Goal: Information Seeking & Learning: Learn about a topic

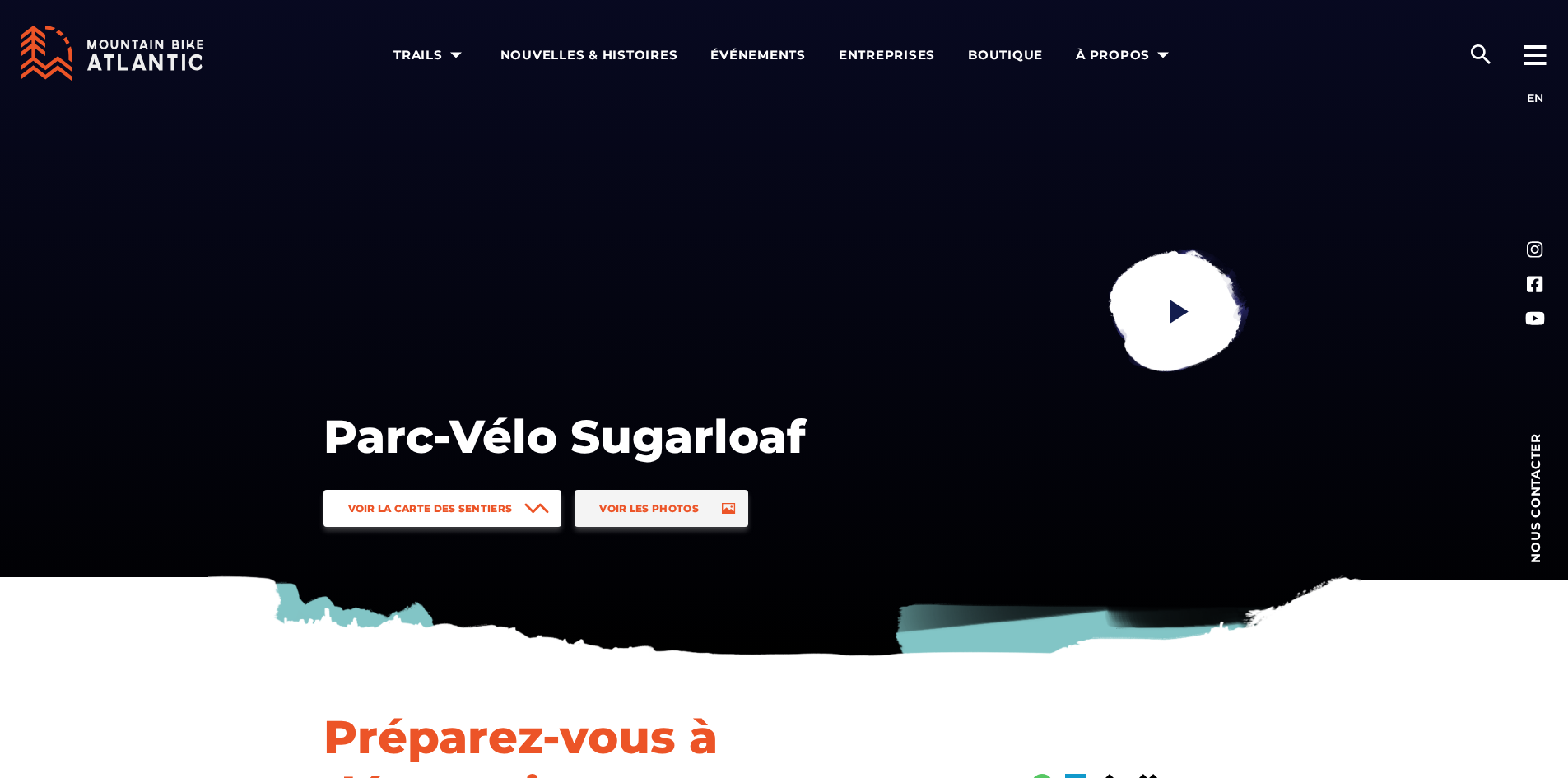
click at [519, 508] on link "Voir la carte des sentiers" at bounding box center [443, 508] width 239 height 37
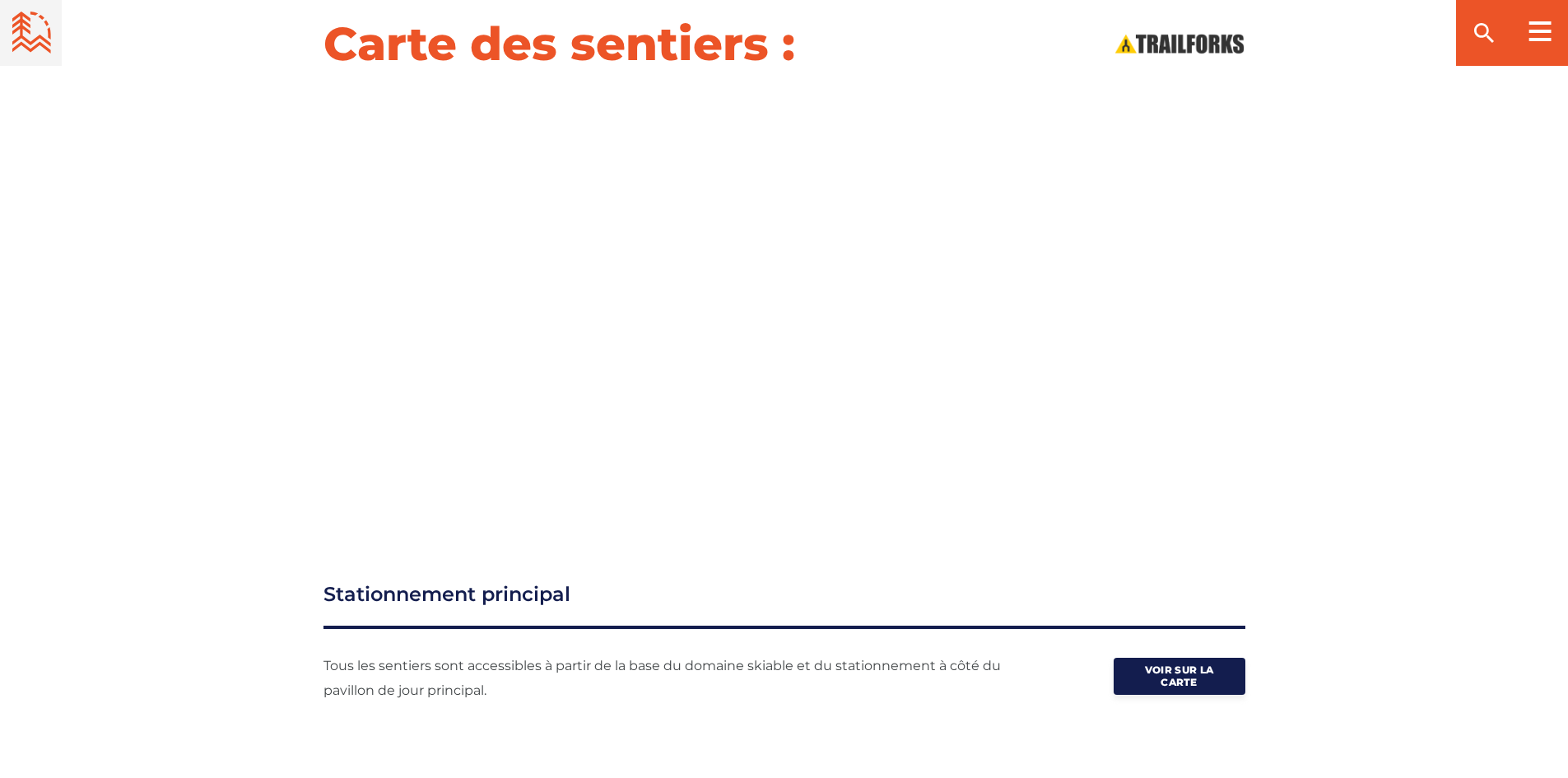
scroll to position [2032, 0]
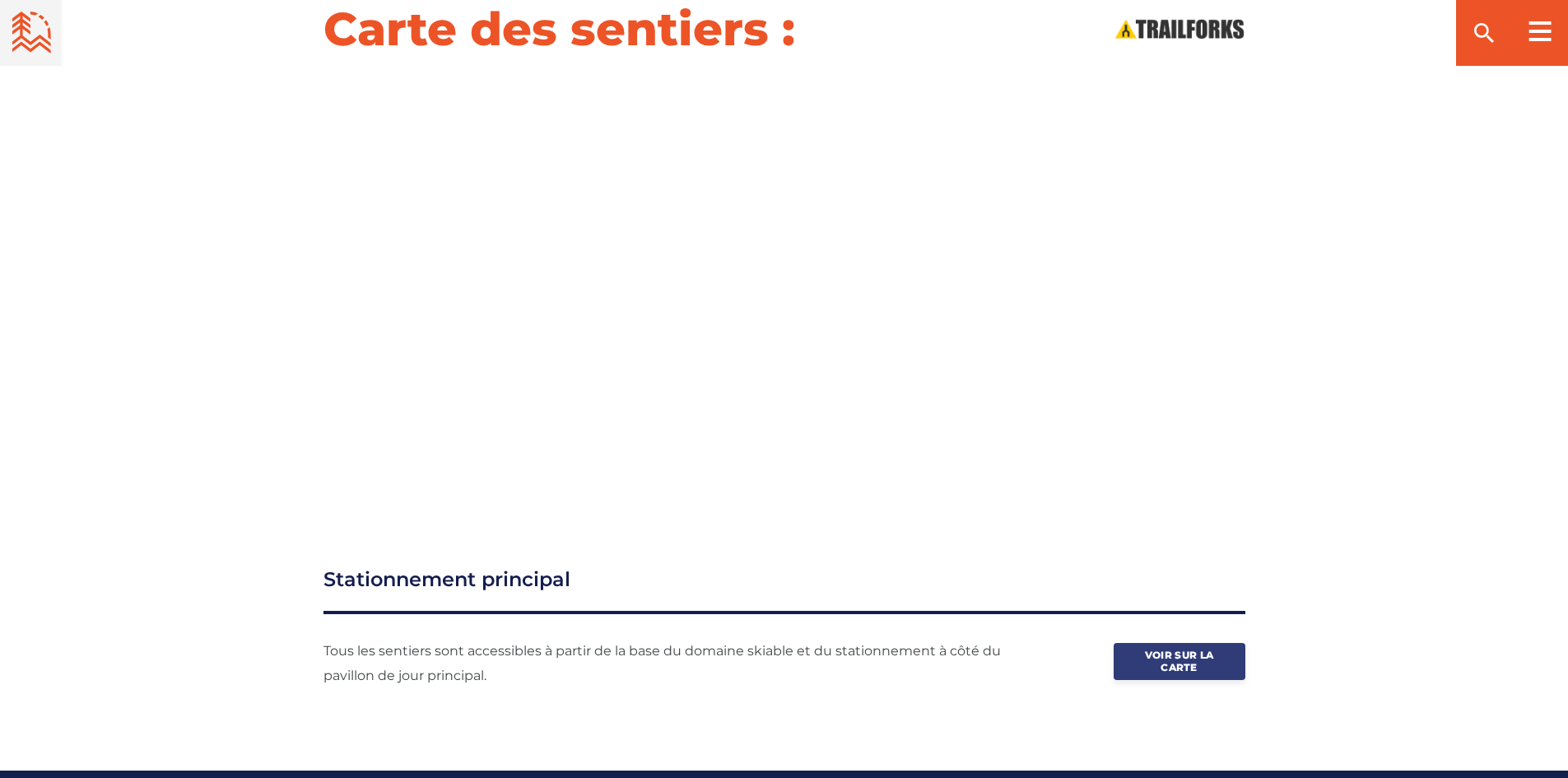
click at [1168, 661] on span "Voir sur la carte" at bounding box center [1179, 660] width 82 height 25
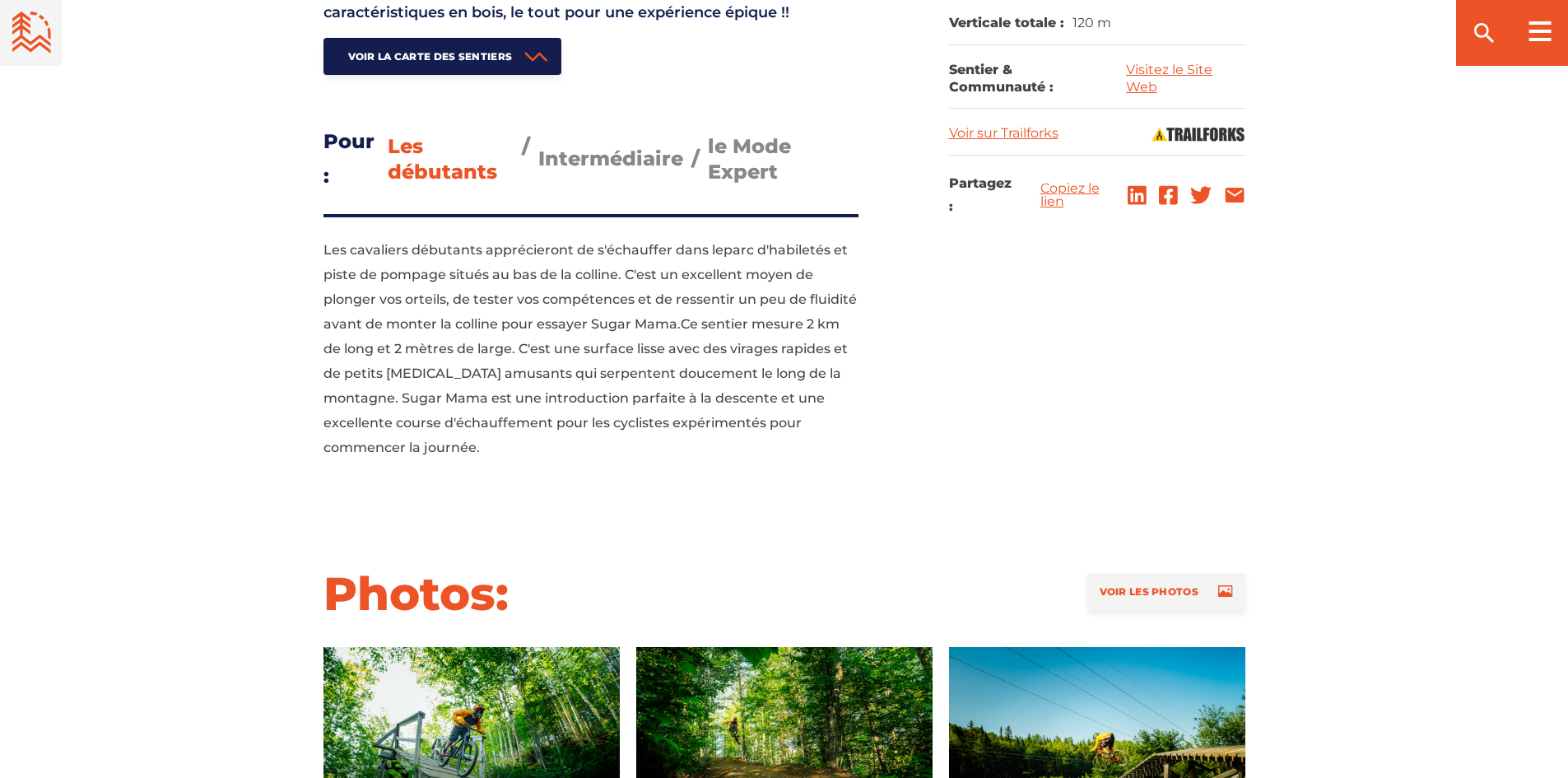
scroll to position [1045, 0]
drag, startPoint x: 410, startPoint y: 160, endPoint x: 418, endPoint y: 160, distance: 8.0
click at [410, 160] on span "Les débutants" at bounding box center [442, 158] width 110 height 49
click at [388, 132] on input "Les débutants" at bounding box center [388, 132] width 0 height 0
click at [1151, 588] on span "Voir les photos" at bounding box center [1148, 590] width 96 height 12
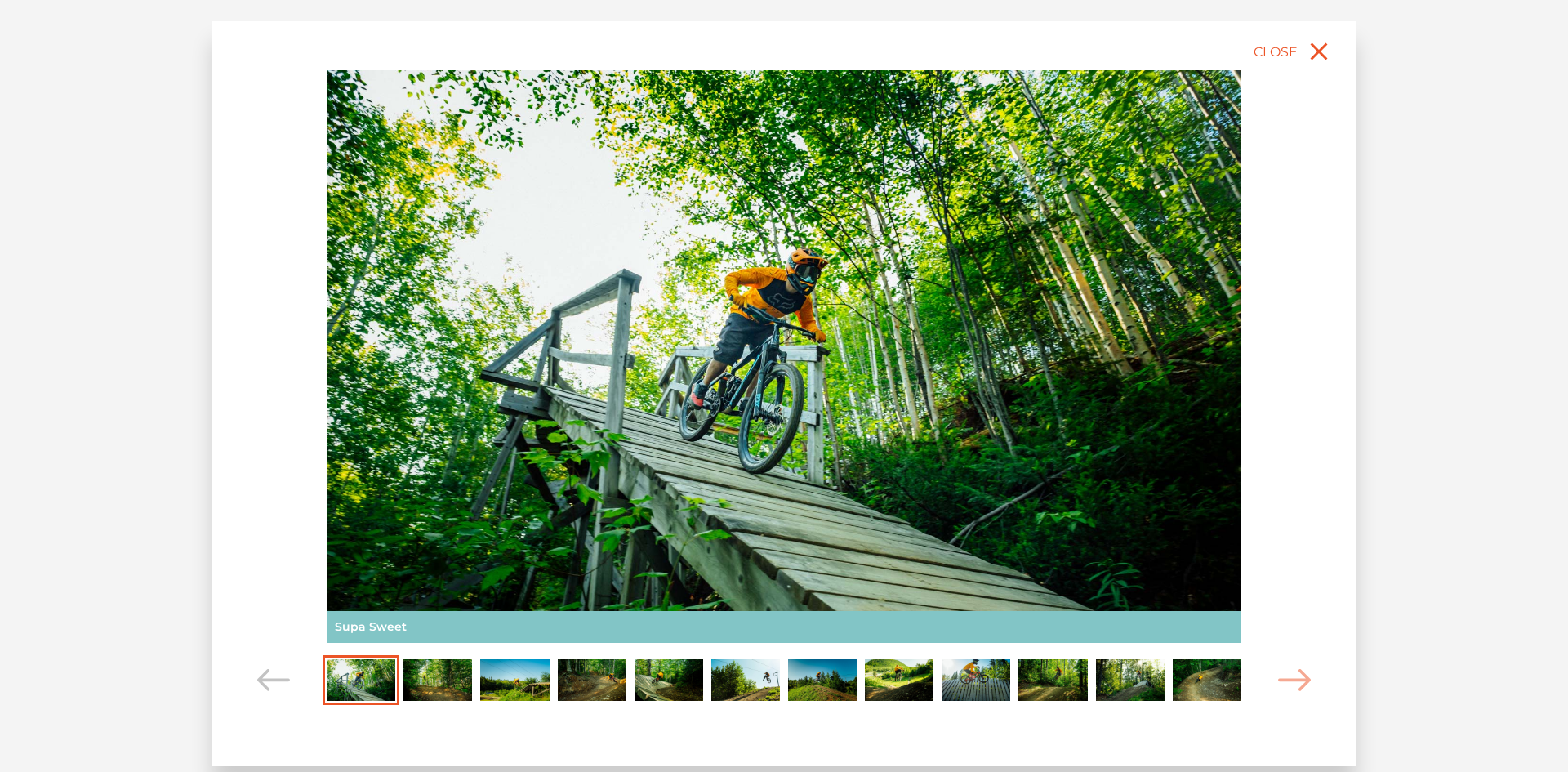
click at [419, 671] on img "Carousel Page 2" at bounding box center [437, 680] width 69 height 42
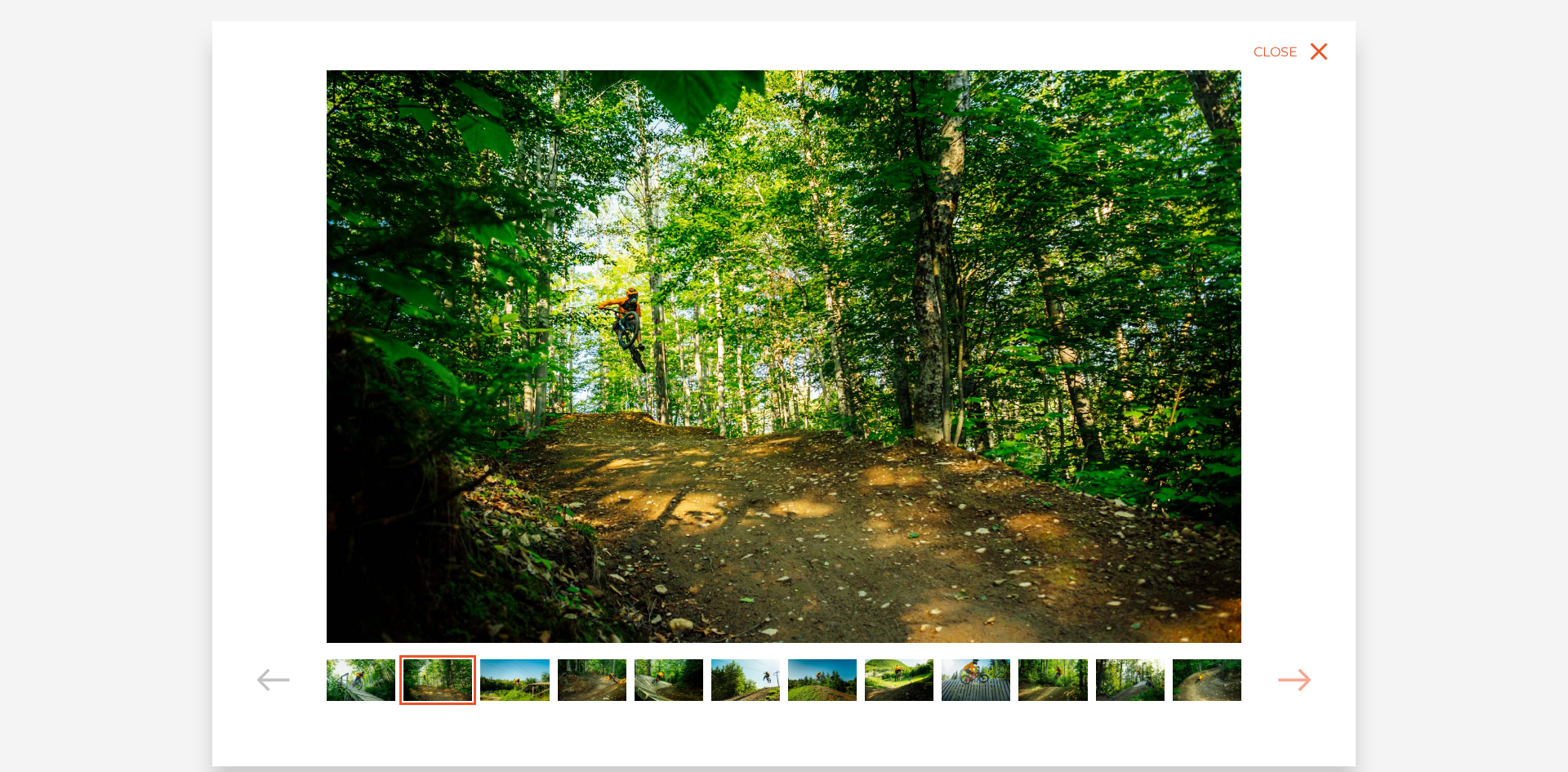
click at [526, 679] on img "Carousel Page 3" at bounding box center [515, 680] width 69 height 42
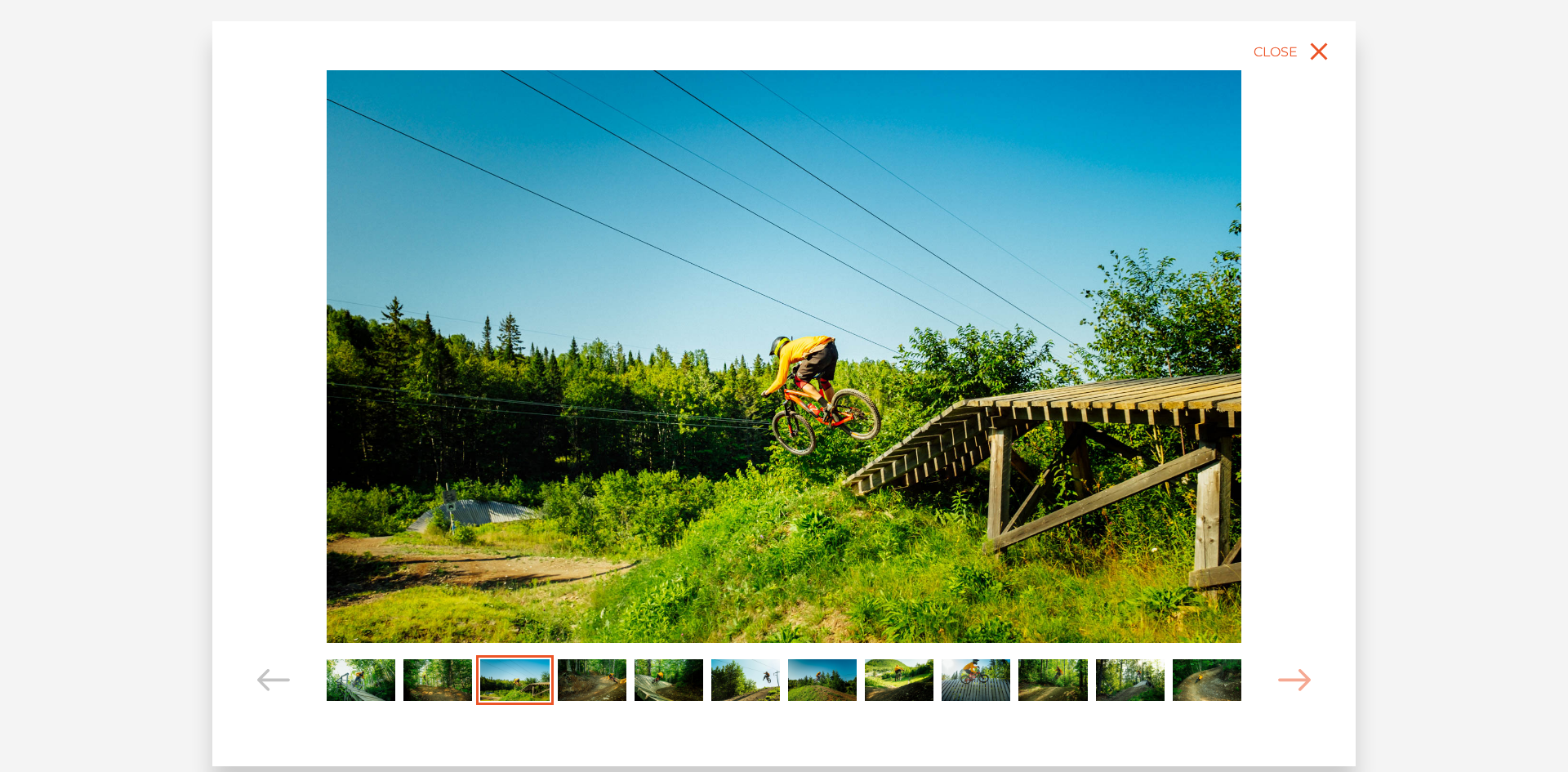
click at [588, 672] on img "Carousel Page 4" at bounding box center [592, 680] width 69 height 42
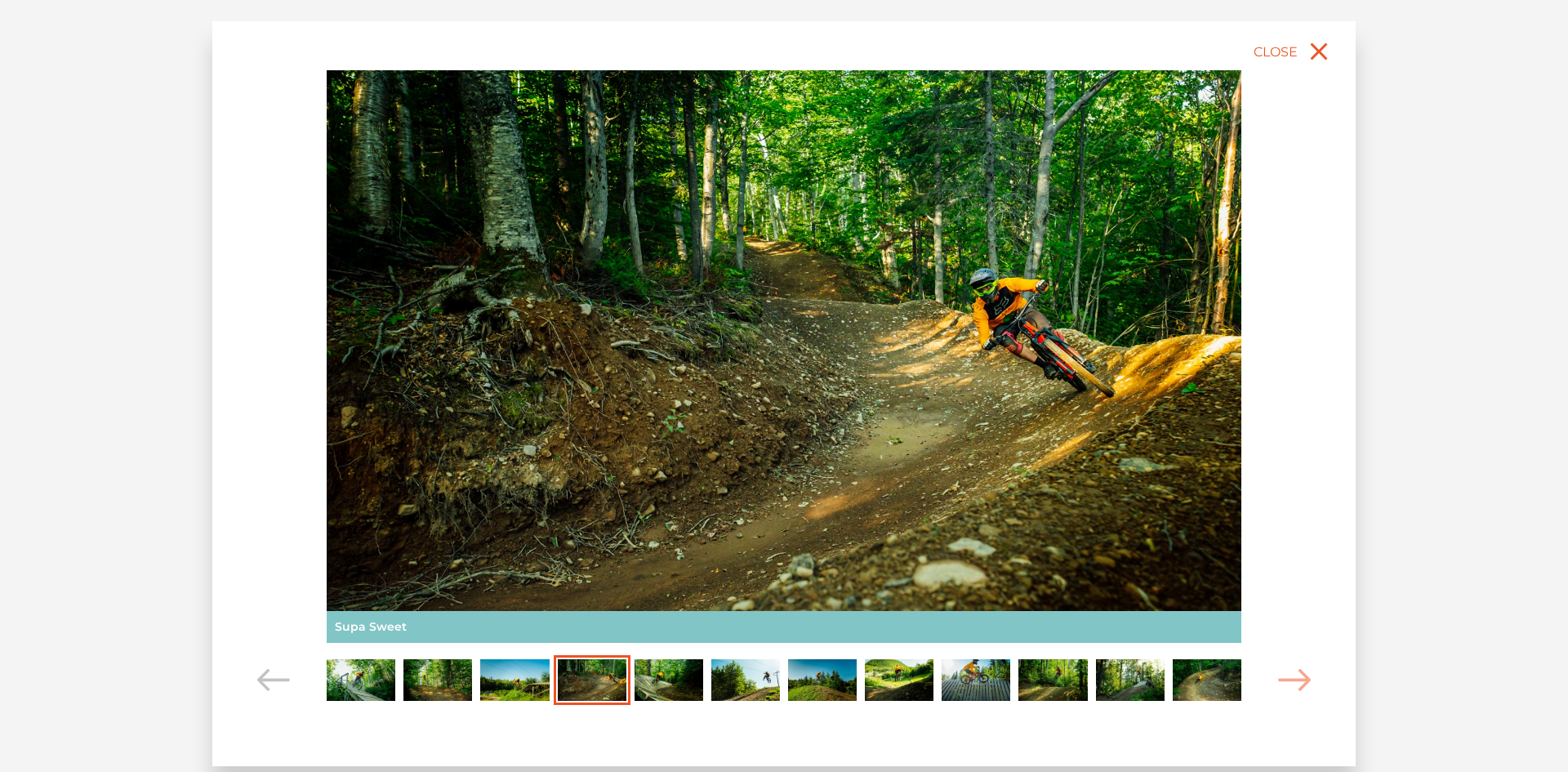
click at [683, 673] on img "Carousel Page 5" at bounding box center [669, 680] width 69 height 42
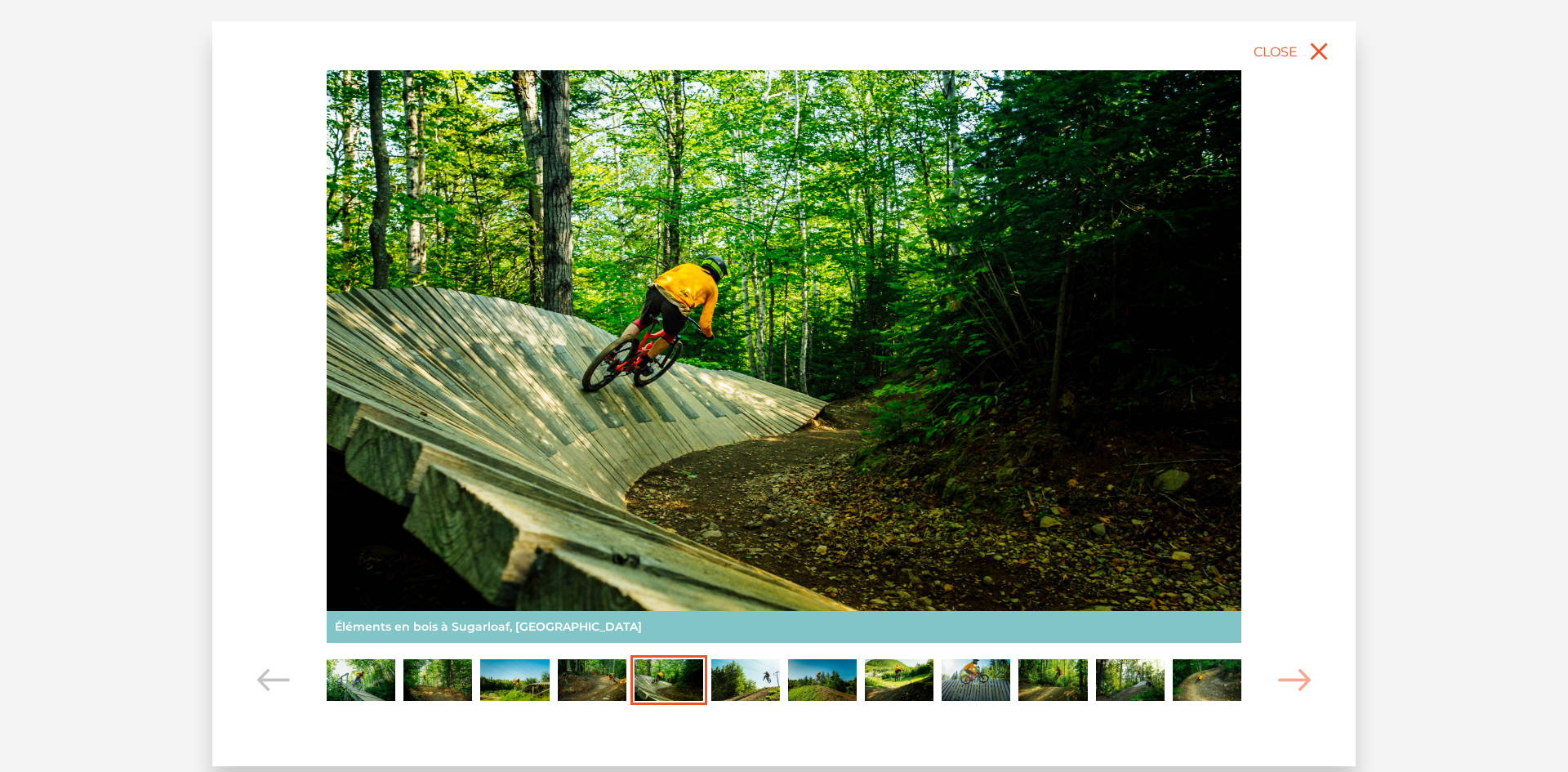
click at [743, 677] on img "Carousel Page 6" at bounding box center [745, 680] width 69 height 42
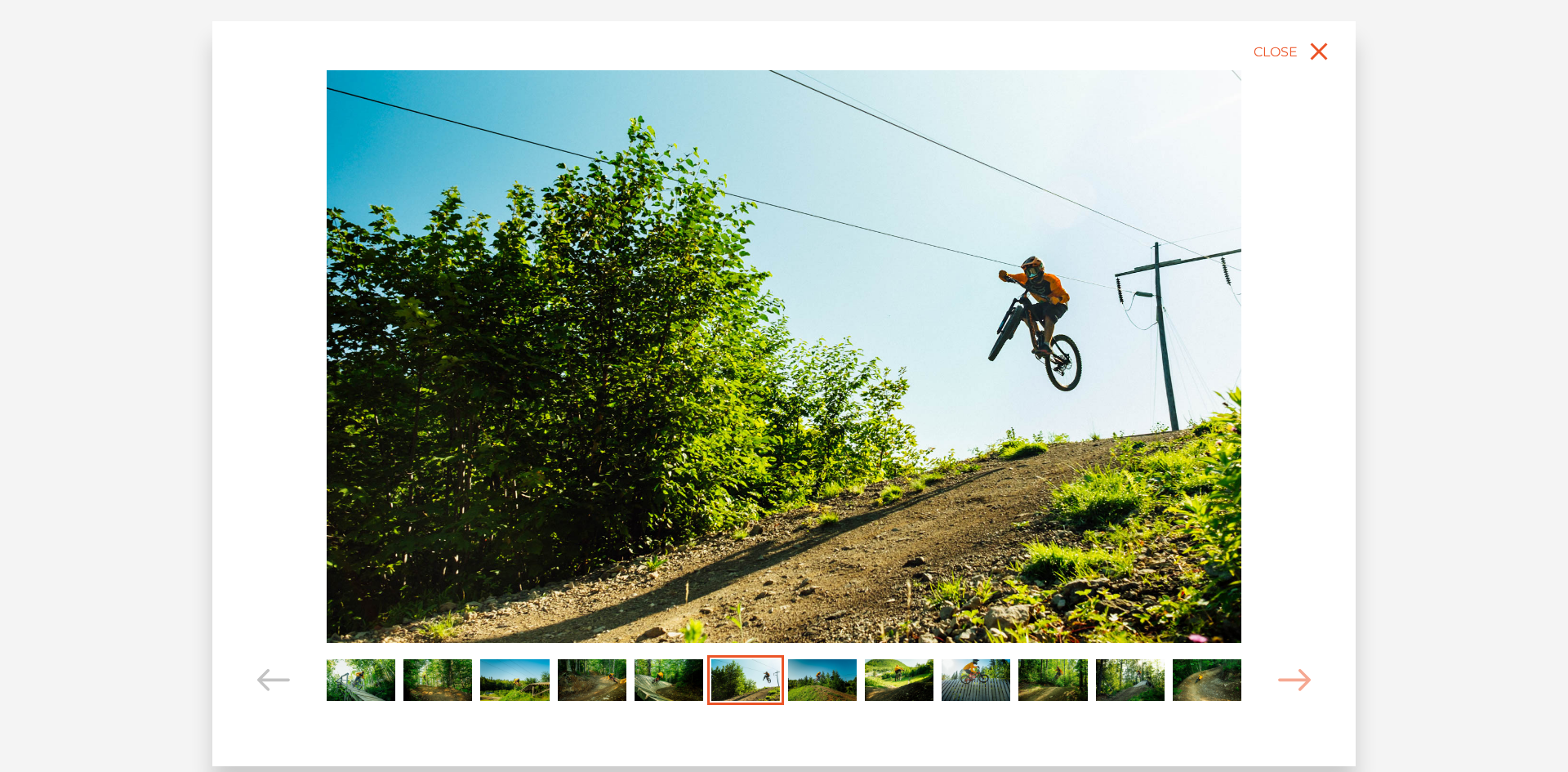
click at [823, 677] on img "Carousel Page 7" at bounding box center [823, 680] width 69 height 42
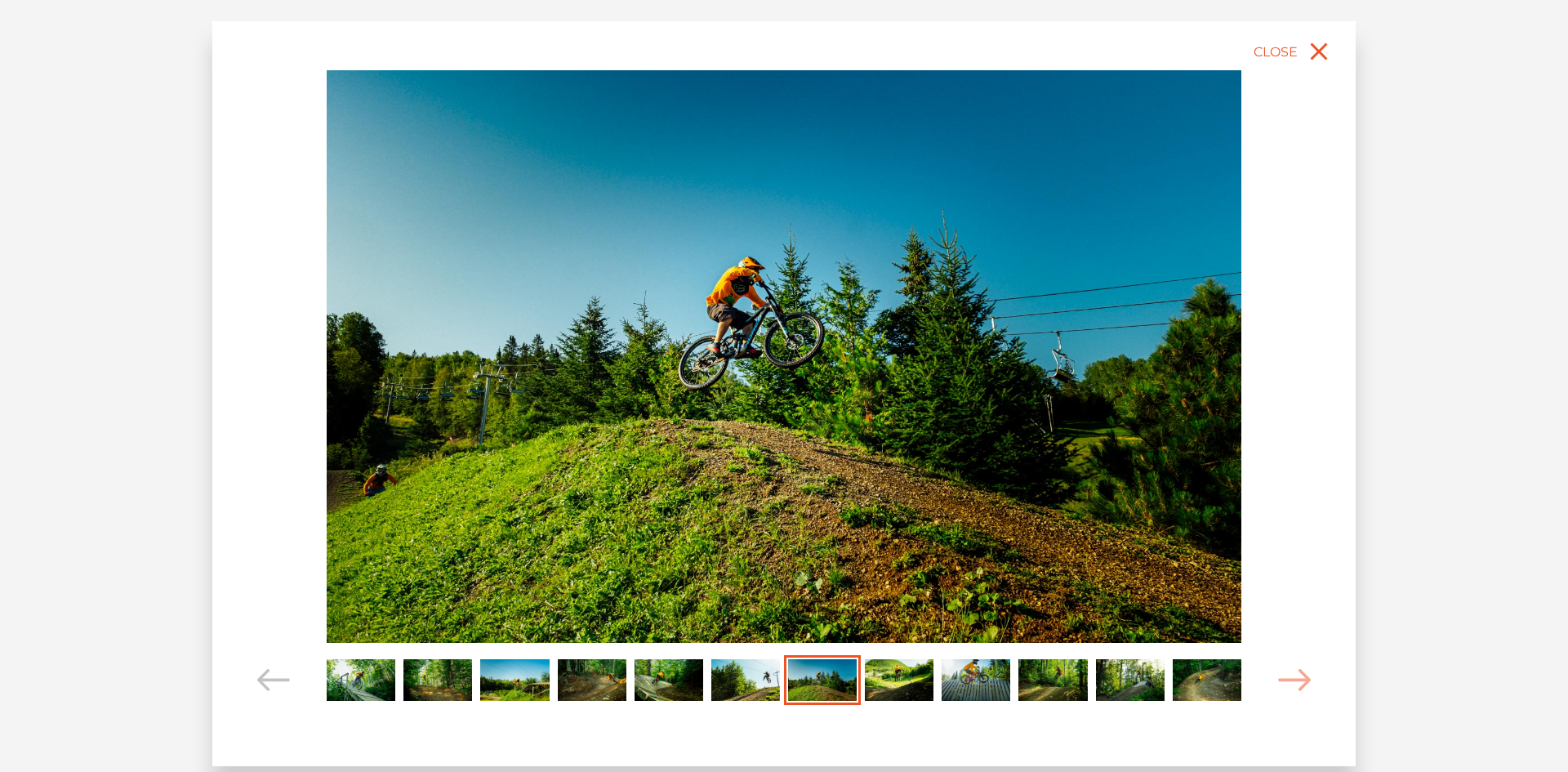
click at [886, 676] on img "Carousel Page 8" at bounding box center [899, 680] width 69 height 42
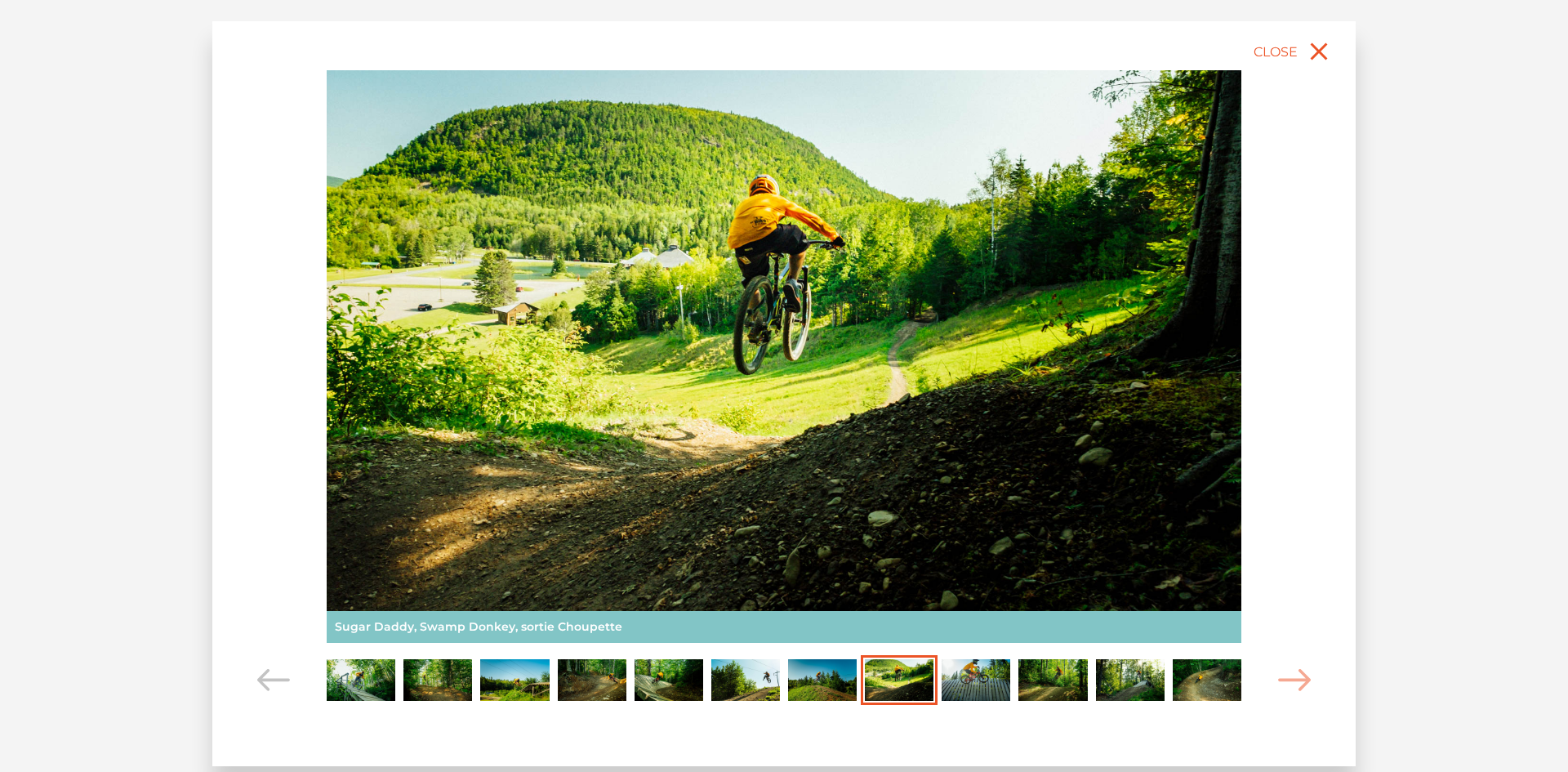
click at [955, 682] on img "Carousel Page 9" at bounding box center [976, 680] width 69 height 42
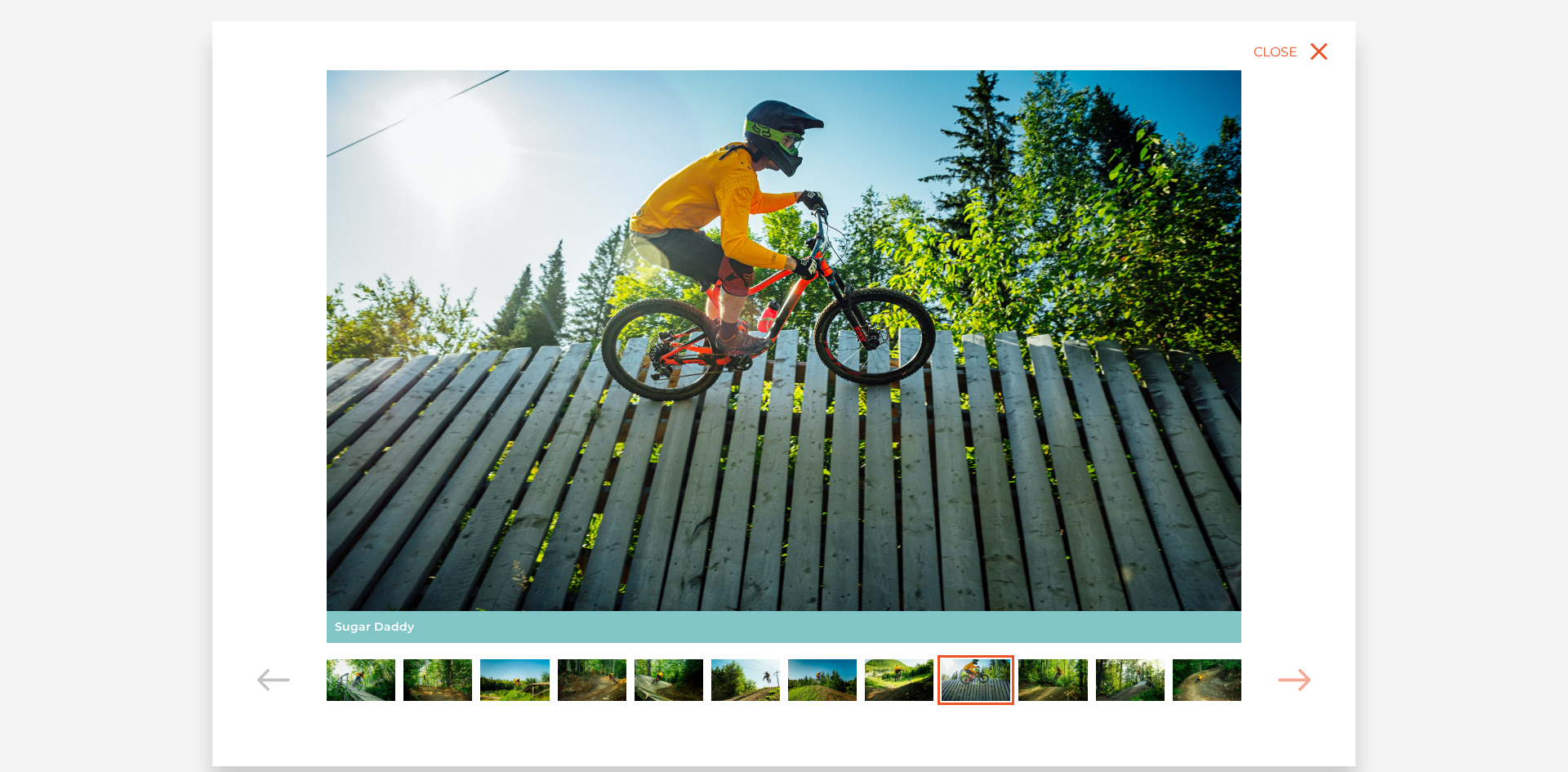
click at [1053, 686] on img "Carousel Page 10" at bounding box center [1052, 680] width 69 height 42
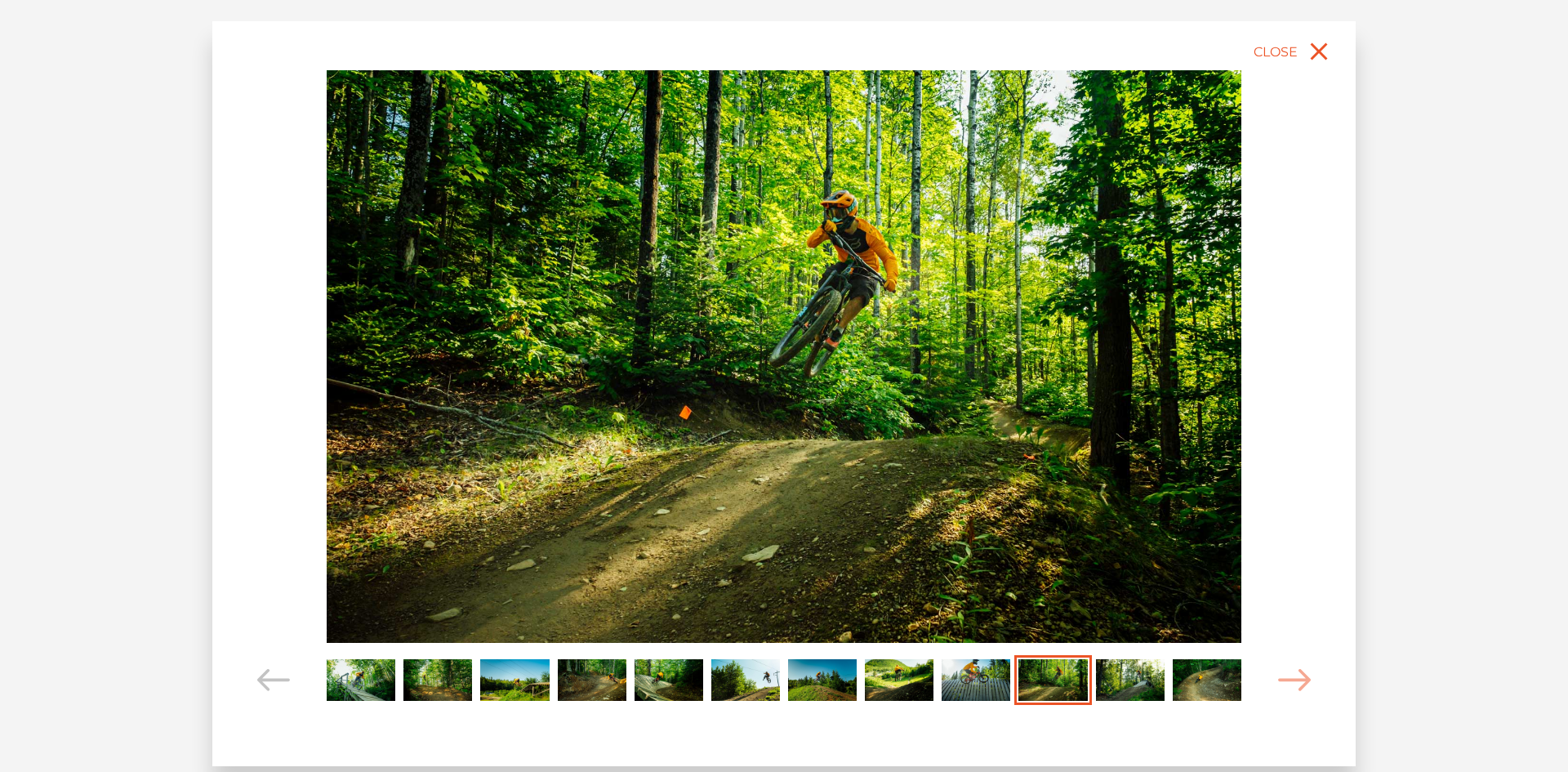
click at [1111, 687] on img "Carousel Page 11" at bounding box center [1131, 680] width 69 height 42
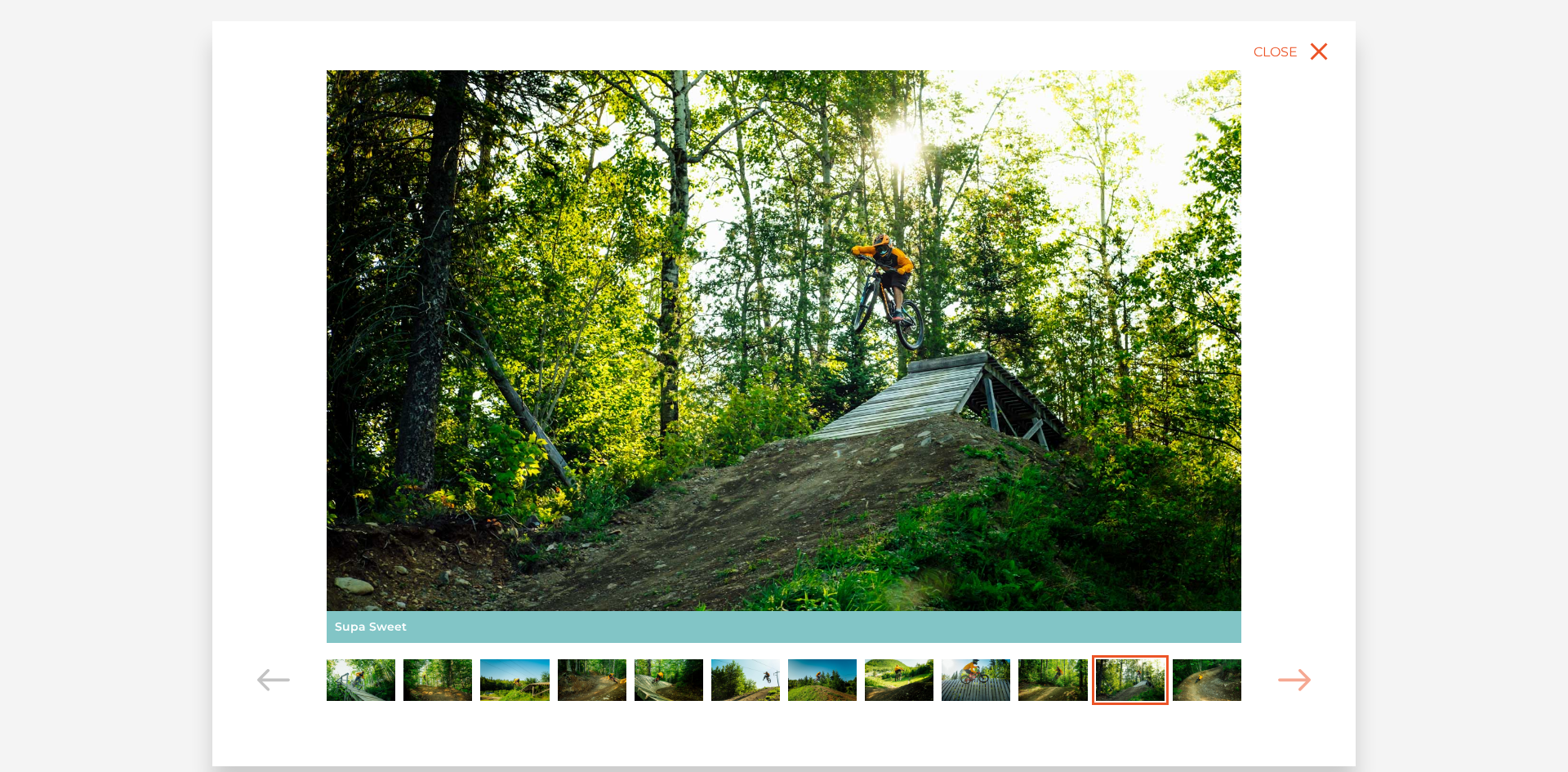
click at [1187, 687] on img "Carousel Page 12" at bounding box center [1207, 680] width 69 height 42
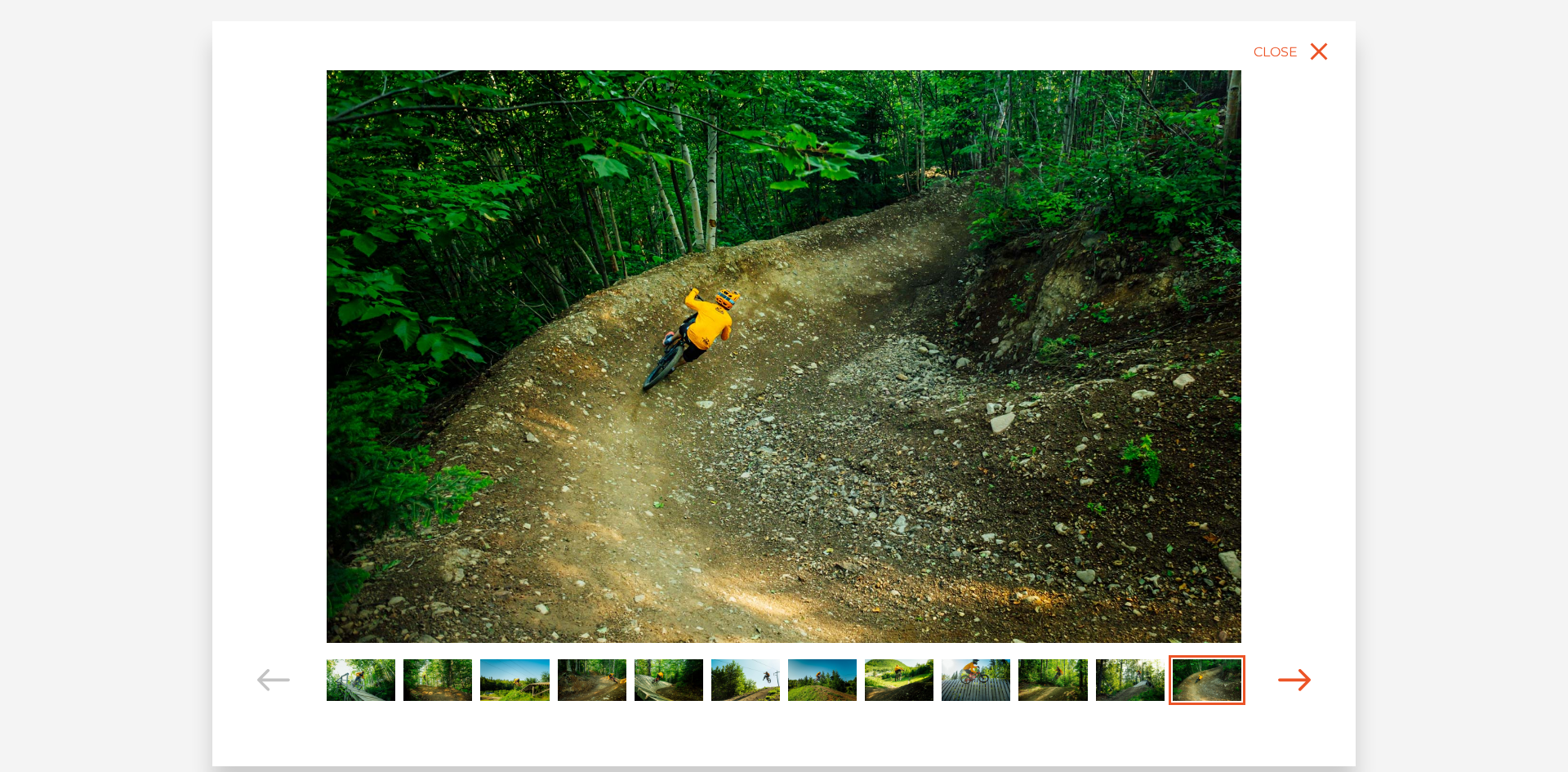
click at [1285, 678] on icon "Carousel Navigation" at bounding box center [1293, 680] width 32 height 22
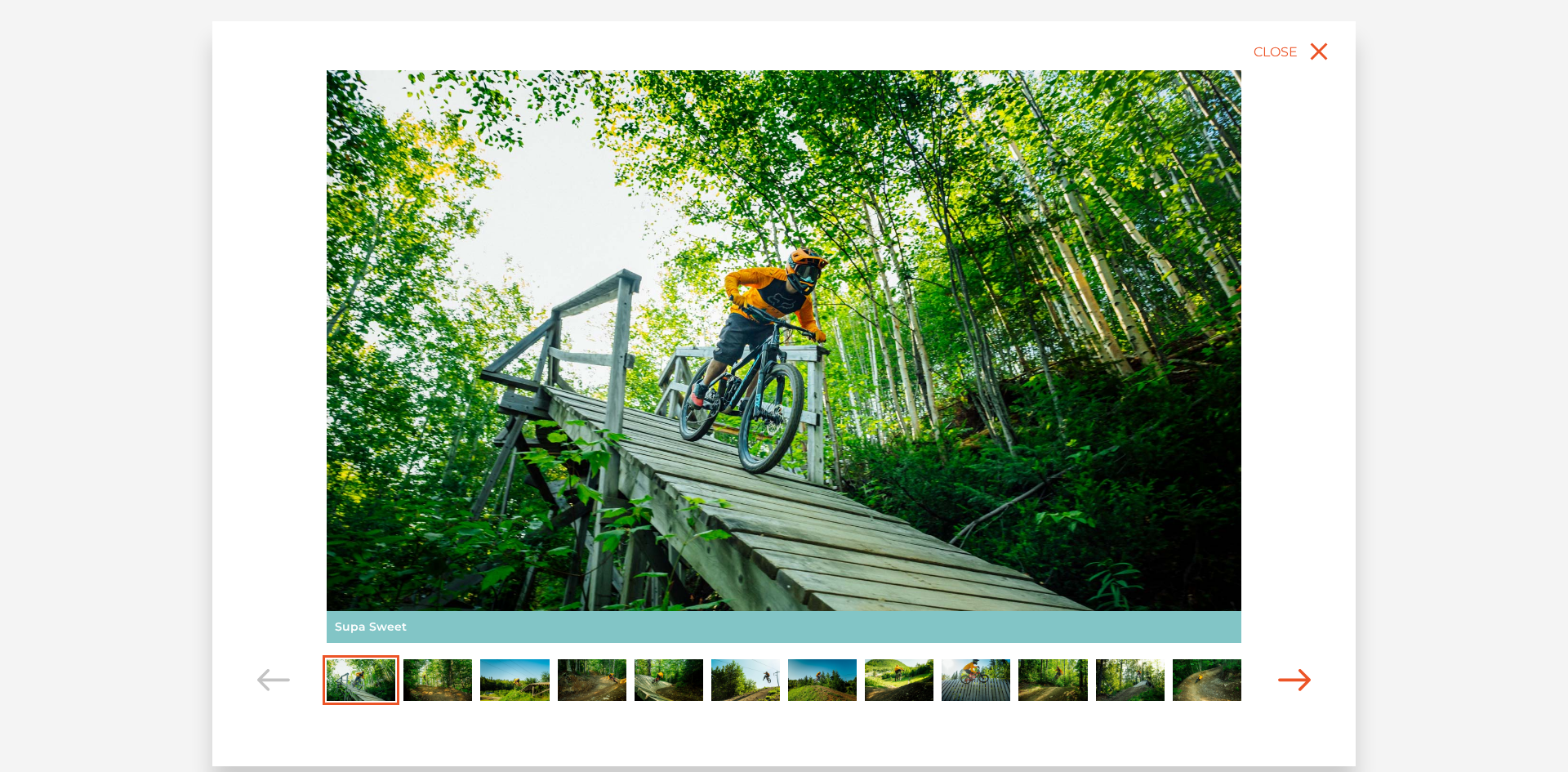
click at [1288, 678] on icon "Carousel Navigation" at bounding box center [1293, 680] width 32 height 22
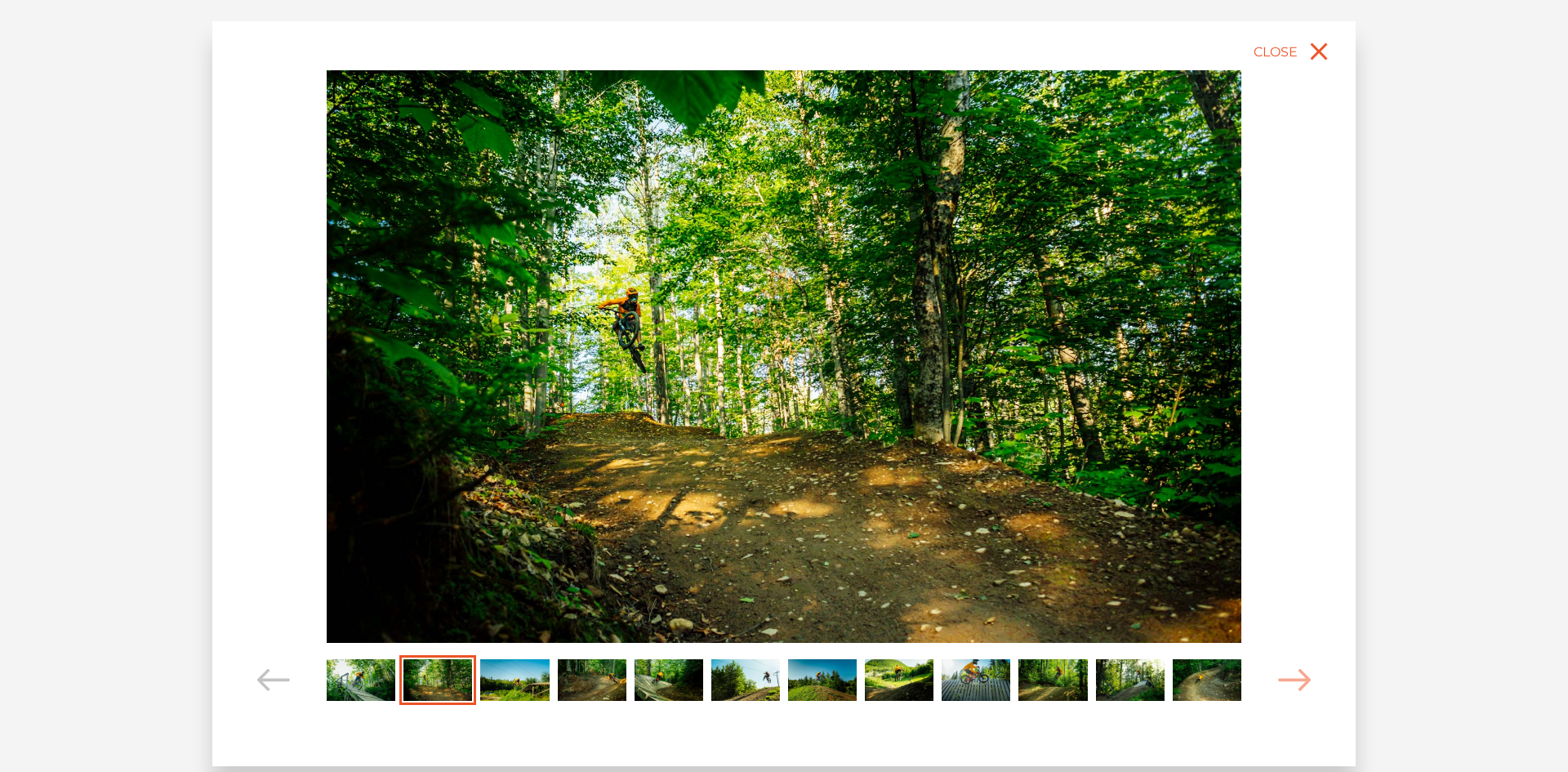
click at [1141, 678] on img "Carousel Page 11" at bounding box center [1131, 680] width 69 height 42
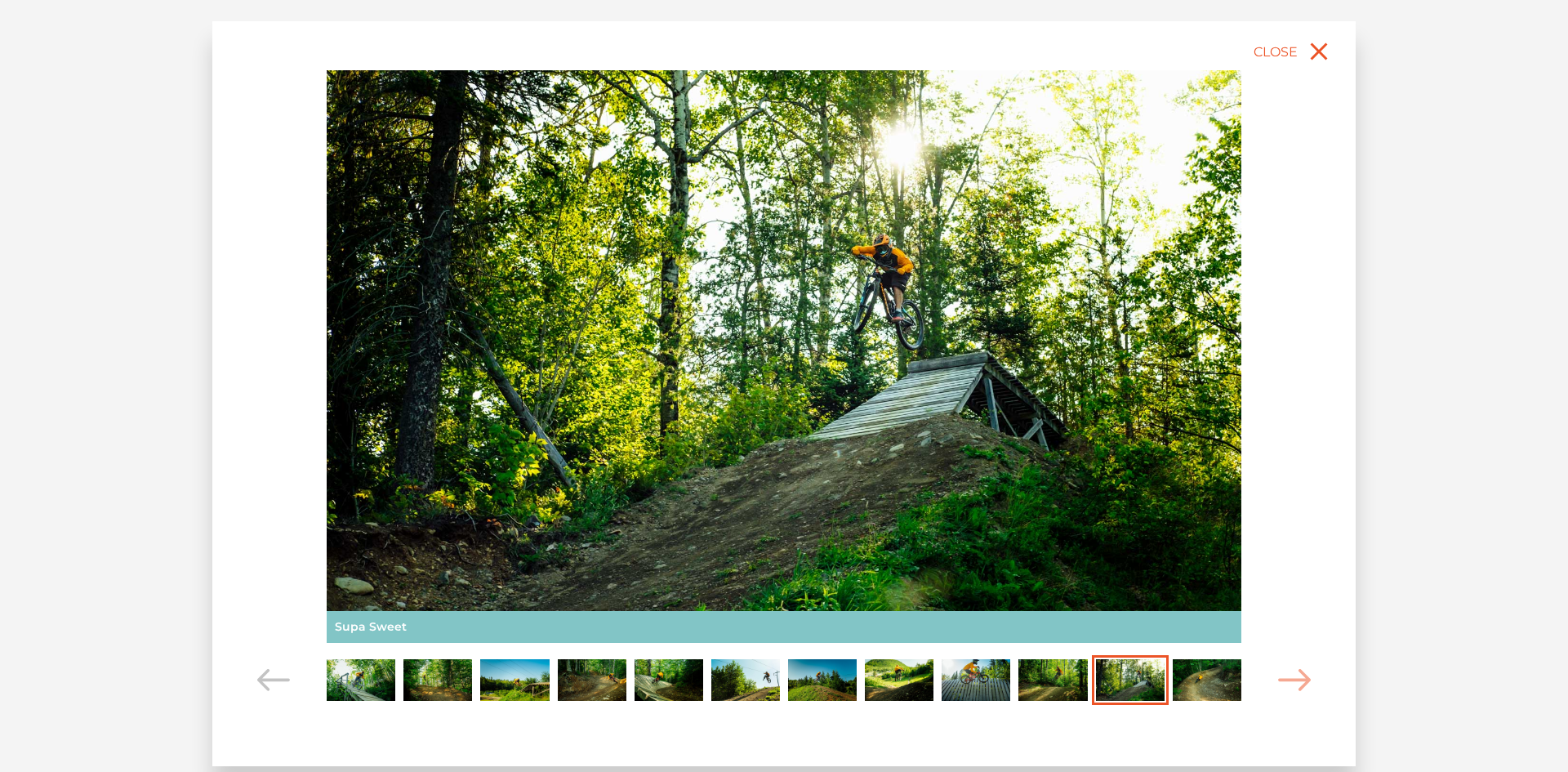
click at [1199, 679] on img "Carousel Page 12" at bounding box center [1207, 680] width 69 height 42
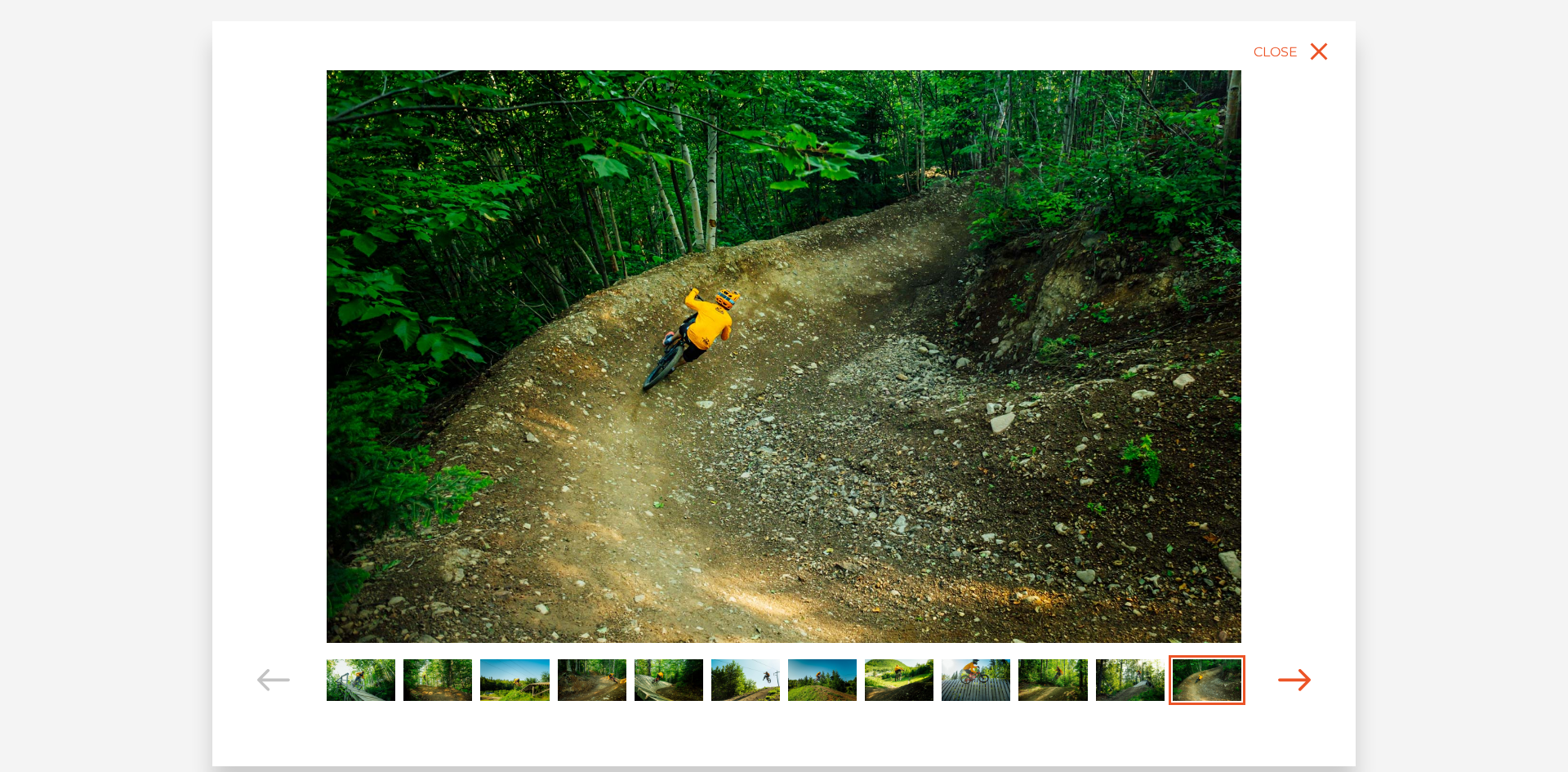
click at [1286, 678] on icon "Carousel Navigation" at bounding box center [1293, 680] width 32 height 22
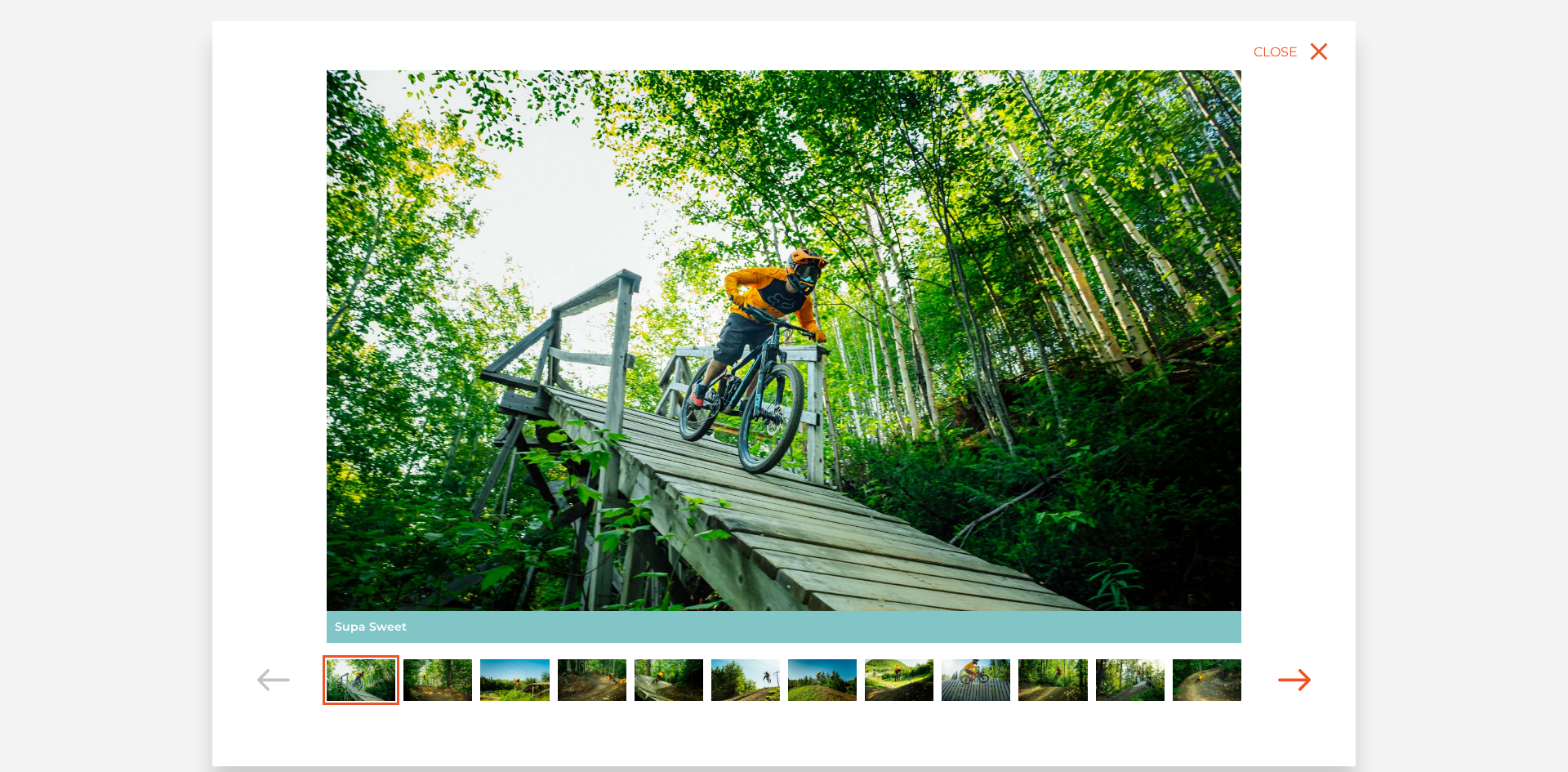
click at [1286, 676] on icon "Carousel Navigation" at bounding box center [1293, 680] width 32 height 22
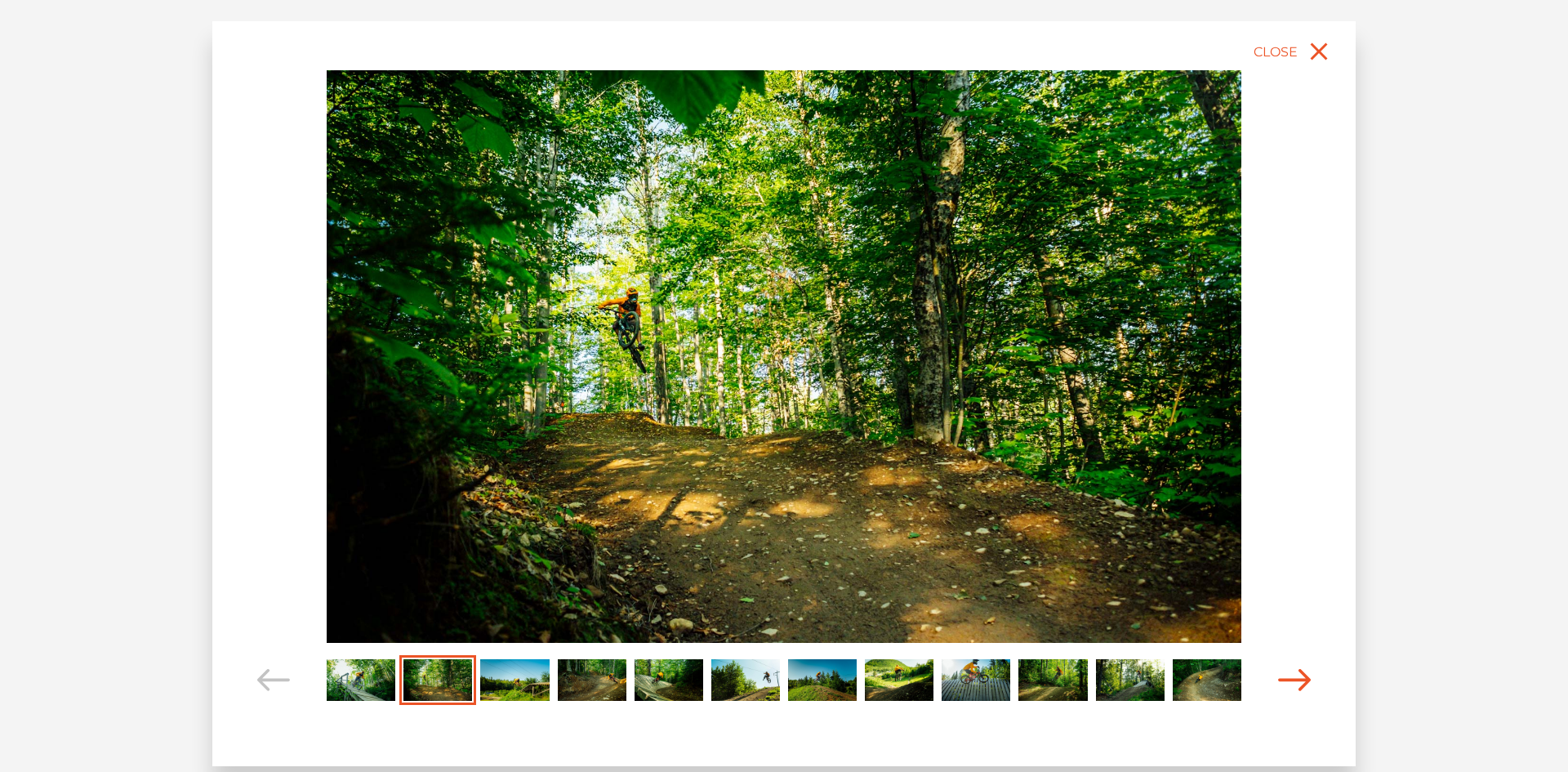
click at [1287, 676] on icon "Carousel Navigation" at bounding box center [1293, 680] width 32 height 22
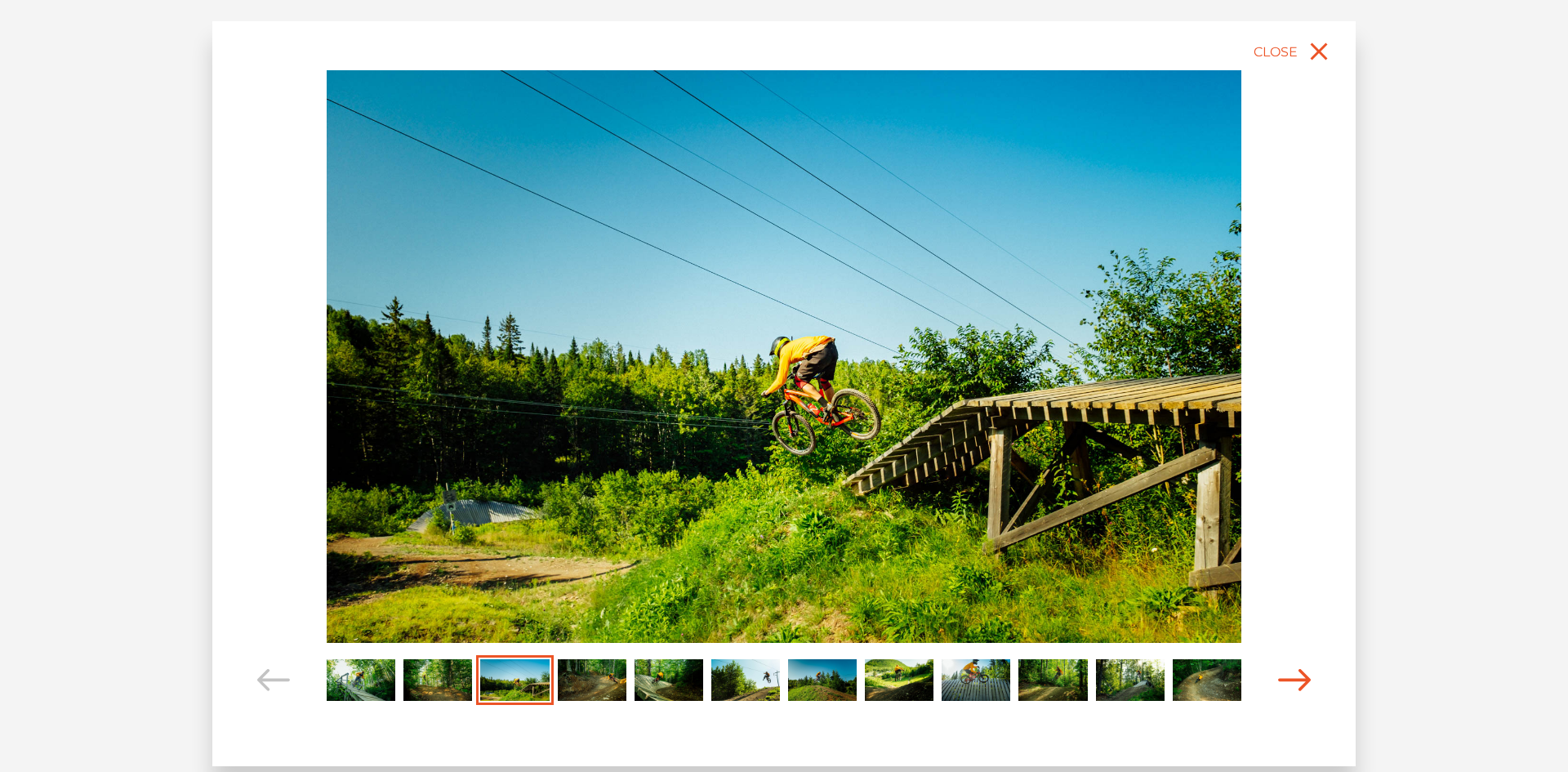
click at [1287, 676] on icon "Carousel Navigation" at bounding box center [1293, 680] width 32 height 22
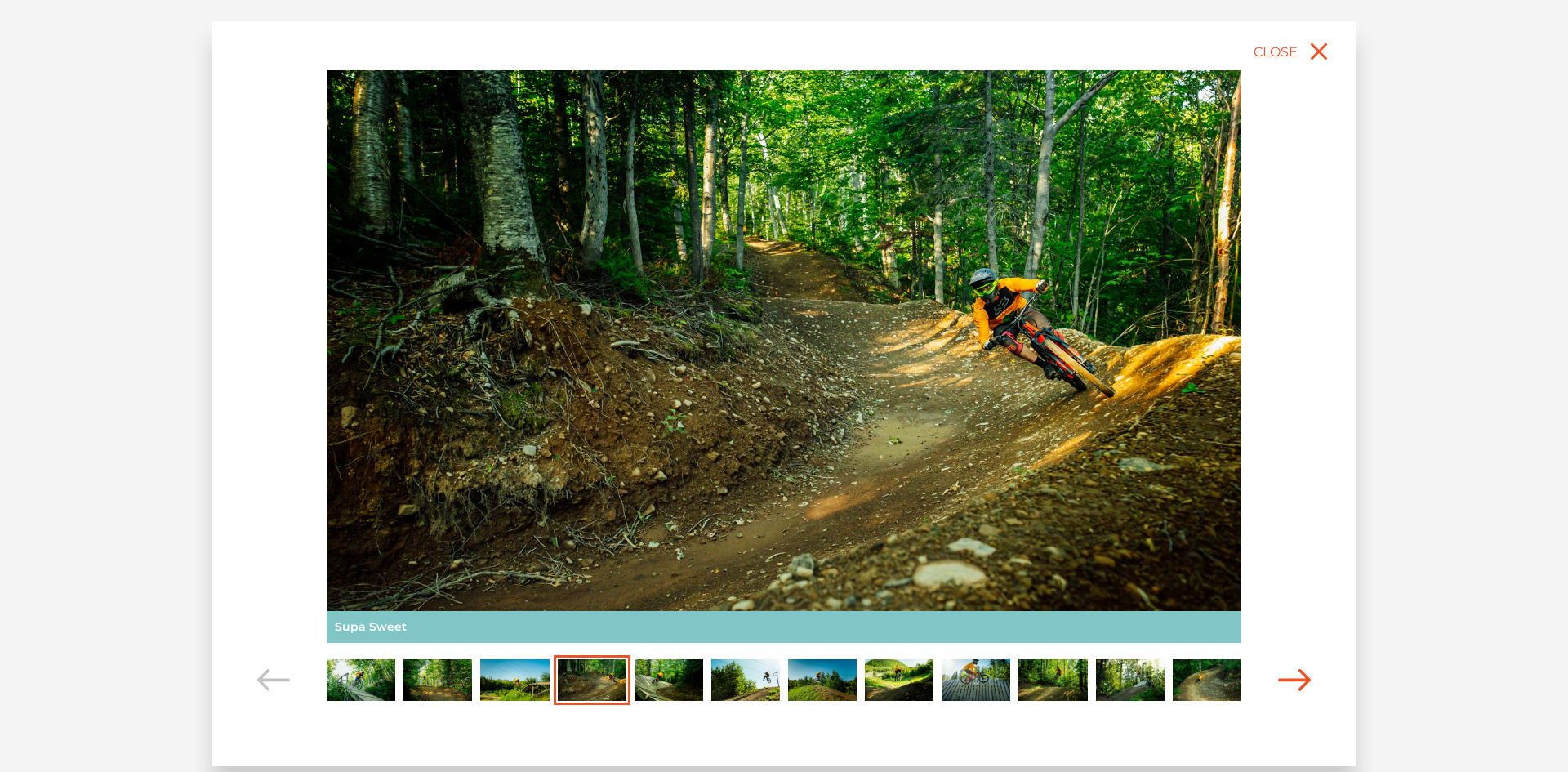
click at [1287, 676] on icon "Carousel Navigation" at bounding box center [1293, 680] width 32 height 22
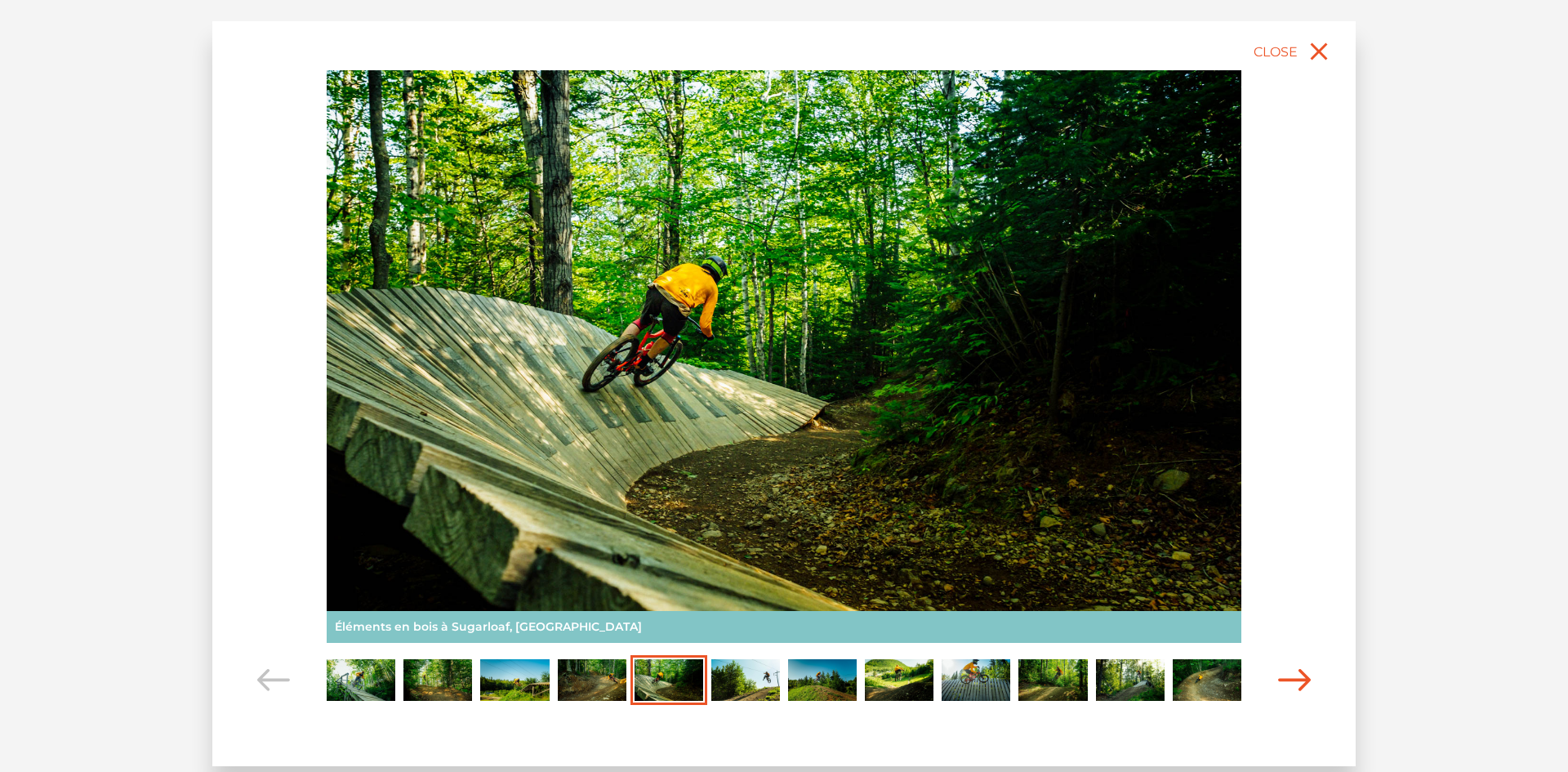
click at [1286, 676] on icon "Carousel Navigation" at bounding box center [1293, 680] width 32 height 22
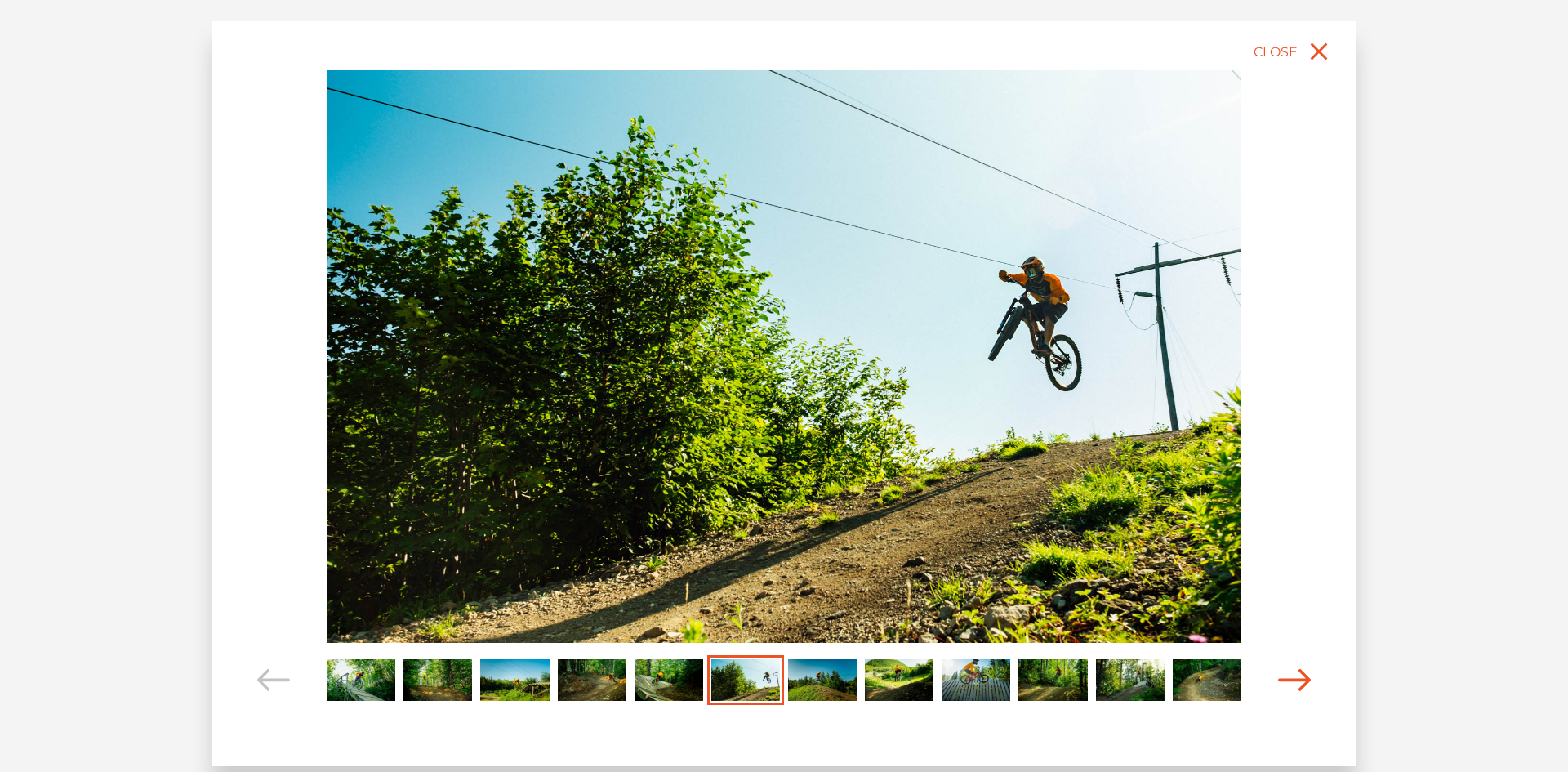
click at [1286, 676] on icon "Carousel Navigation" at bounding box center [1293, 680] width 32 height 22
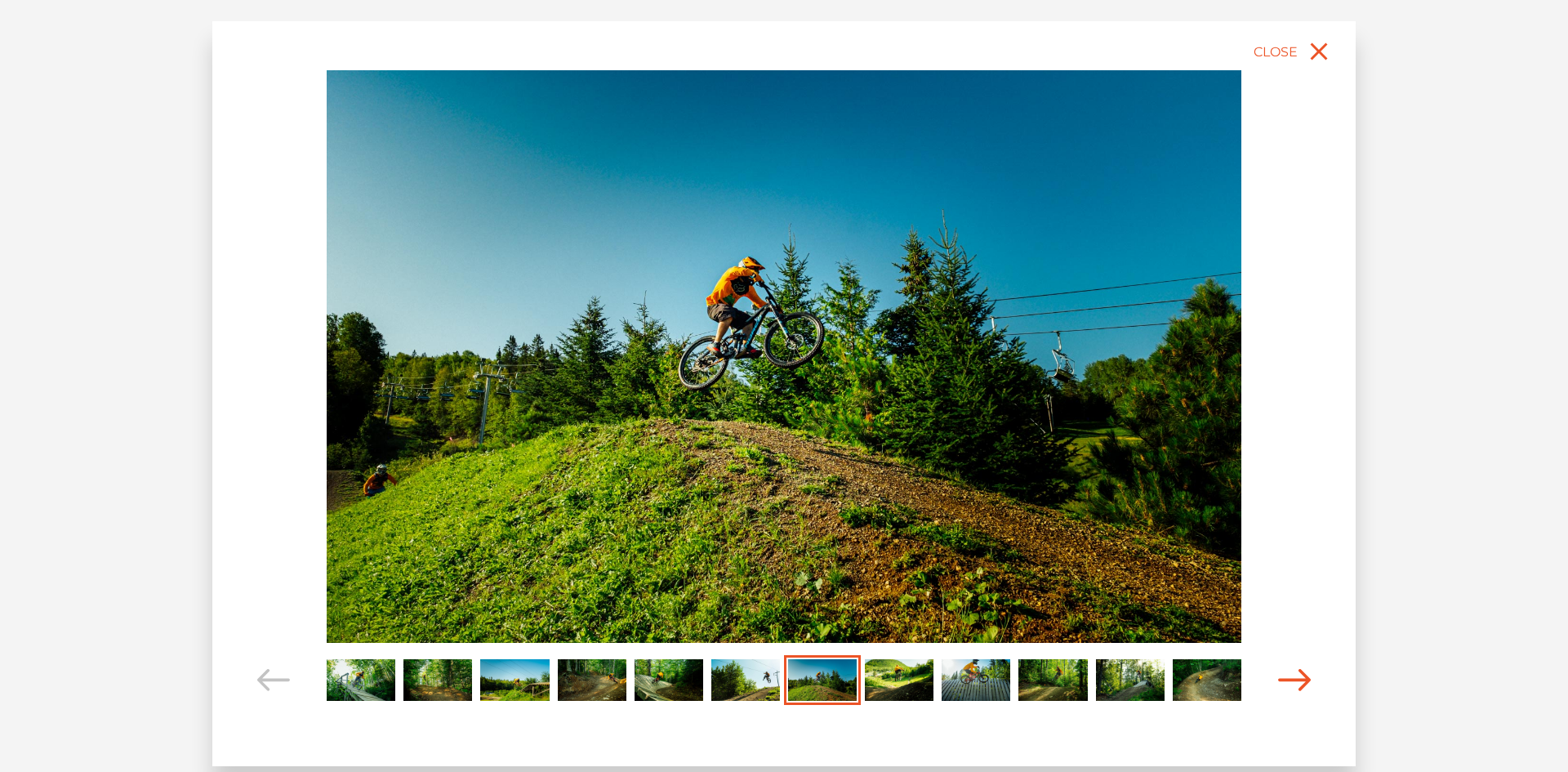
click at [1286, 676] on icon "Carousel Navigation" at bounding box center [1293, 680] width 32 height 22
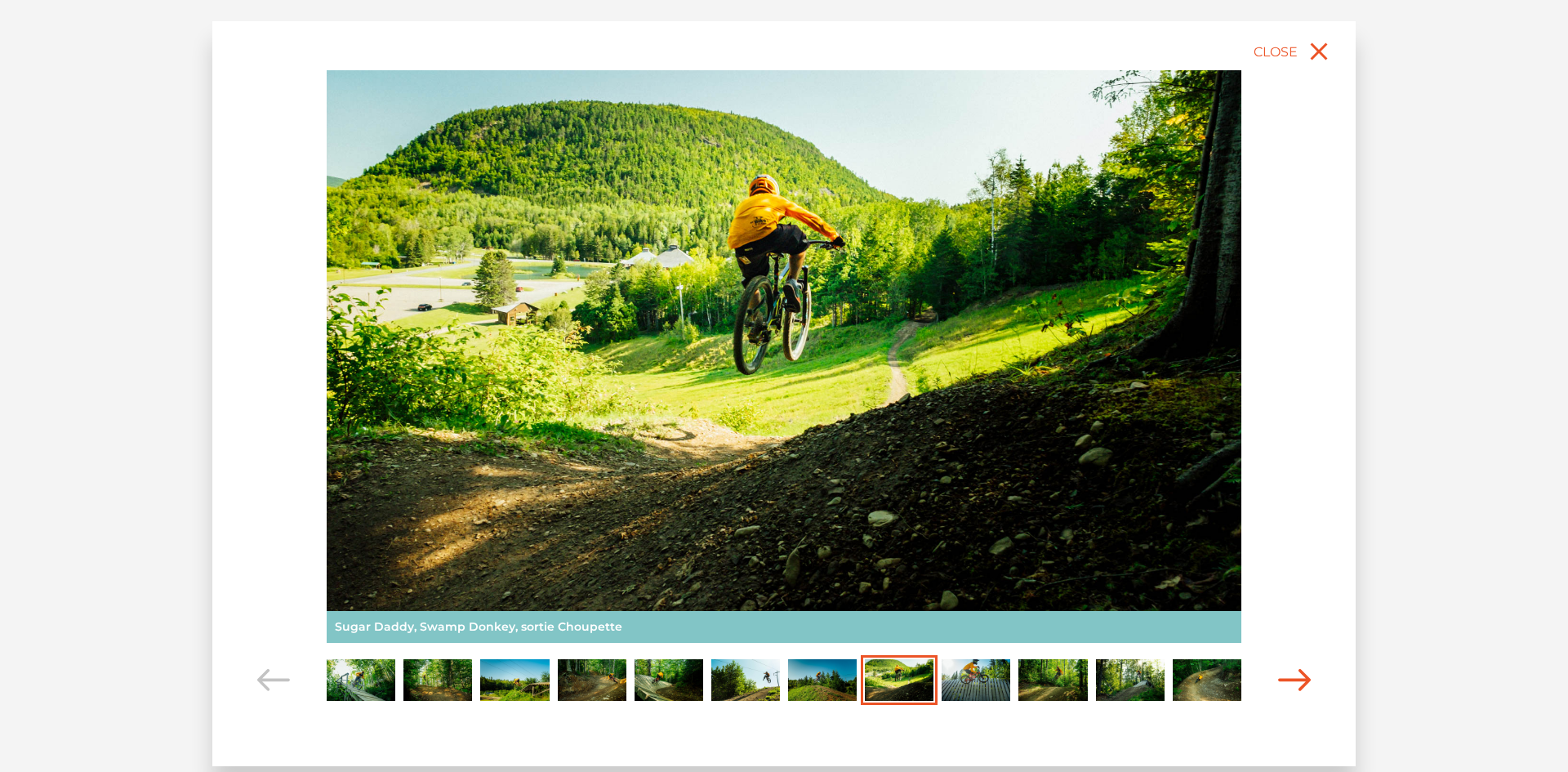
click at [1286, 676] on icon "Carousel Navigation" at bounding box center [1293, 680] width 32 height 22
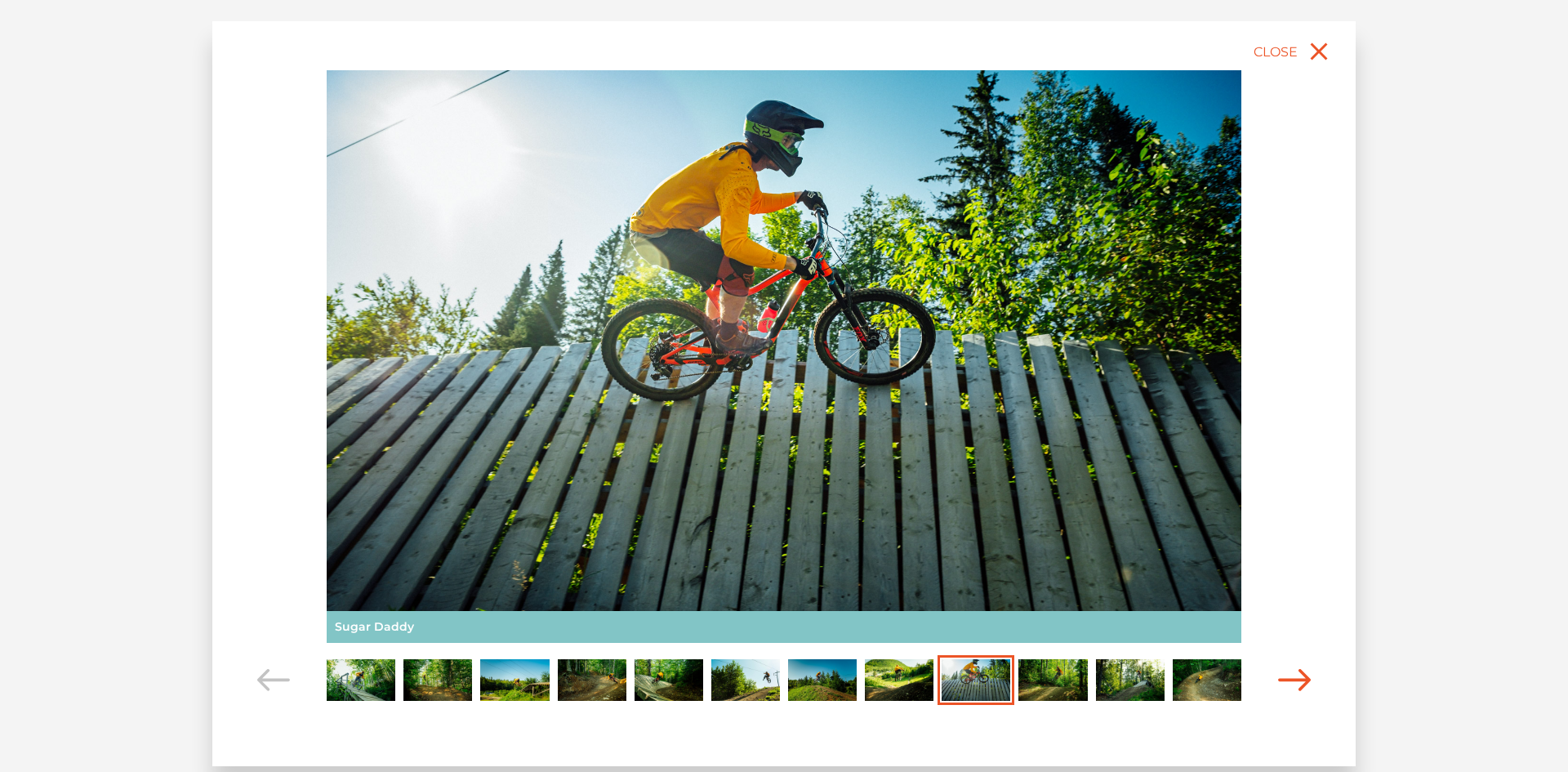
click at [1286, 676] on icon "Carousel Navigation" at bounding box center [1293, 680] width 32 height 22
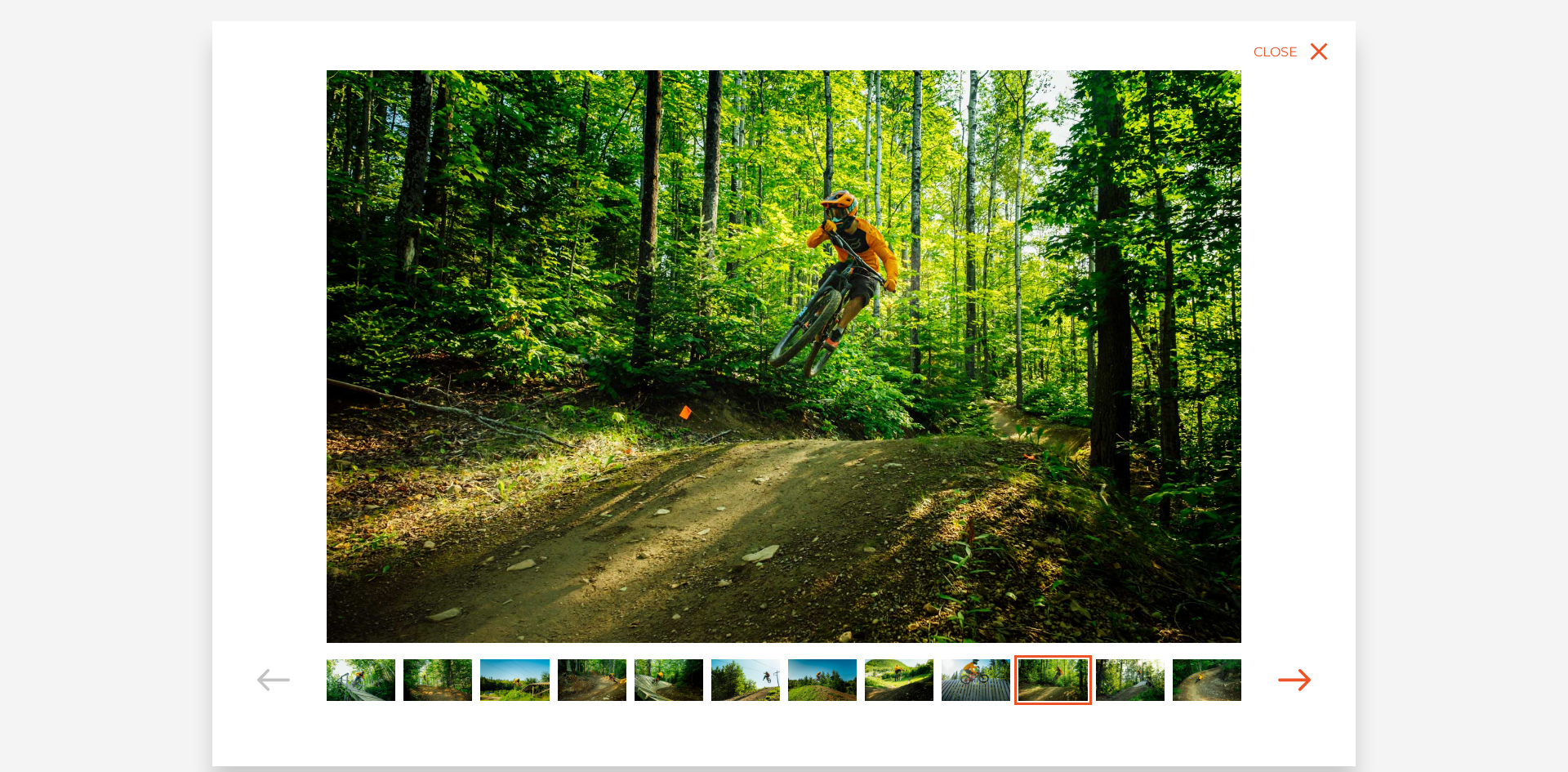
click at [1286, 676] on icon "Carousel Navigation" at bounding box center [1293, 680] width 32 height 22
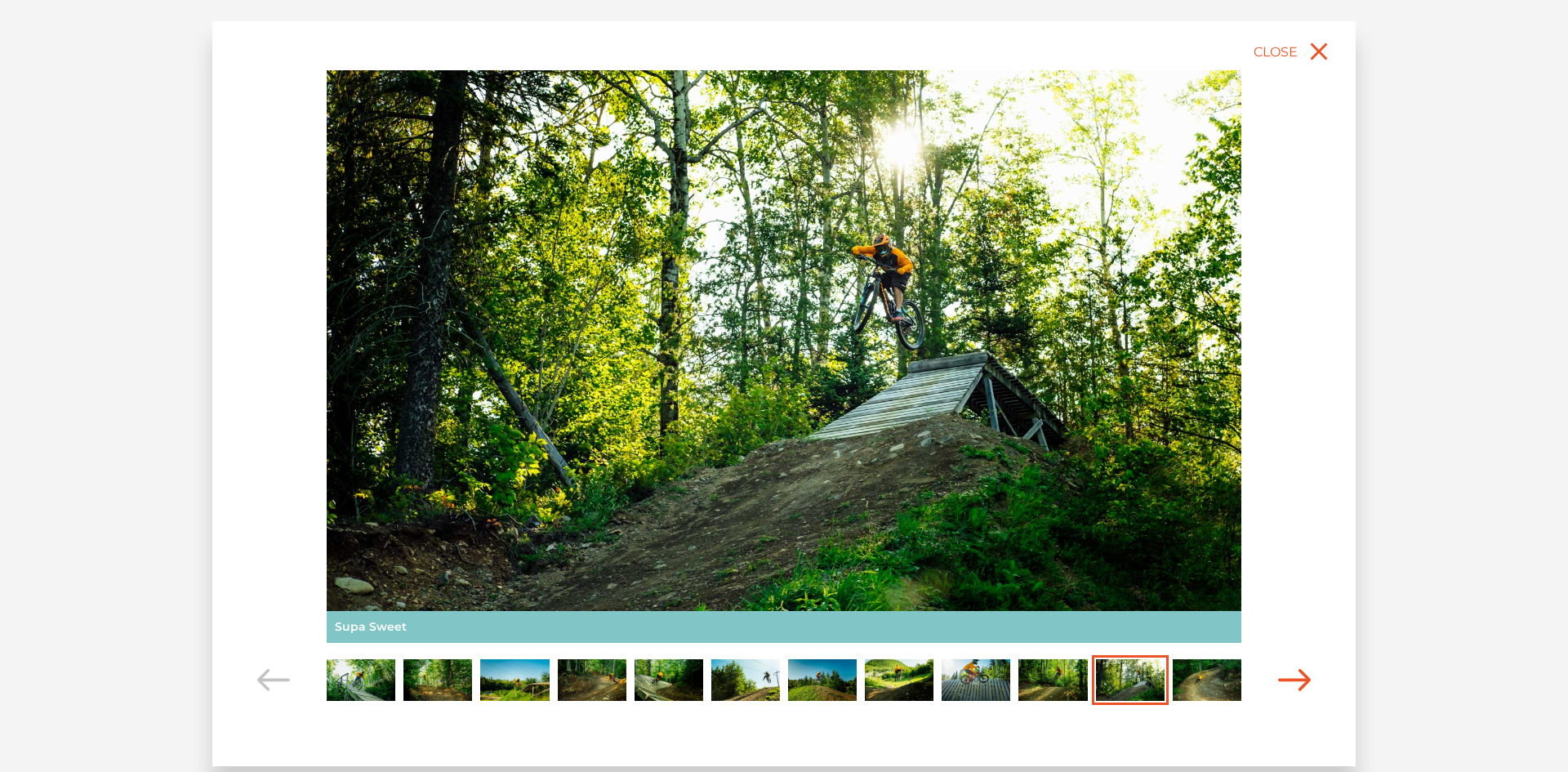
click at [1286, 676] on icon "Carousel Navigation" at bounding box center [1293, 680] width 32 height 22
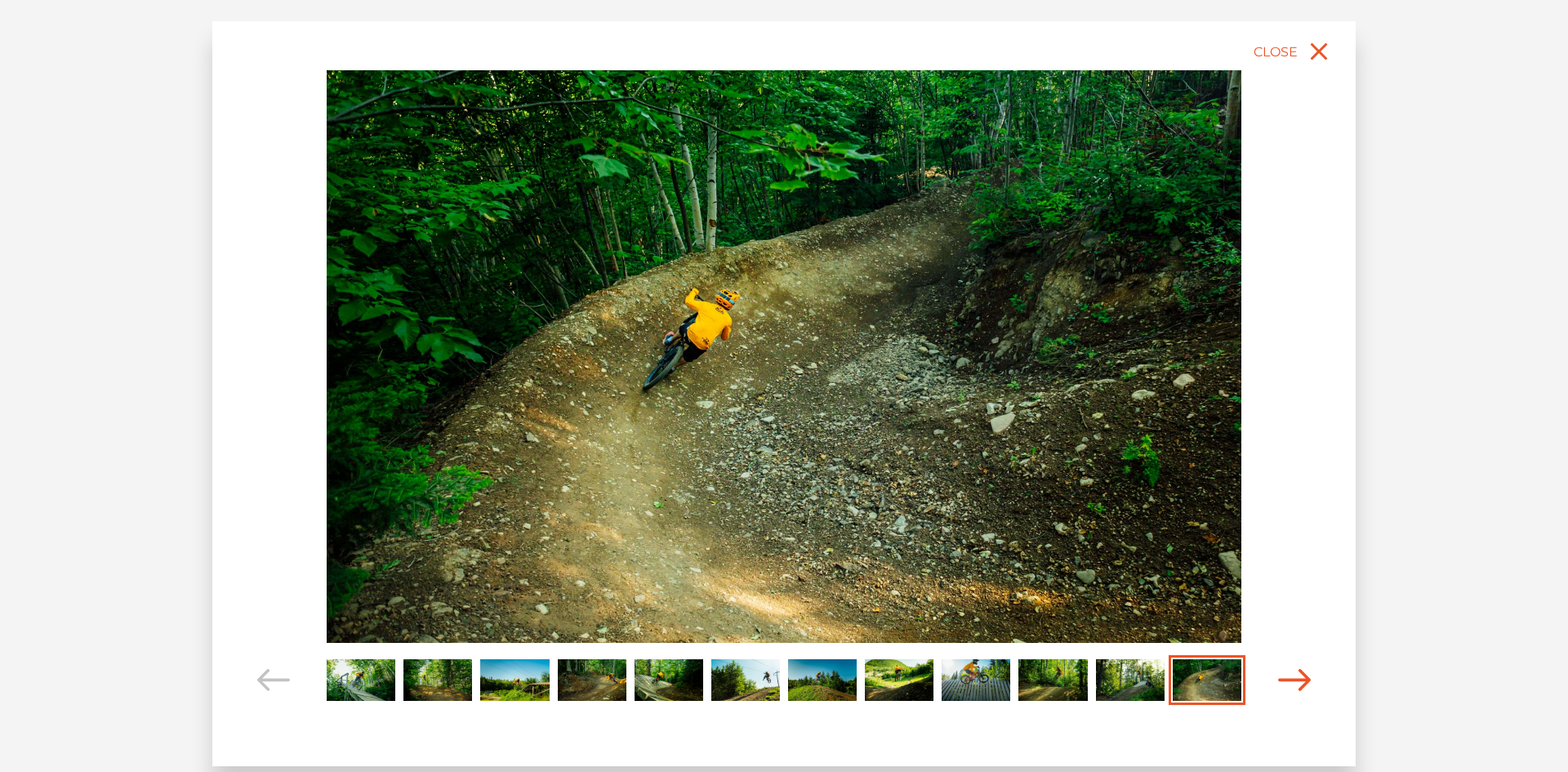
click at [1286, 676] on icon "Carousel Navigation" at bounding box center [1293, 680] width 32 height 22
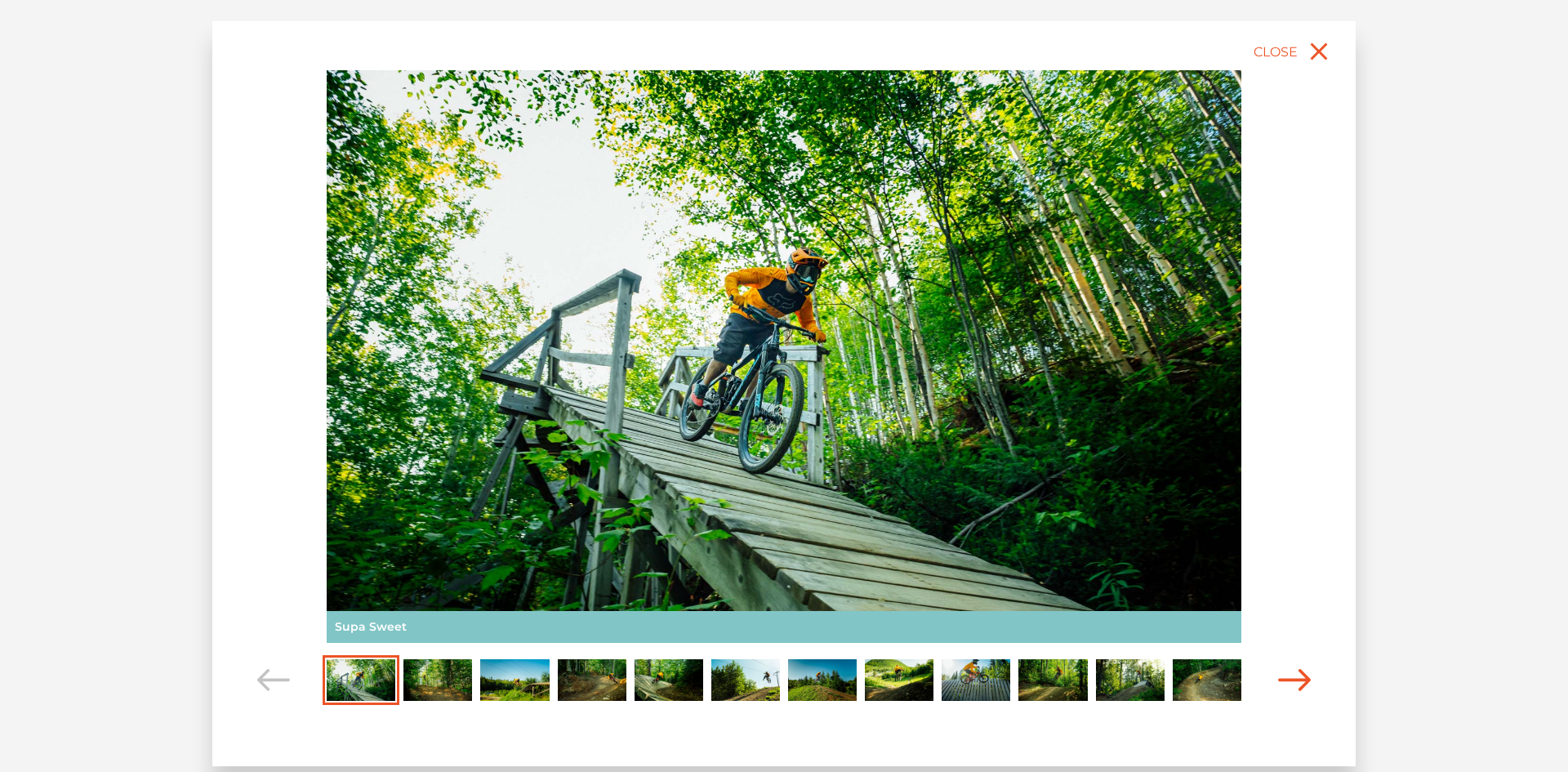
click at [1286, 676] on icon "Carousel Navigation" at bounding box center [1293, 680] width 32 height 22
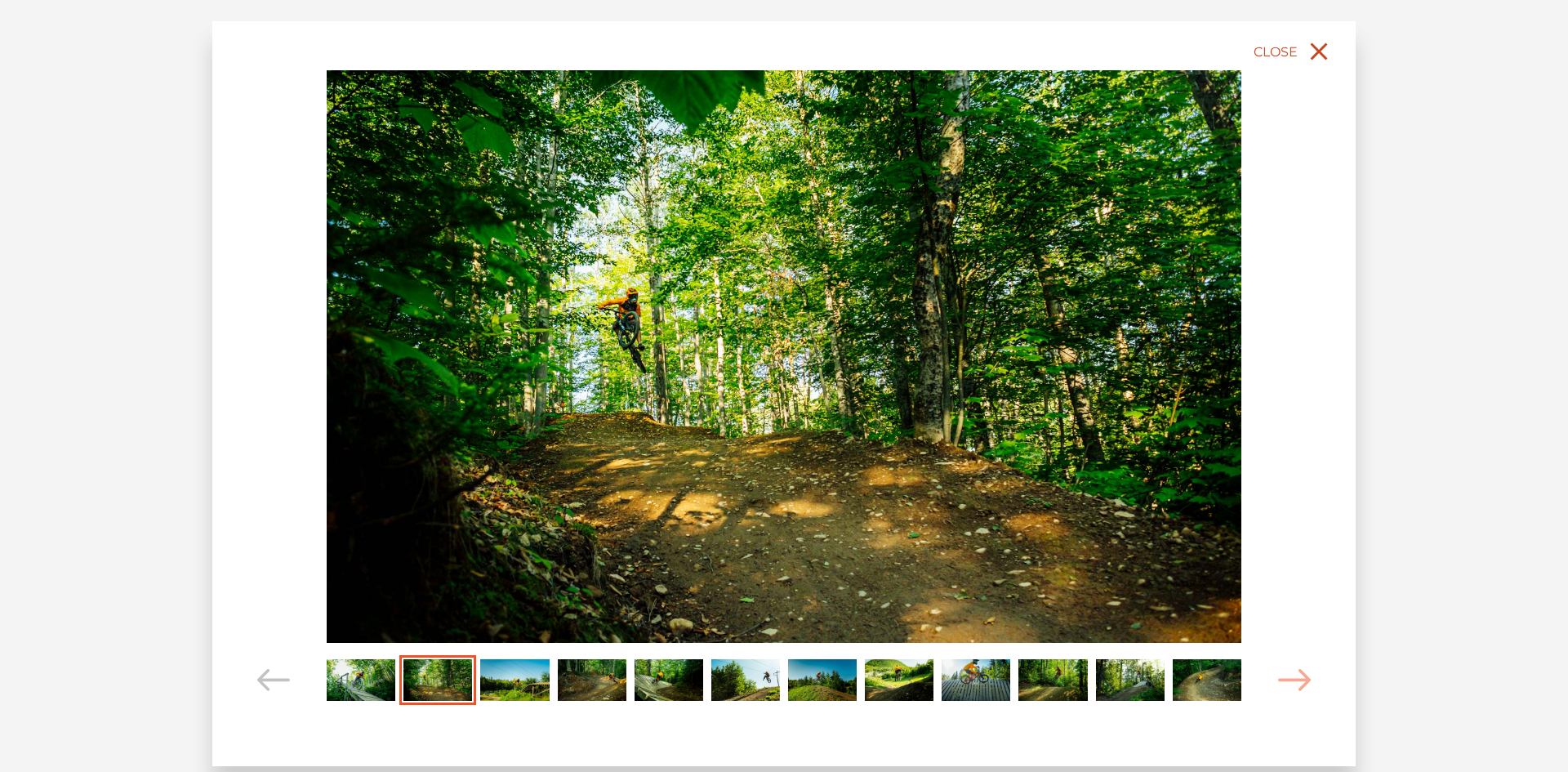
click at [1250, 46] on button "Close" at bounding box center [1293, 51] width 86 height 36
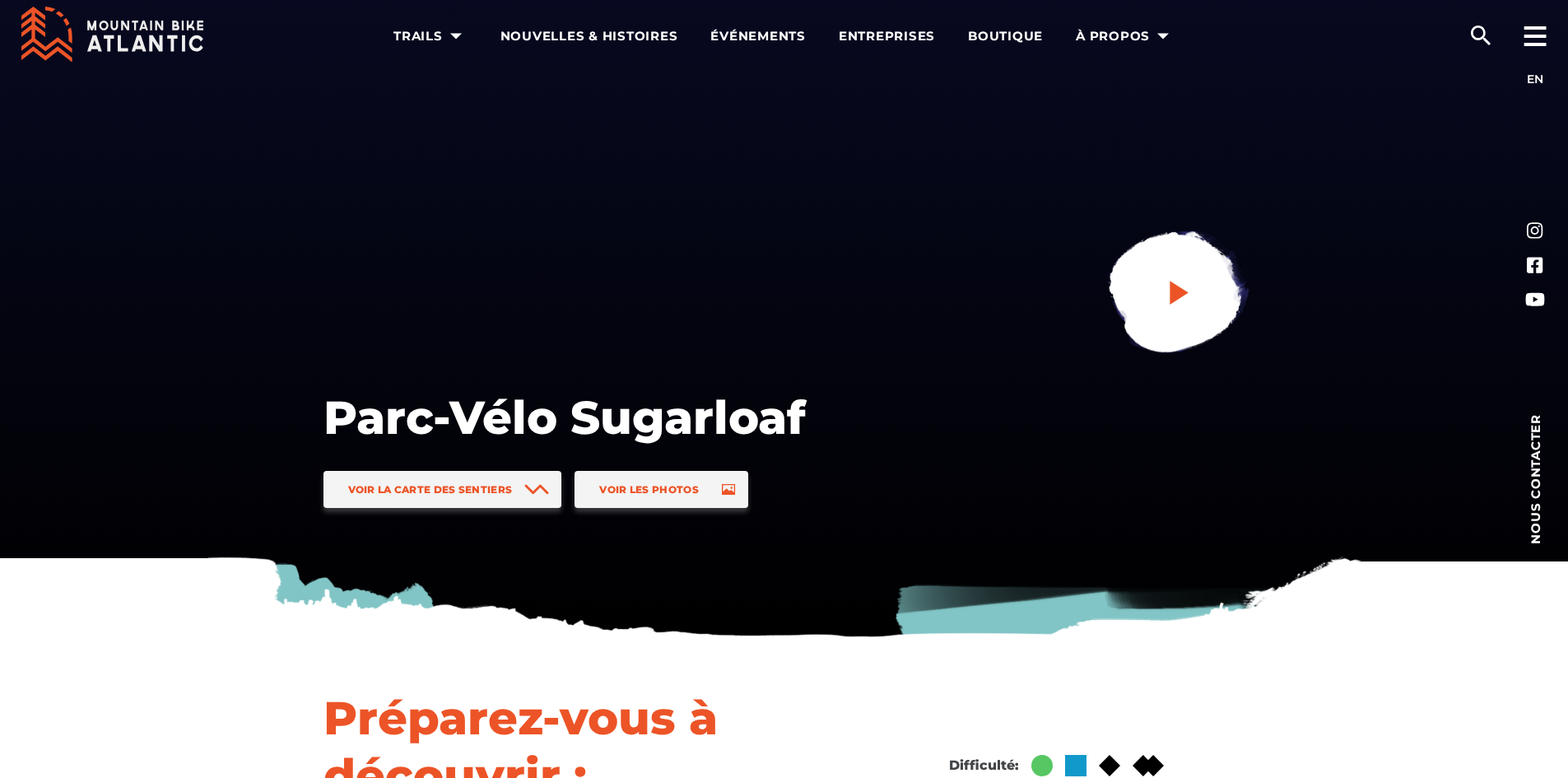
scroll to position [0, 0]
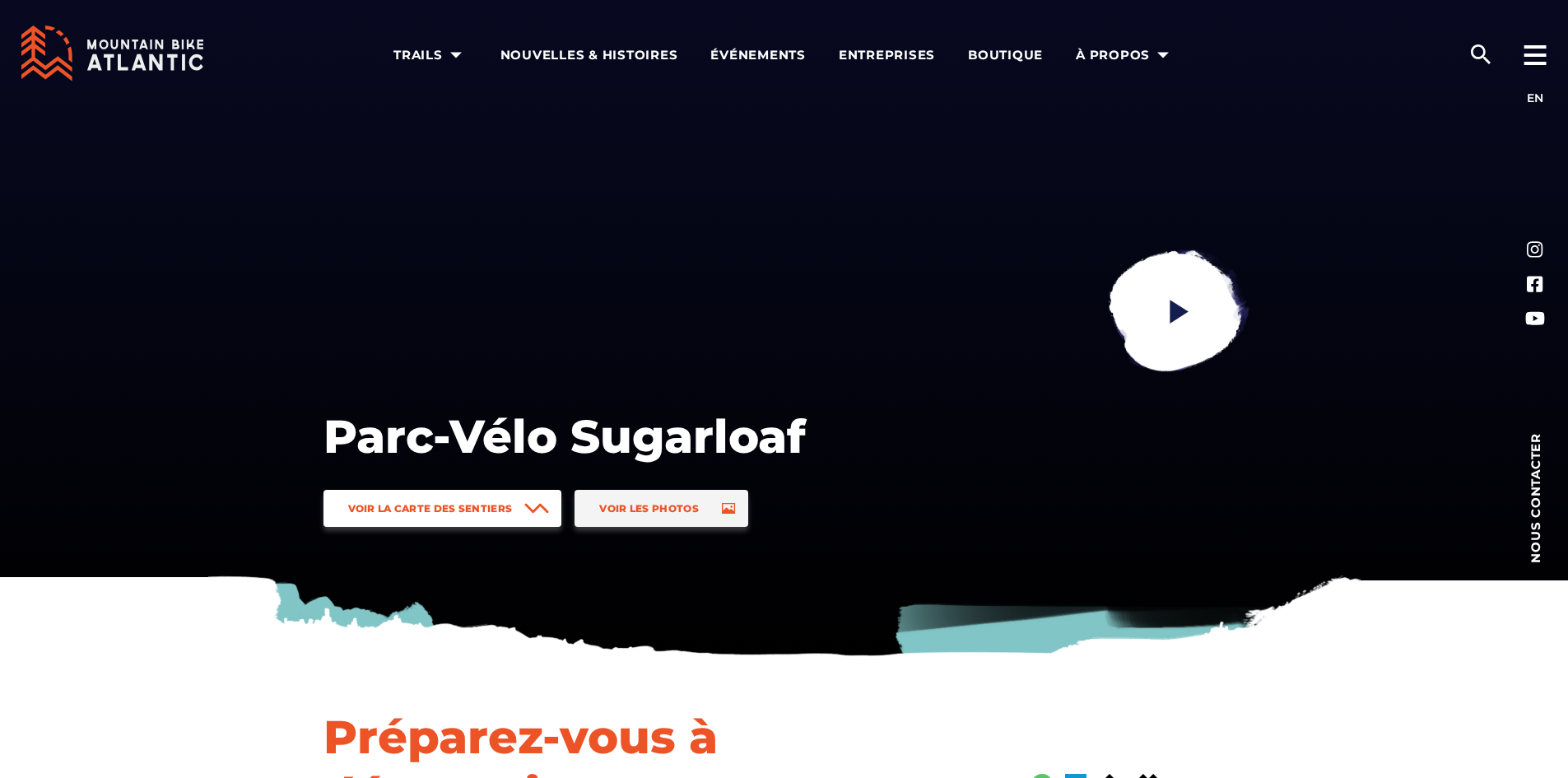
click at [532, 509] on icon at bounding box center [537, 507] width 22 height 7
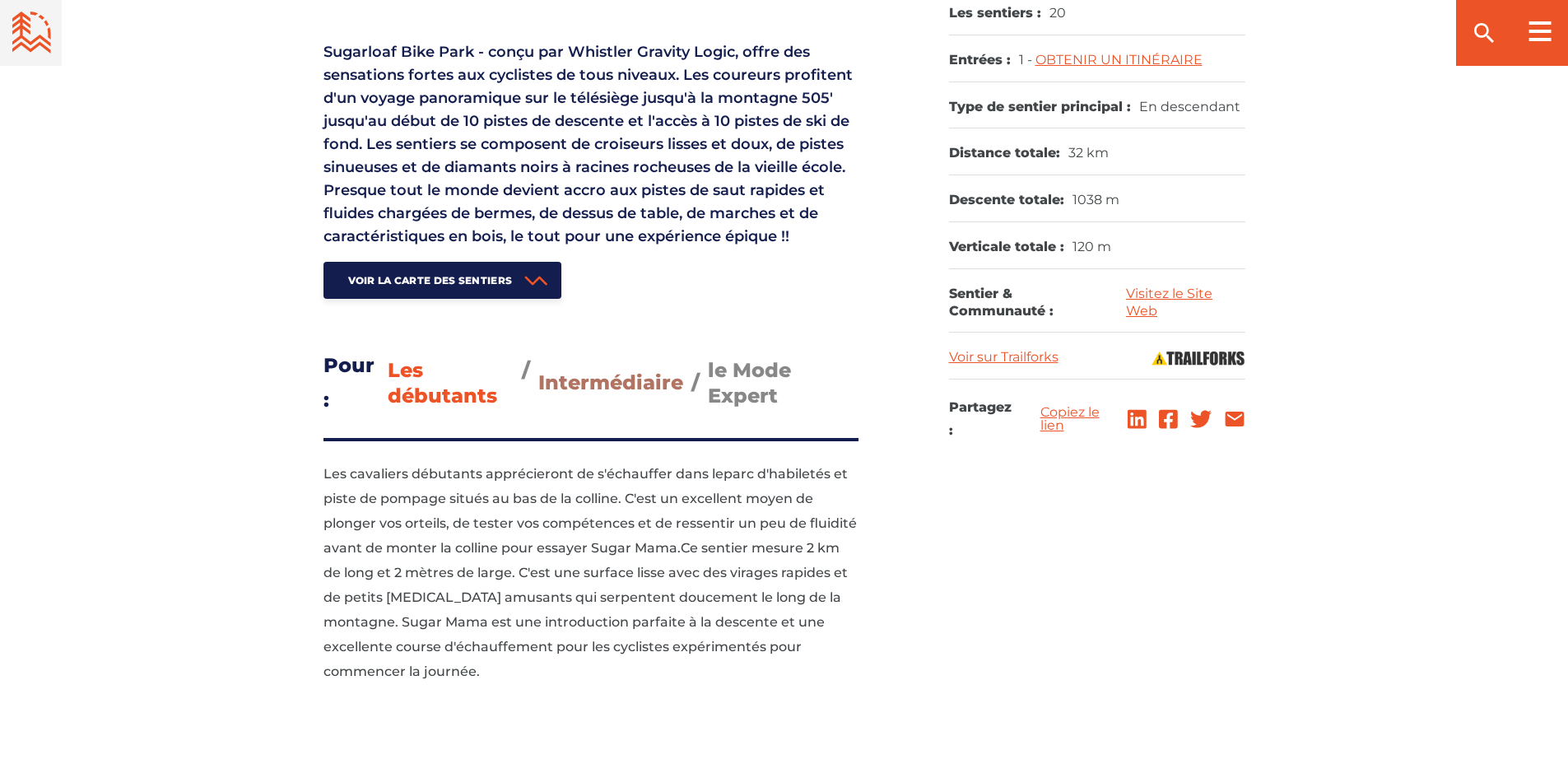
scroll to position [823, 0]
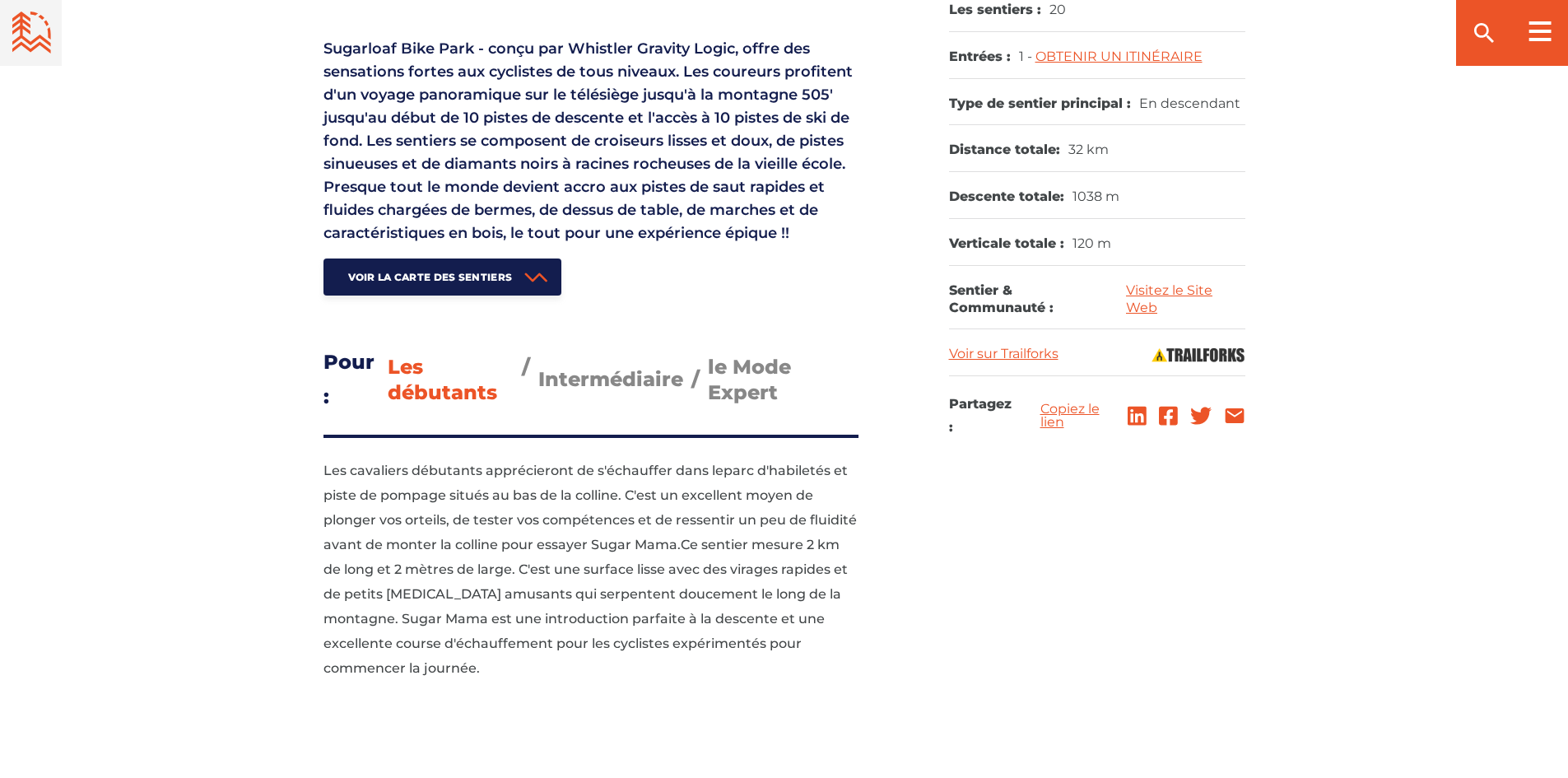
click at [450, 388] on span "Les débutants" at bounding box center [442, 380] width 110 height 49
click at [388, 354] on input "Les débutants" at bounding box center [388, 354] width 0 height 0
click at [587, 382] on span "Intermédiaire" at bounding box center [611, 379] width 145 height 24
click at [539, 367] on input "Intermédiaire" at bounding box center [539, 367] width 0 height 0
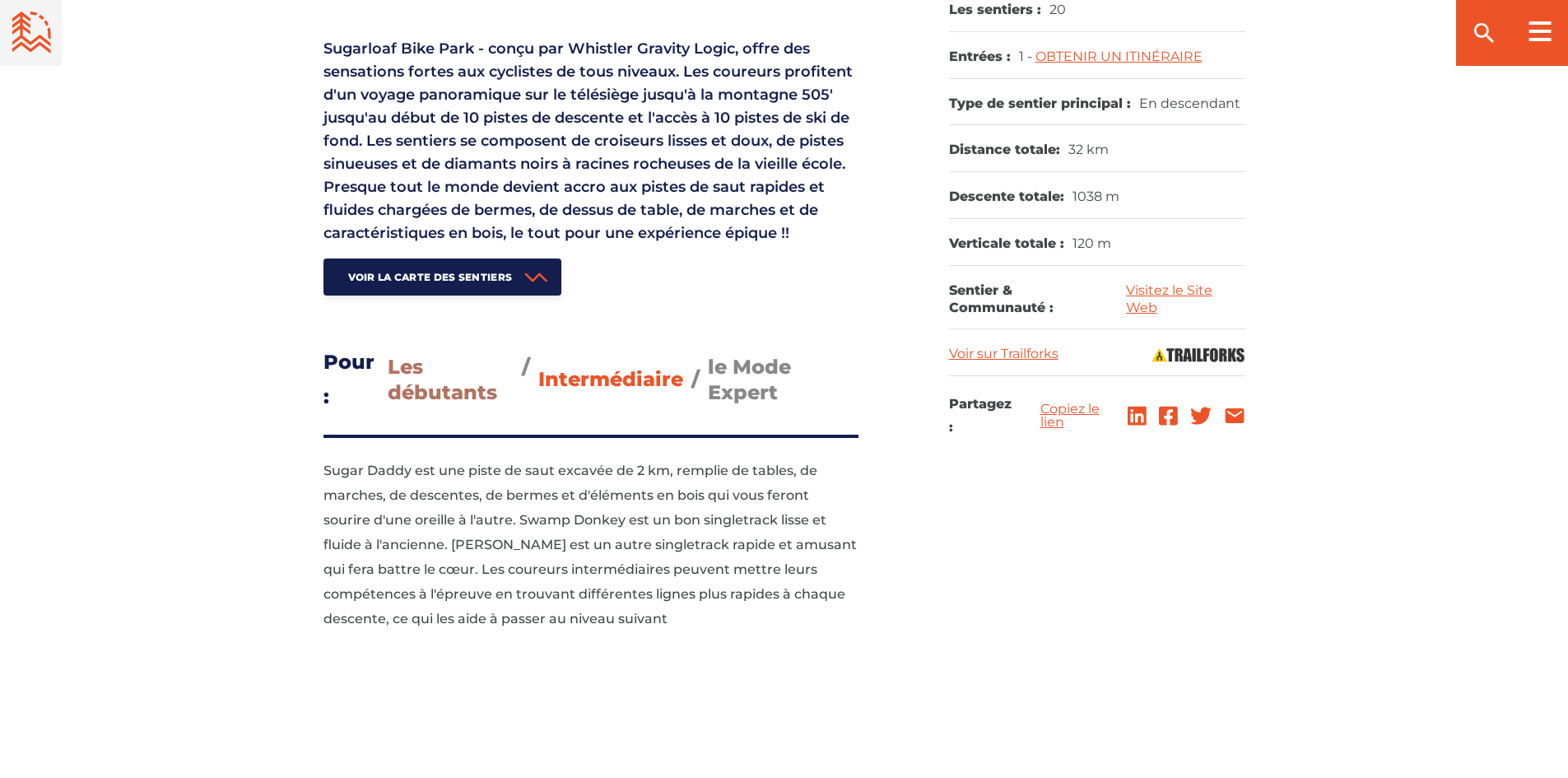
click at [416, 401] on span "Les débutants" at bounding box center [442, 380] width 110 height 49
click at [388, 354] on input "Les débutants" at bounding box center [388, 354] width 0 height 0
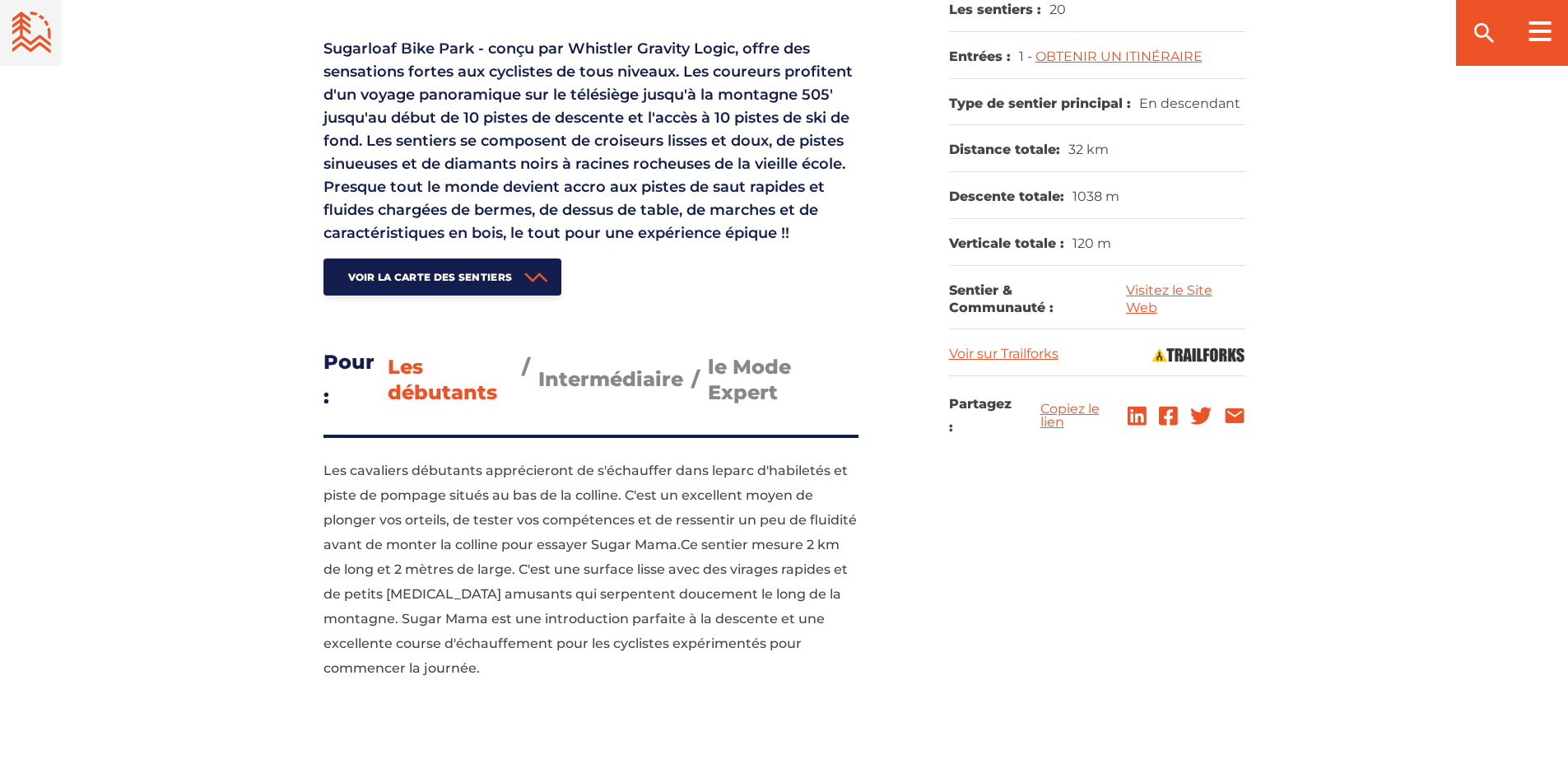
click at [430, 391] on span "Les débutants" at bounding box center [442, 380] width 110 height 49
click at [388, 354] on input "Les débutants" at bounding box center [388, 354] width 0 height 0
click at [1116, 56] on link "OBTENIR UN ITINÉRAIRE" at bounding box center [1119, 56] width 167 height 16
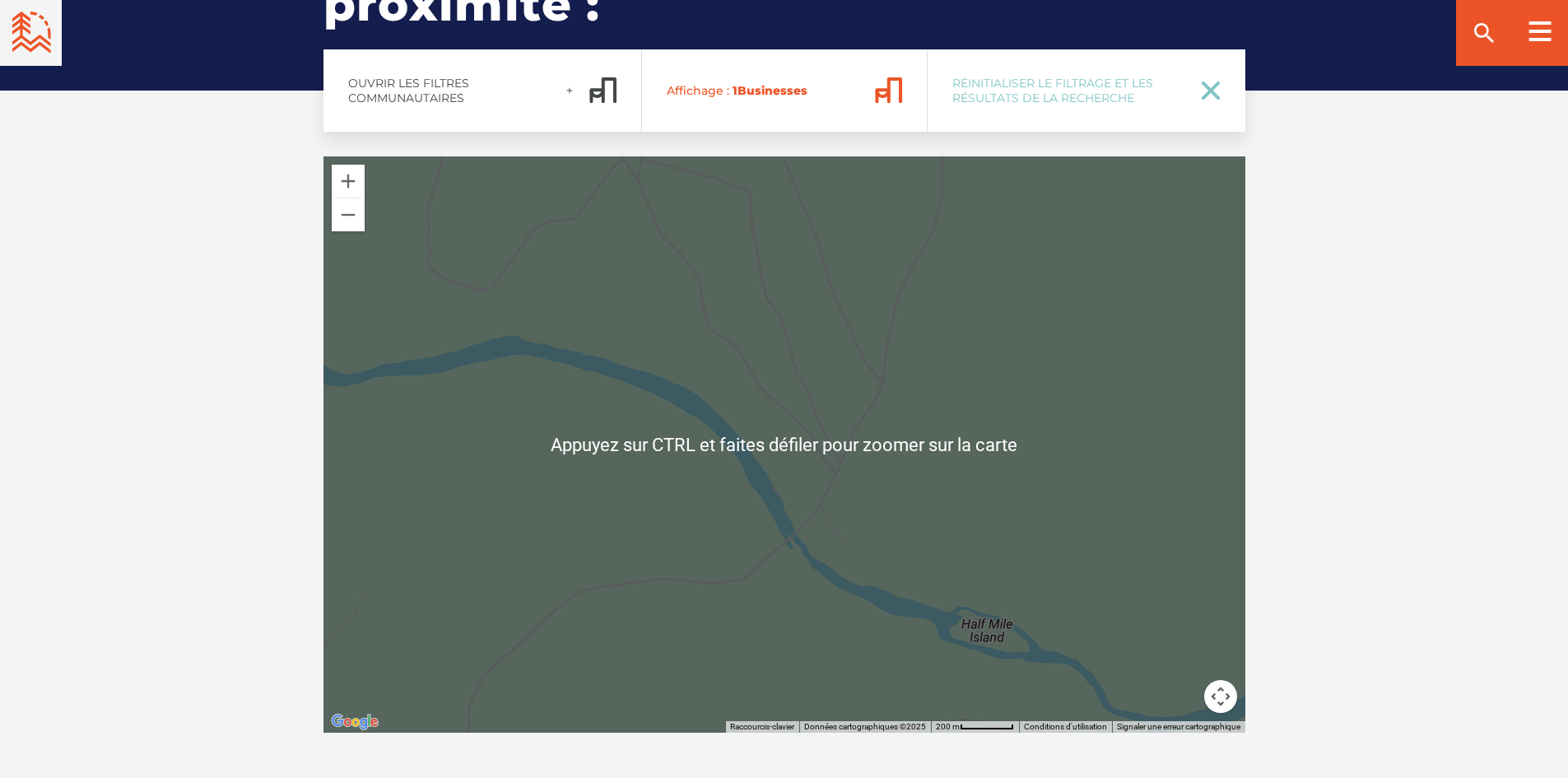
scroll to position [3091, 0]
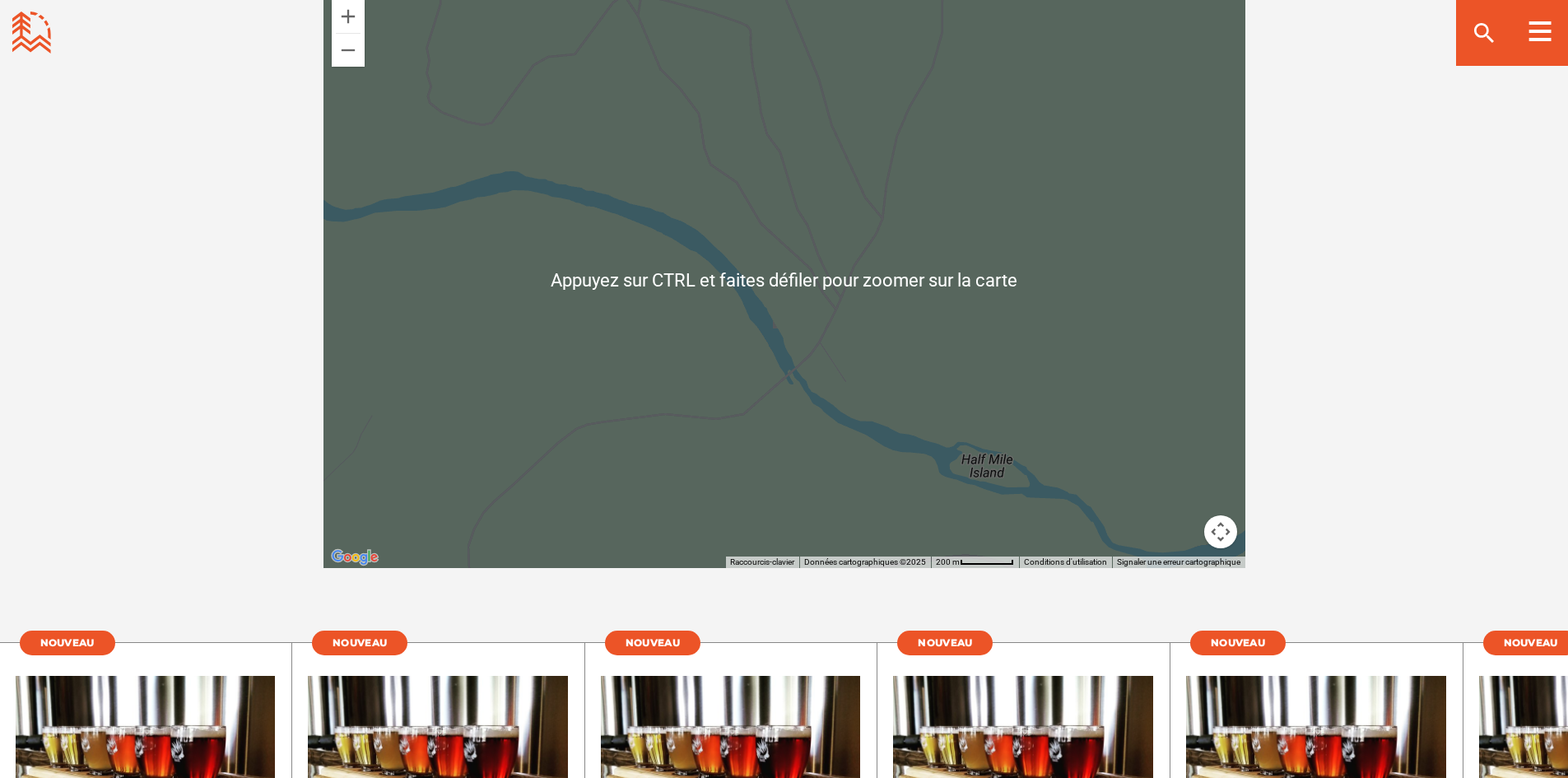
click at [712, 288] on div at bounding box center [784, 280] width 922 height 576
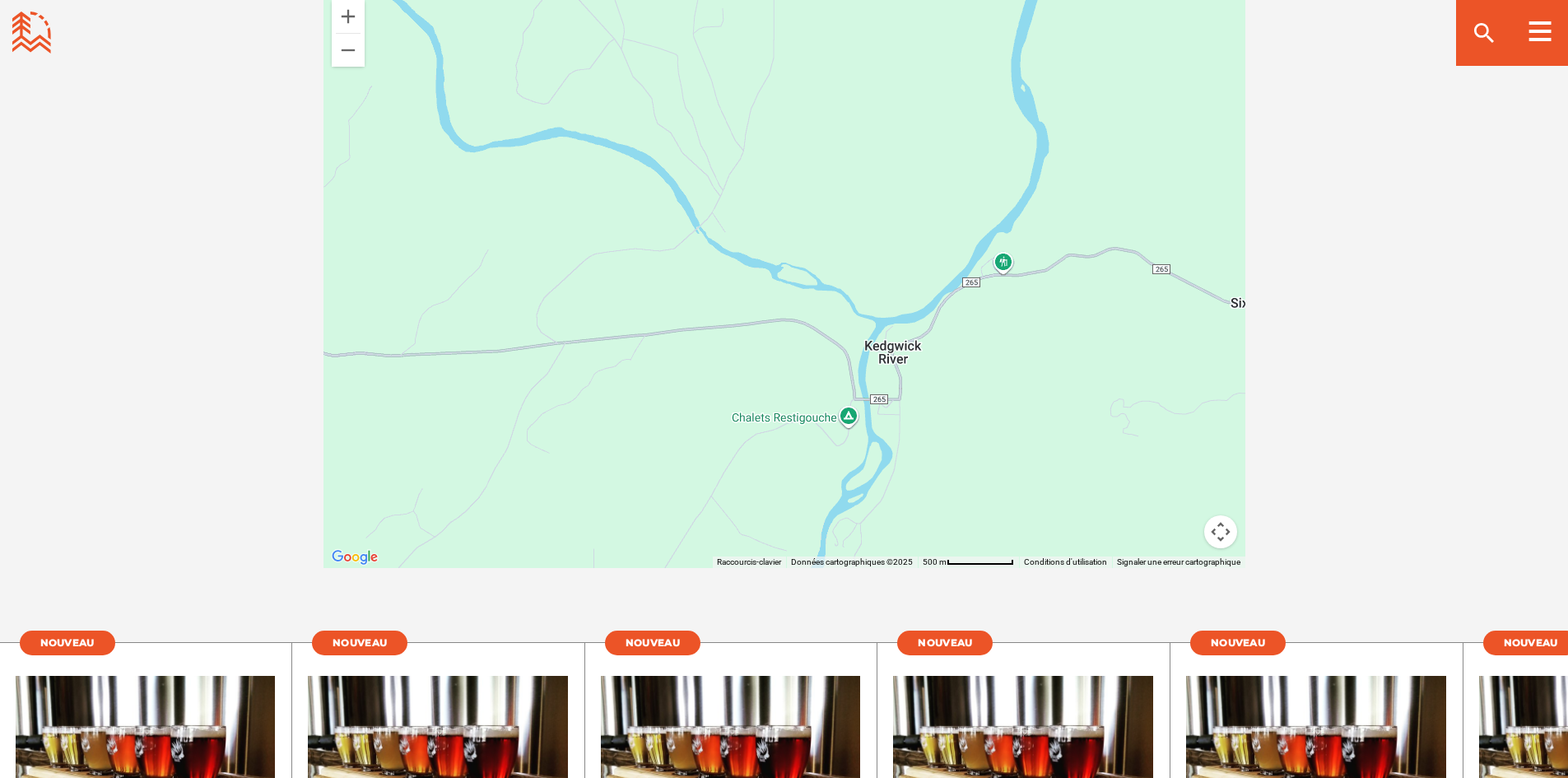
drag, startPoint x: 695, startPoint y: 217, endPoint x: 633, endPoint y: 116, distance: 118.5
click at [633, 116] on div at bounding box center [784, 280] width 922 height 576
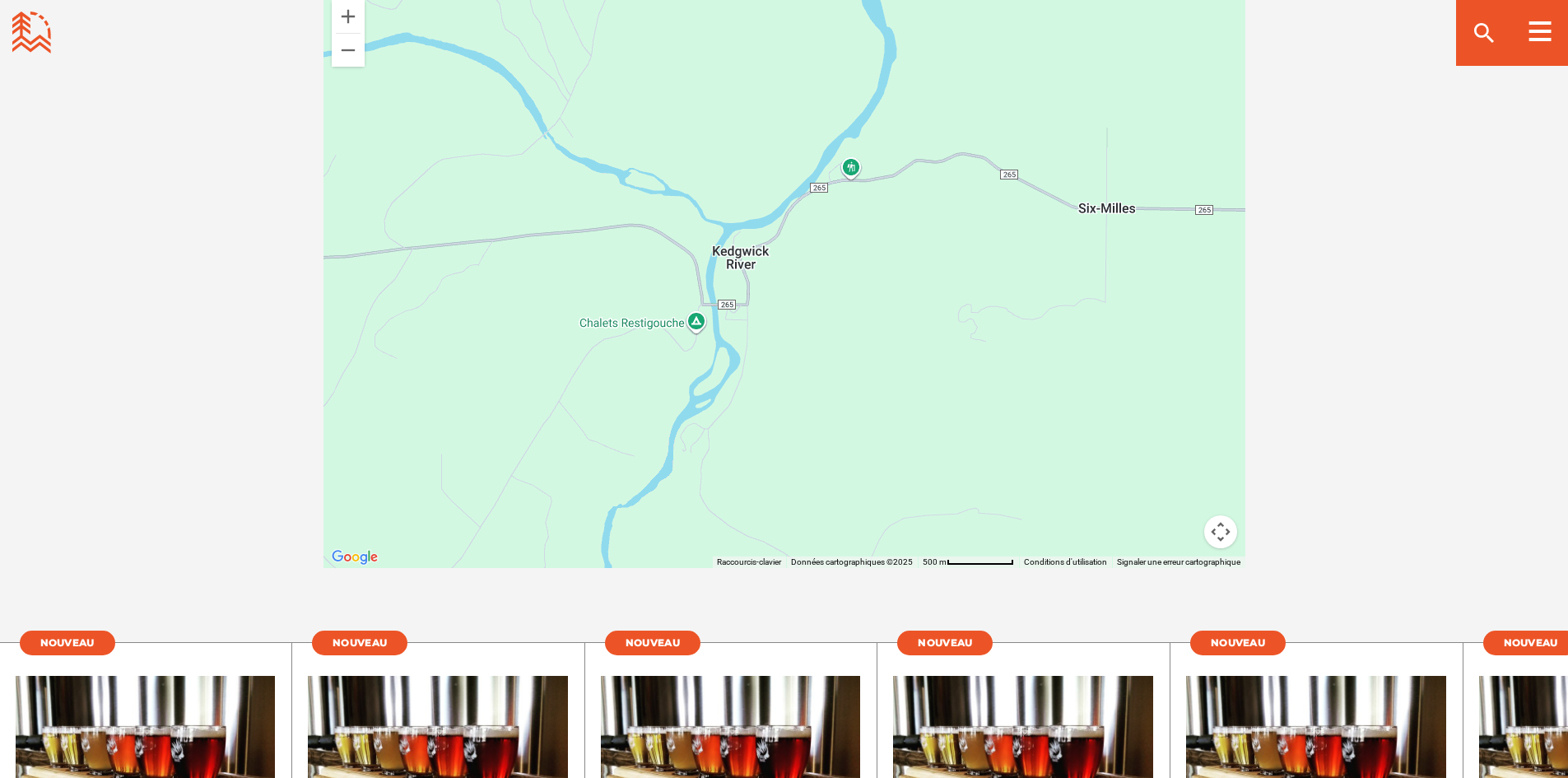
drag, startPoint x: 830, startPoint y: 215, endPoint x: 686, endPoint y: 129, distance: 167.7
click at [672, 113] on div at bounding box center [784, 280] width 922 height 576
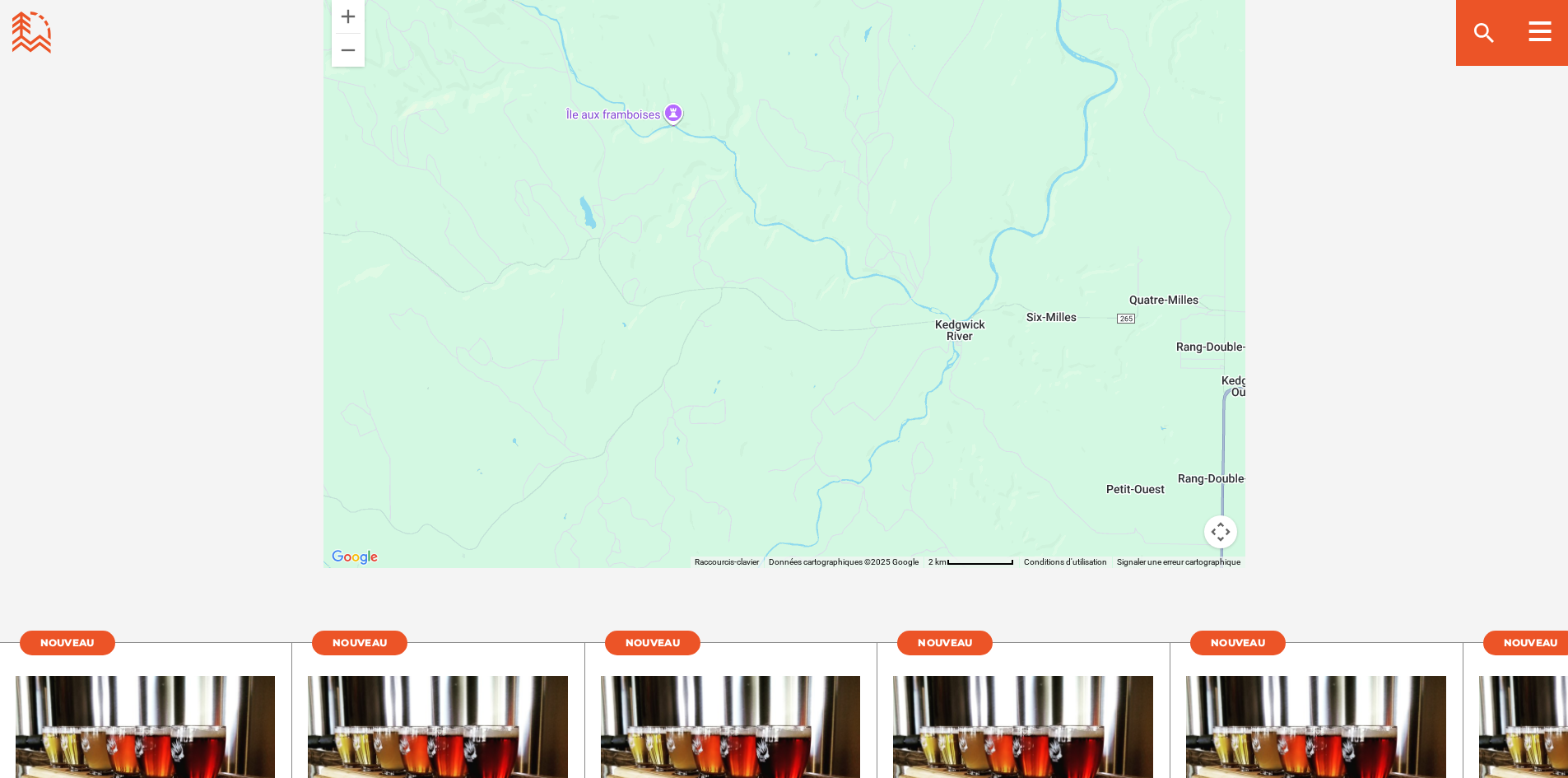
drag, startPoint x: 745, startPoint y: 205, endPoint x: 839, endPoint y: 268, distance: 113.2
click at [839, 268] on div at bounding box center [784, 280] width 922 height 576
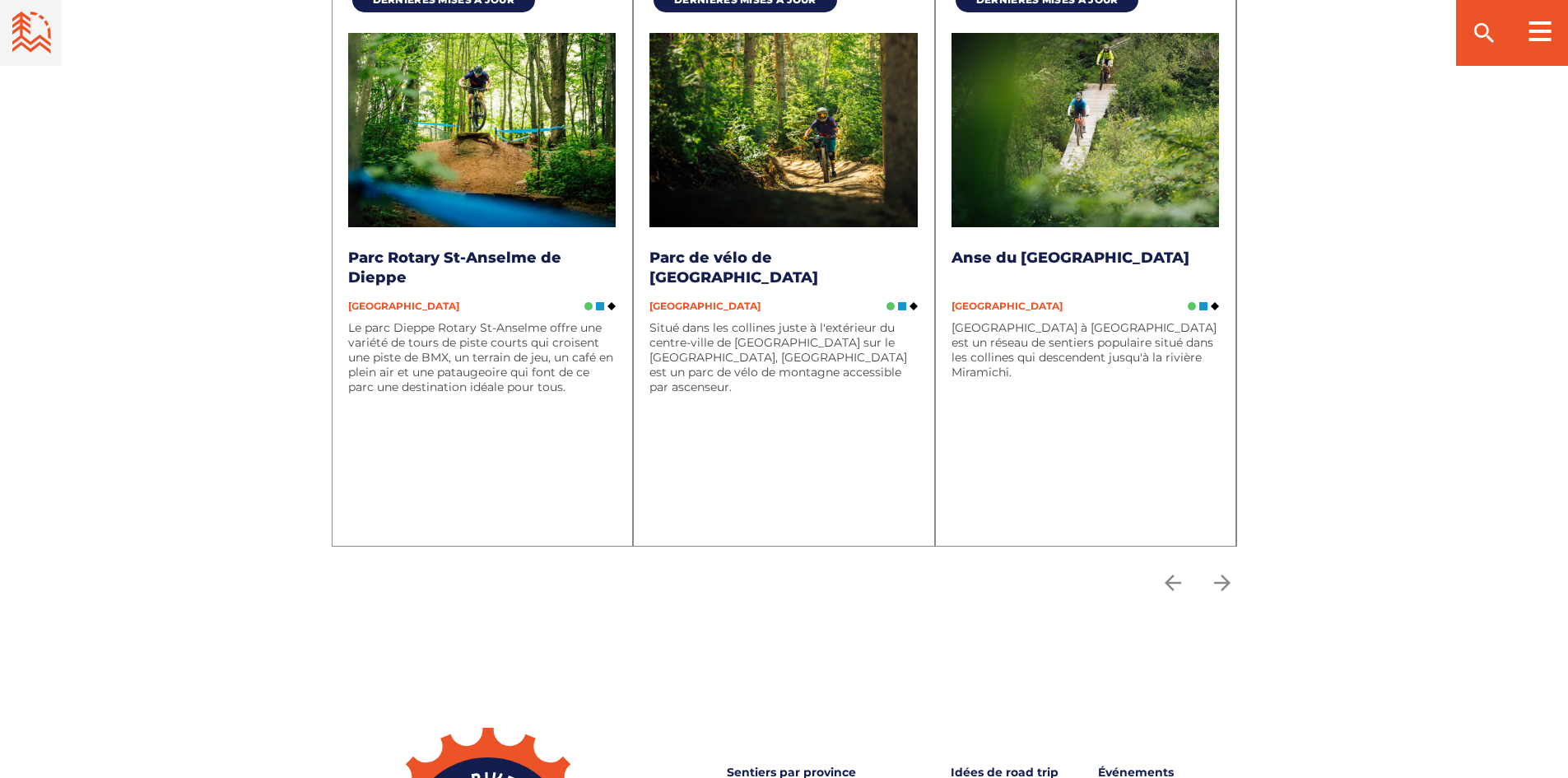
scroll to position [5315, 0]
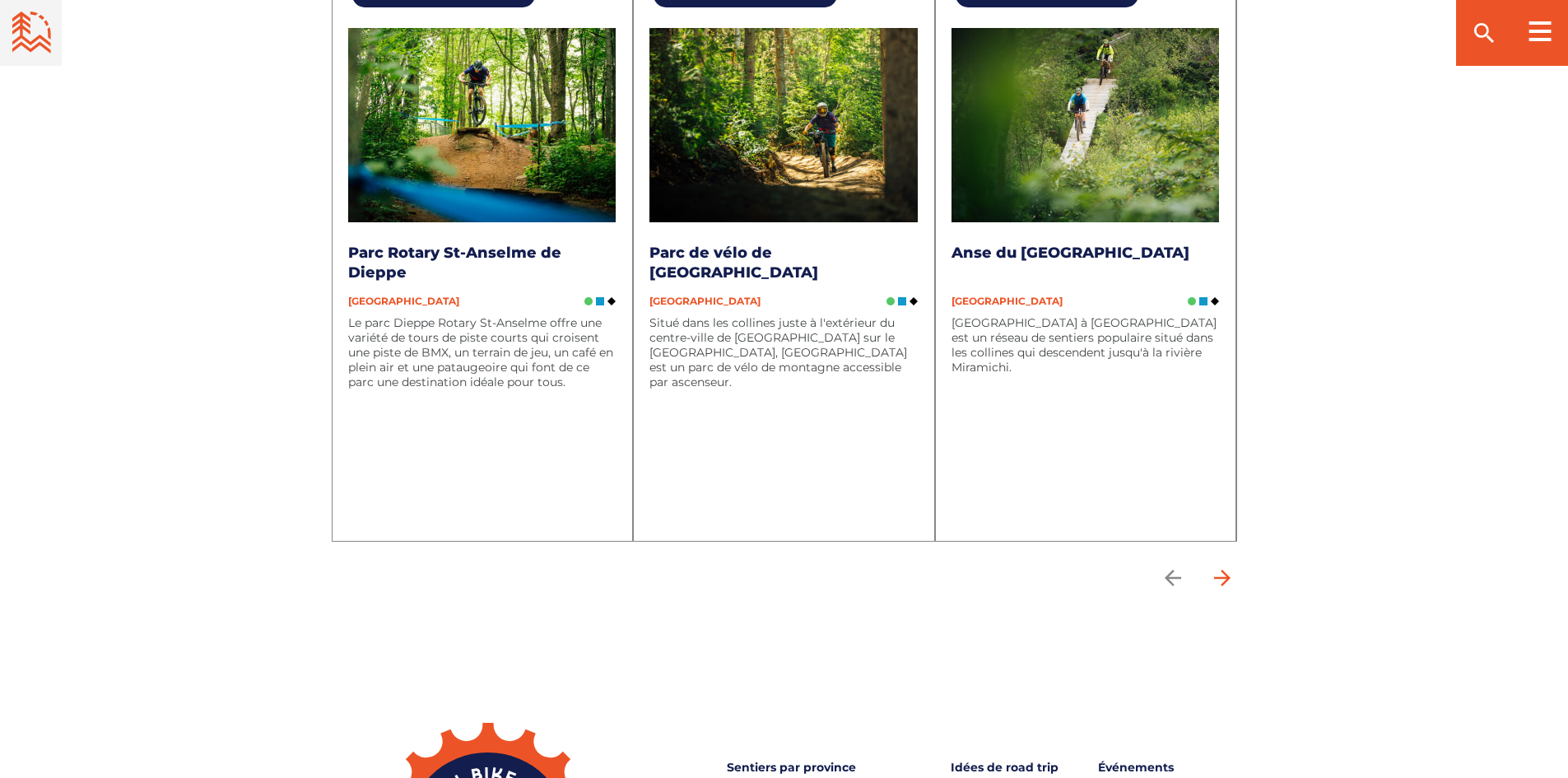
click at [1216, 565] on icon "arrow forward" at bounding box center [1222, 577] width 25 height 25
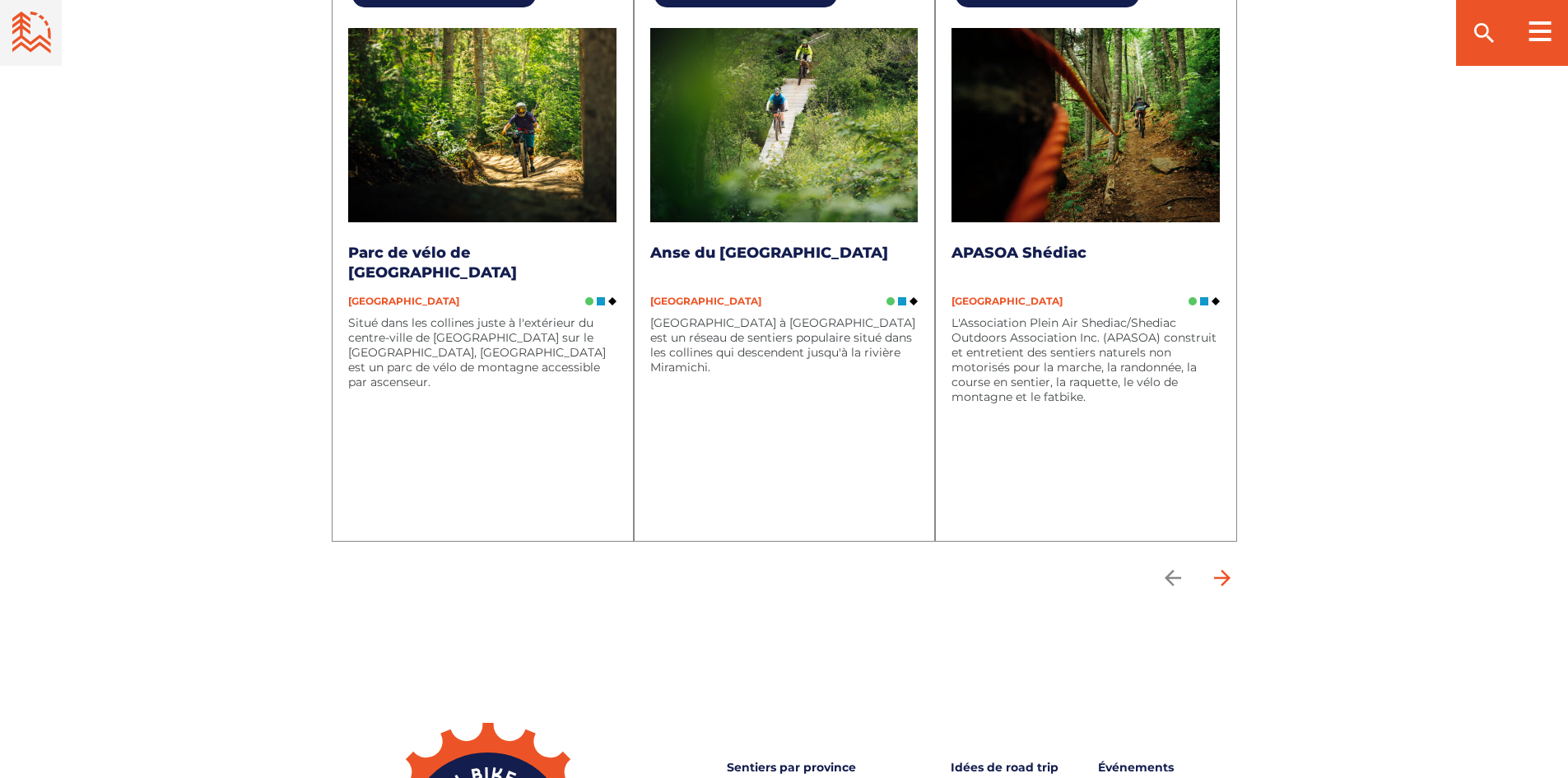
click at [1218, 565] on icon "arrow forward" at bounding box center [1222, 577] width 25 height 25
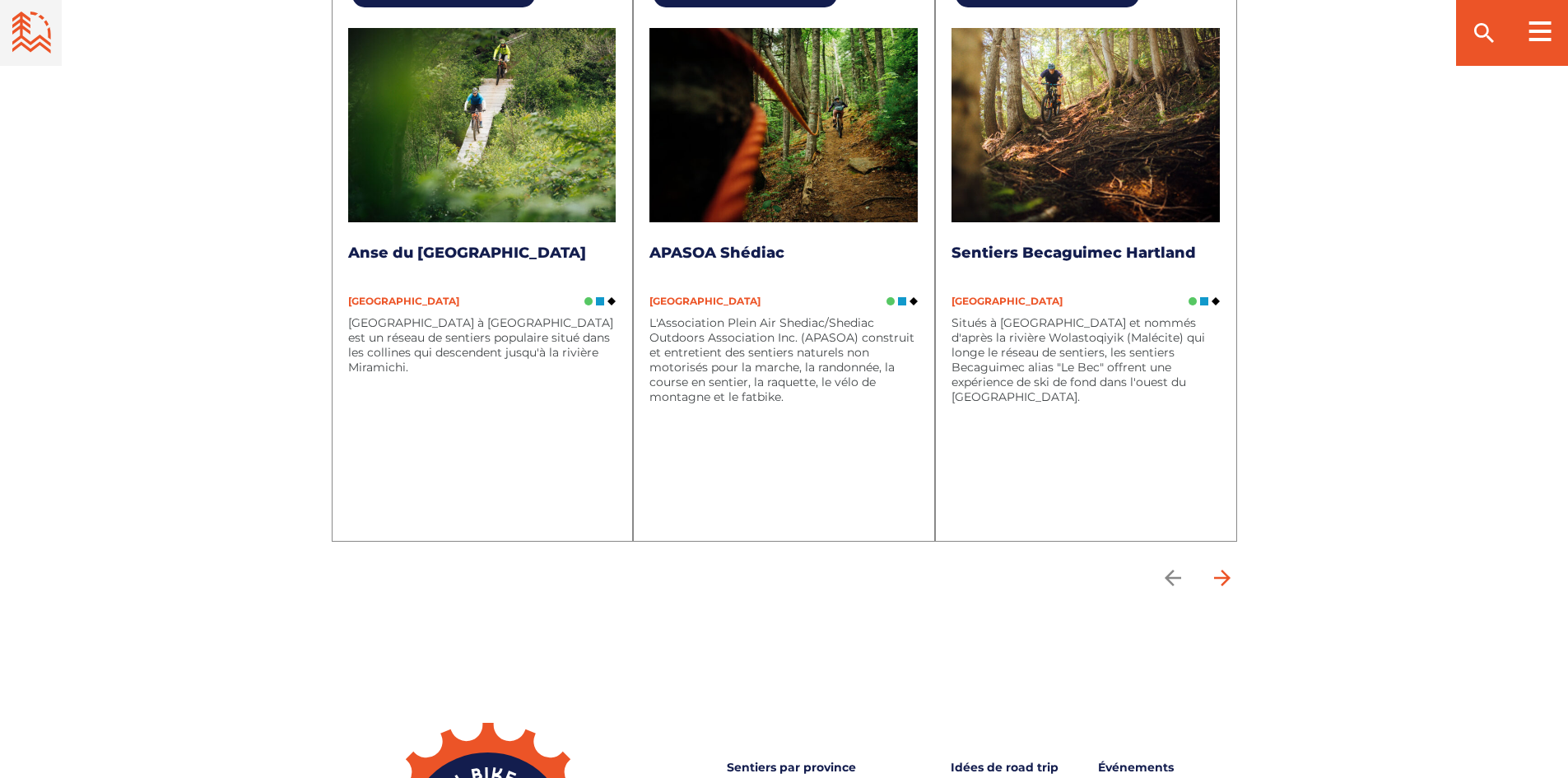
click at [1218, 565] on icon "arrow forward" at bounding box center [1222, 577] width 25 height 25
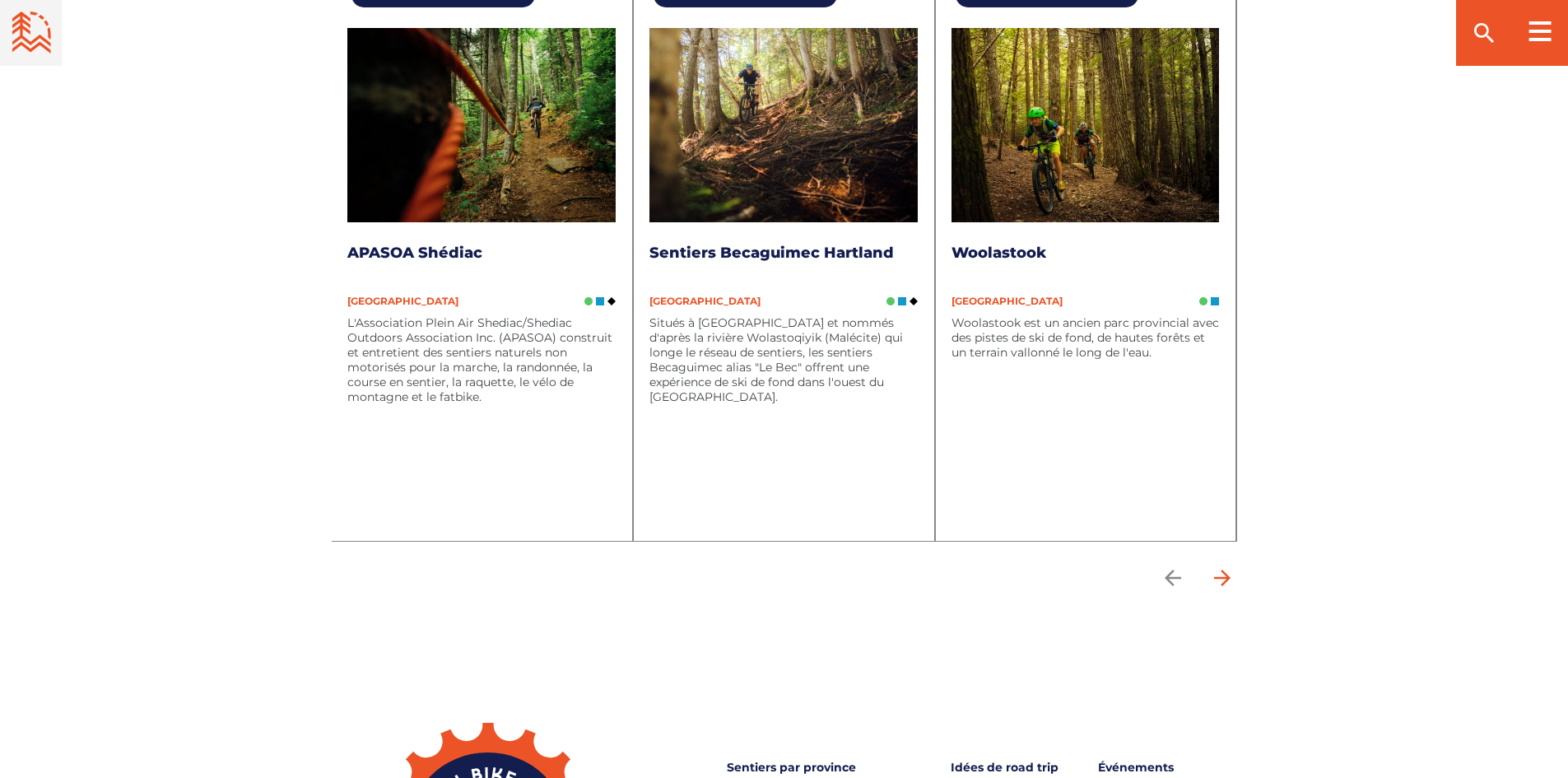
click at [1220, 565] on icon "arrow forward" at bounding box center [1222, 577] width 25 height 25
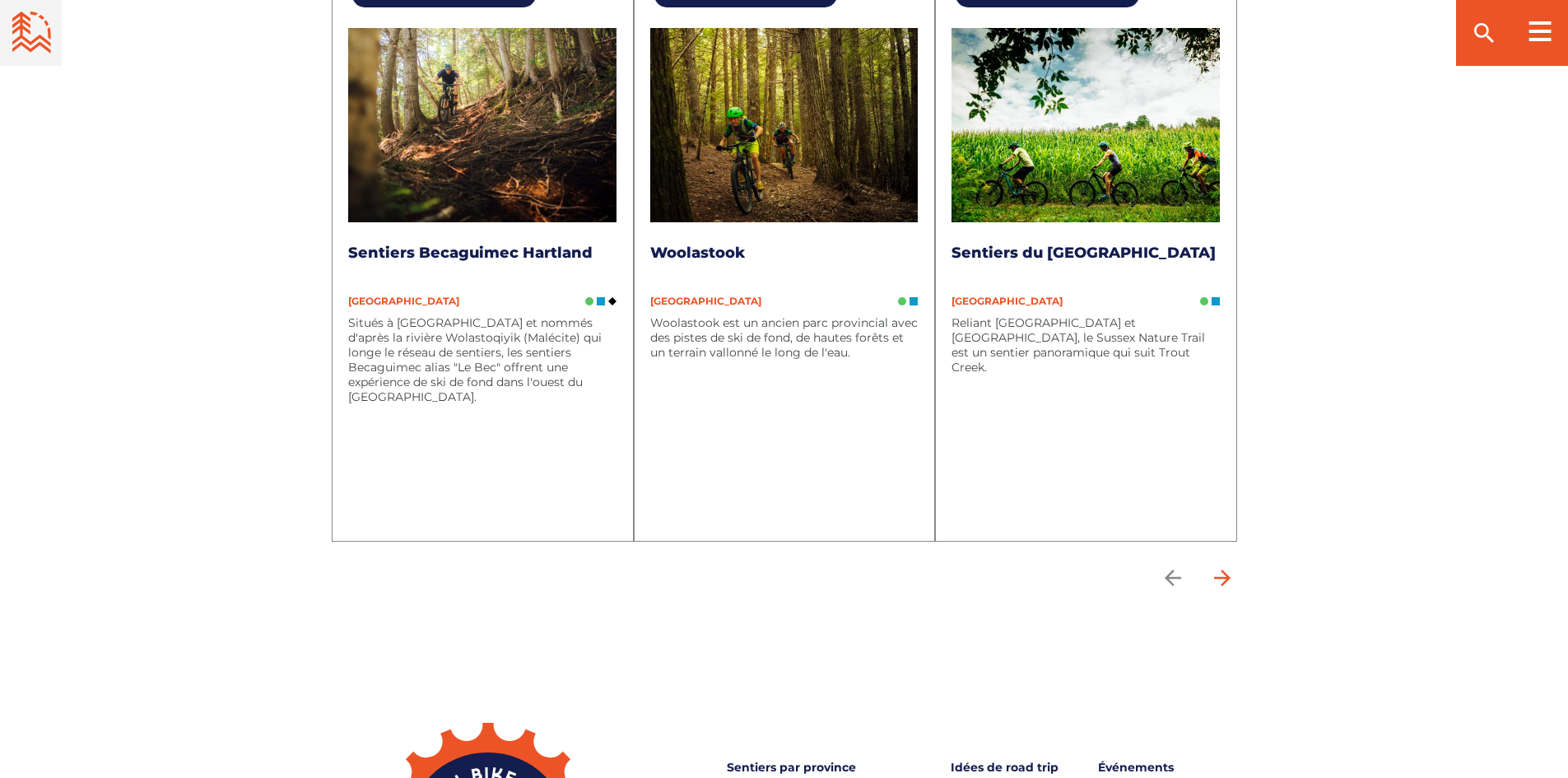
click at [1220, 565] on icon "arrow forward" at bounding box center [1222, 577] width 25 height 25
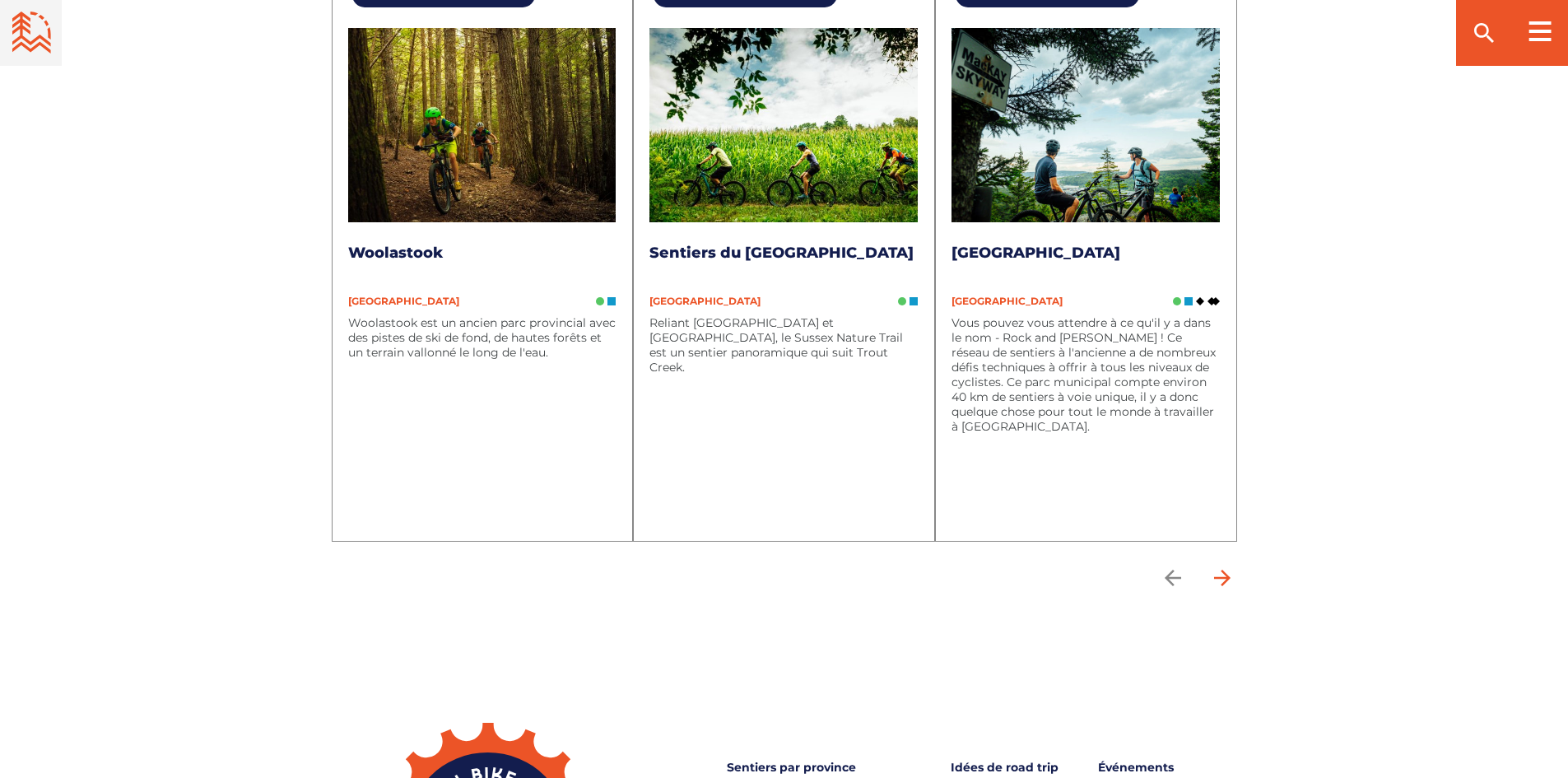
click at [1224, 565] on icon "arrow forward" at bounding box center [1222, 577] width 25 height 25
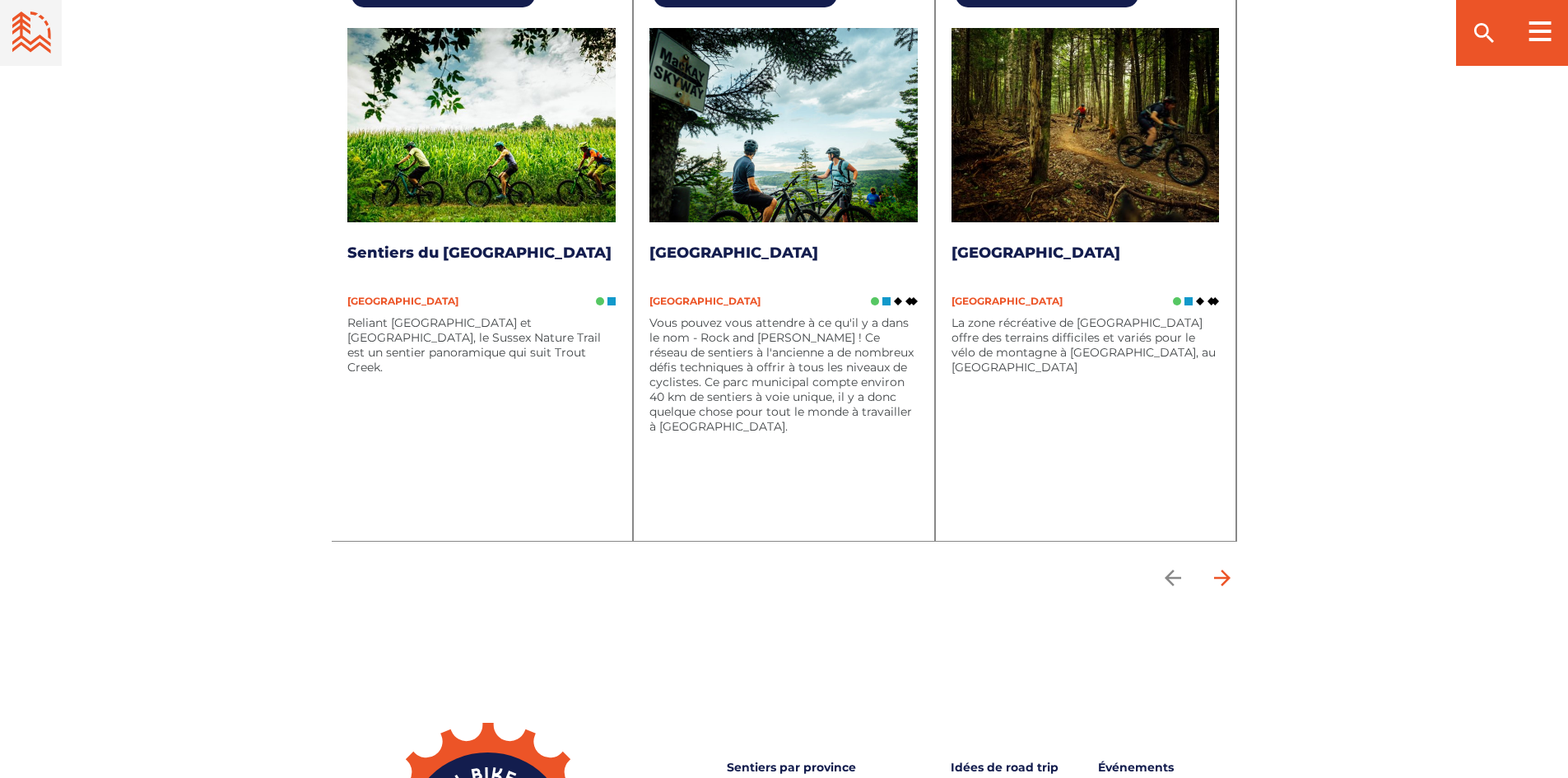
click at [1227, 569] on icon "arrow forward" at bounding box center [1222, 577] width 17 height 17
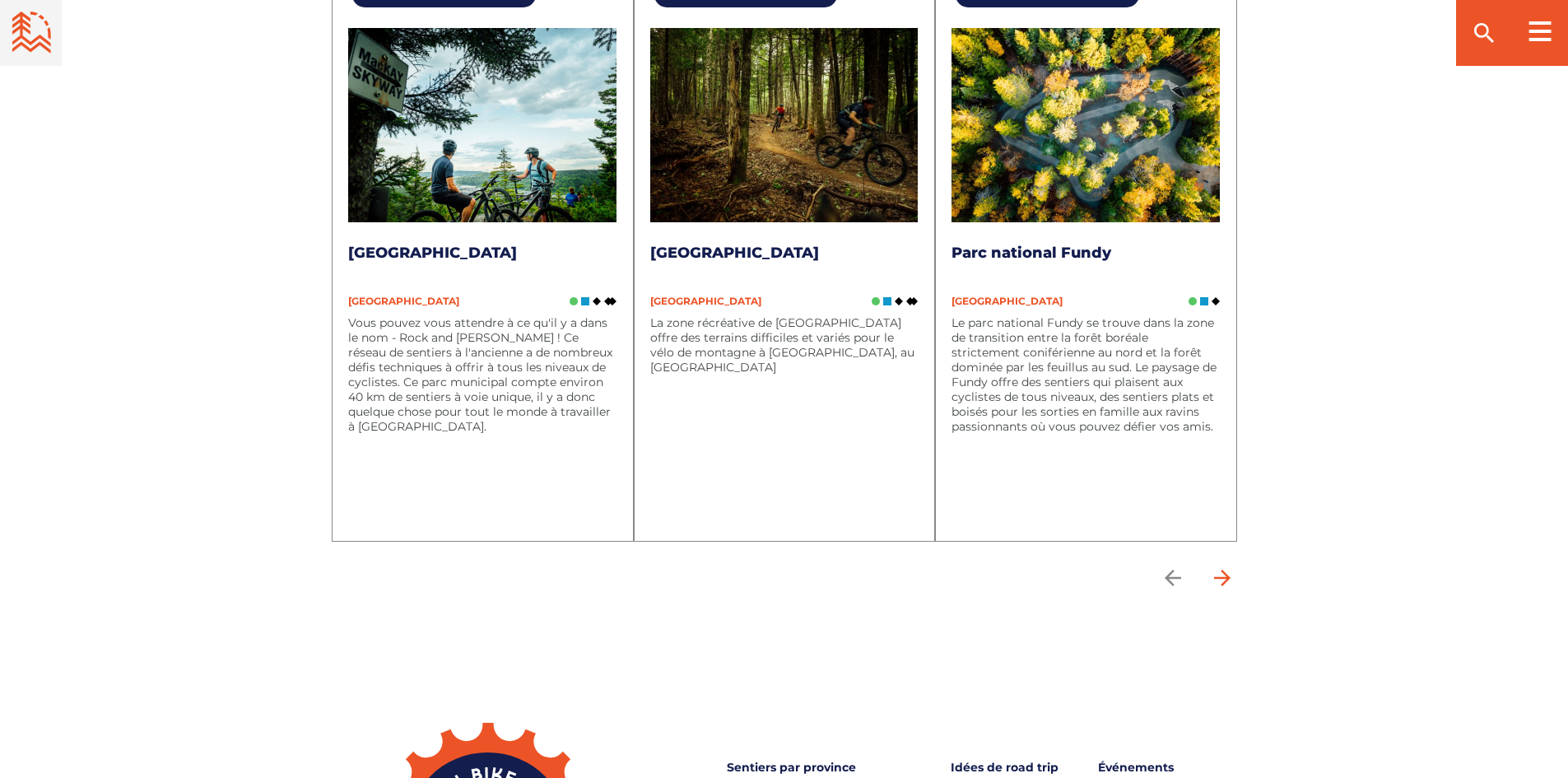
click at [1224, 565] on icon "arrow forward" at bounding box center [1222, 577] width 25 height 25
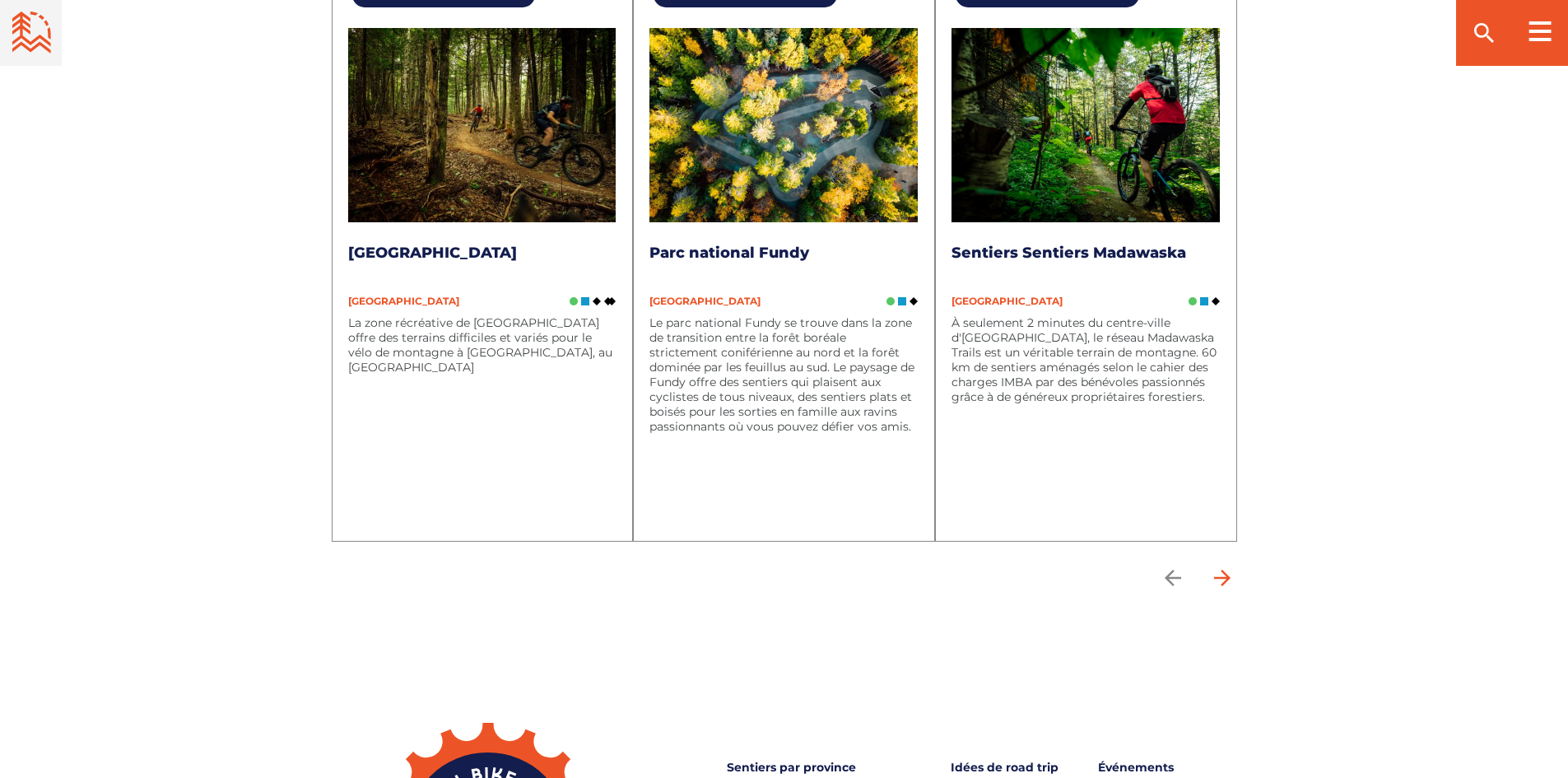
click at [1224, 569] on icon "arrow forward" at bounding box center [1222, 577] width 17 height 17
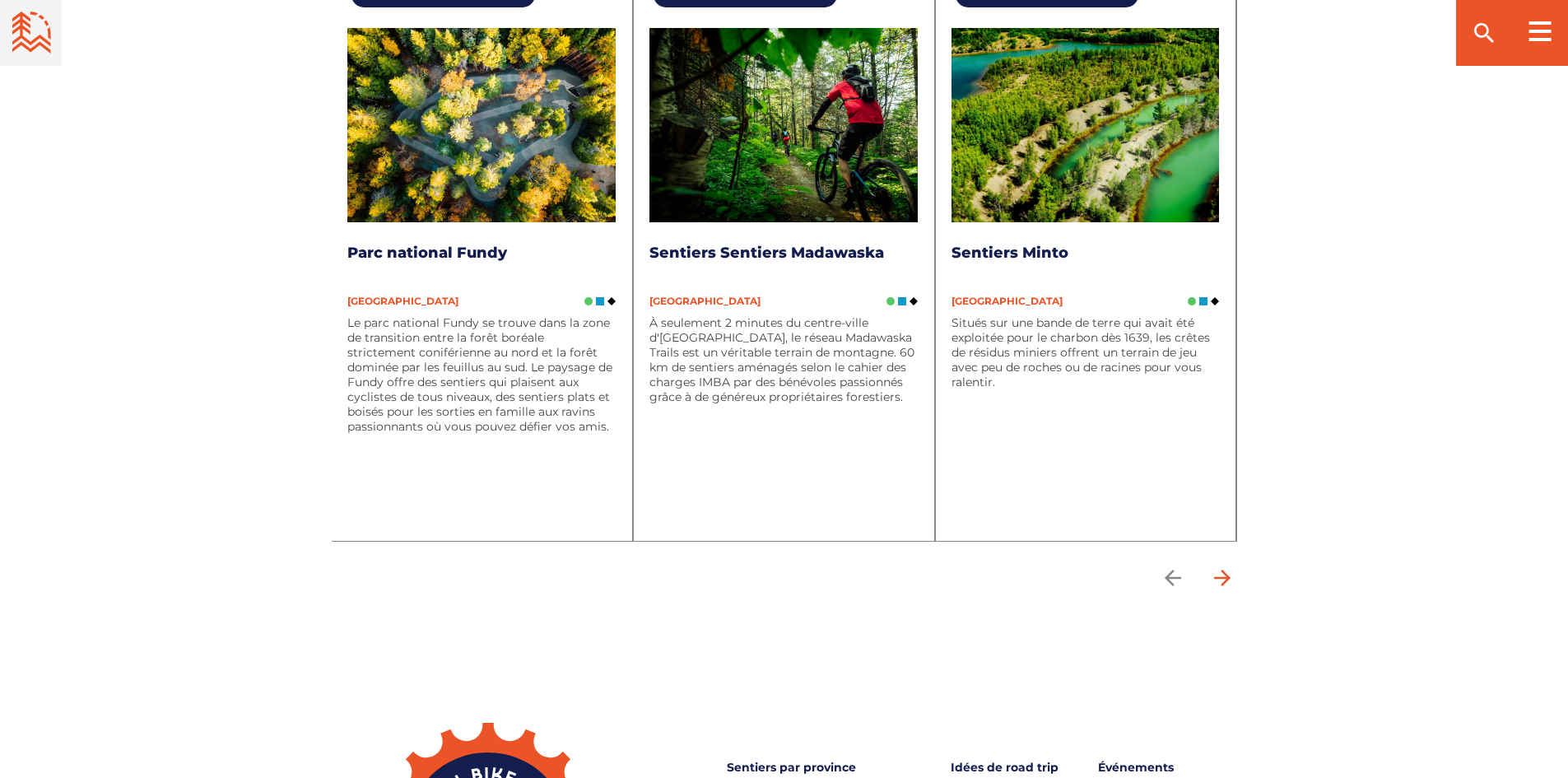
click at [1229, 565] on icon "arrow forward" at bounding box center [1222, 577] width 25 height 25
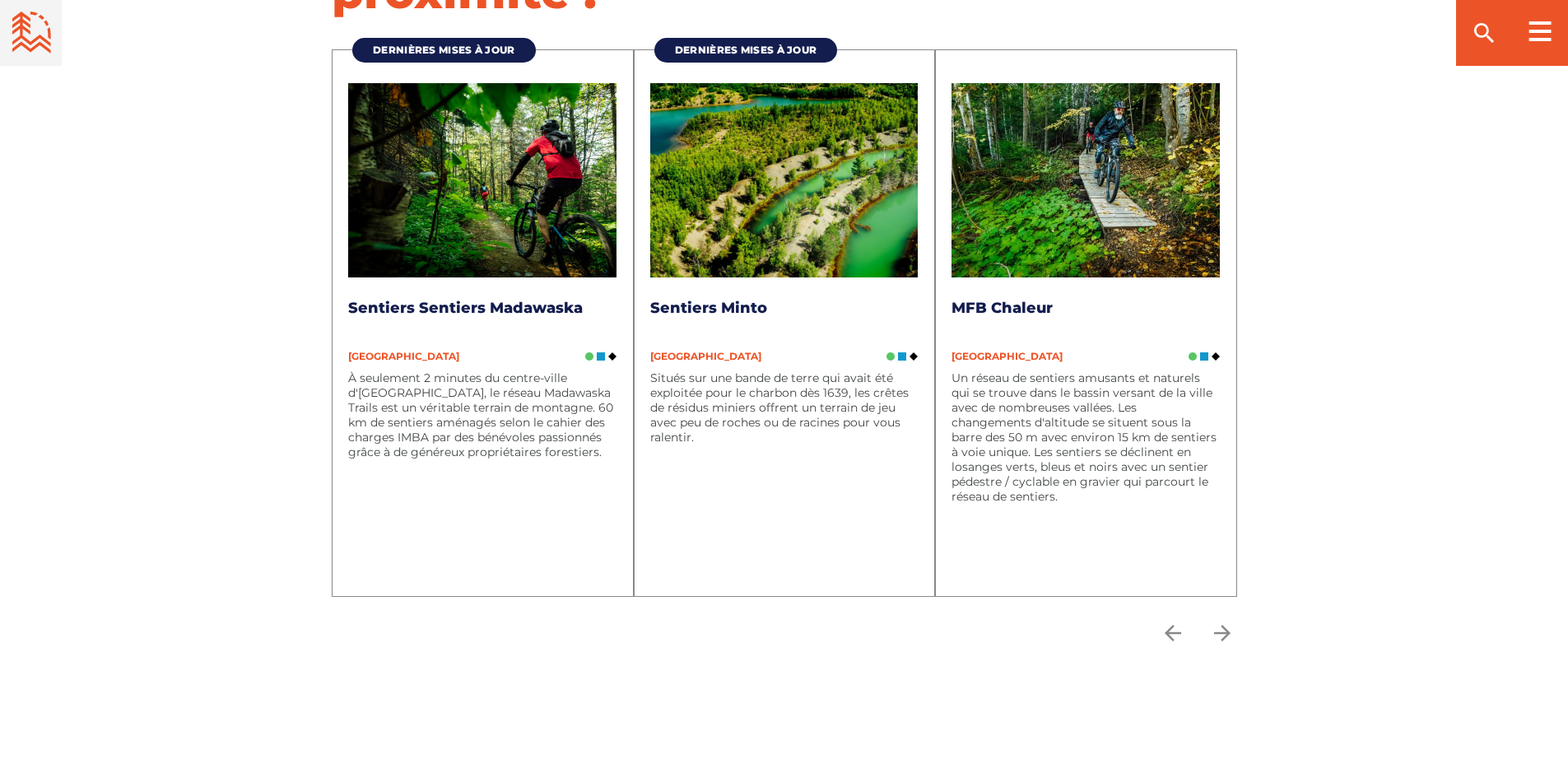
scroll to position [5231, 0]
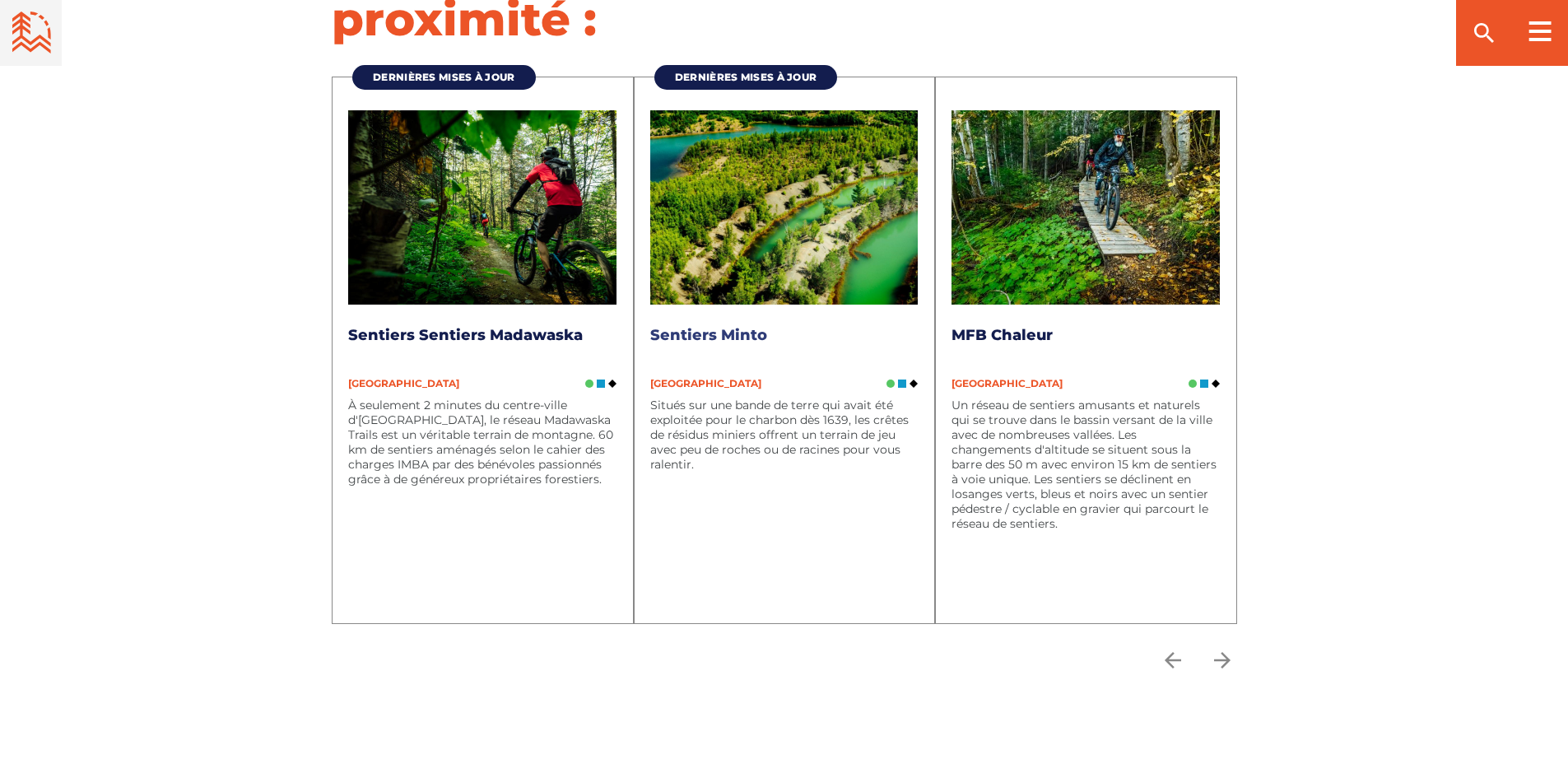
click at [704, 326] on link "Sentiers Minto" at bounding box center [709, 335] width 117 height 18
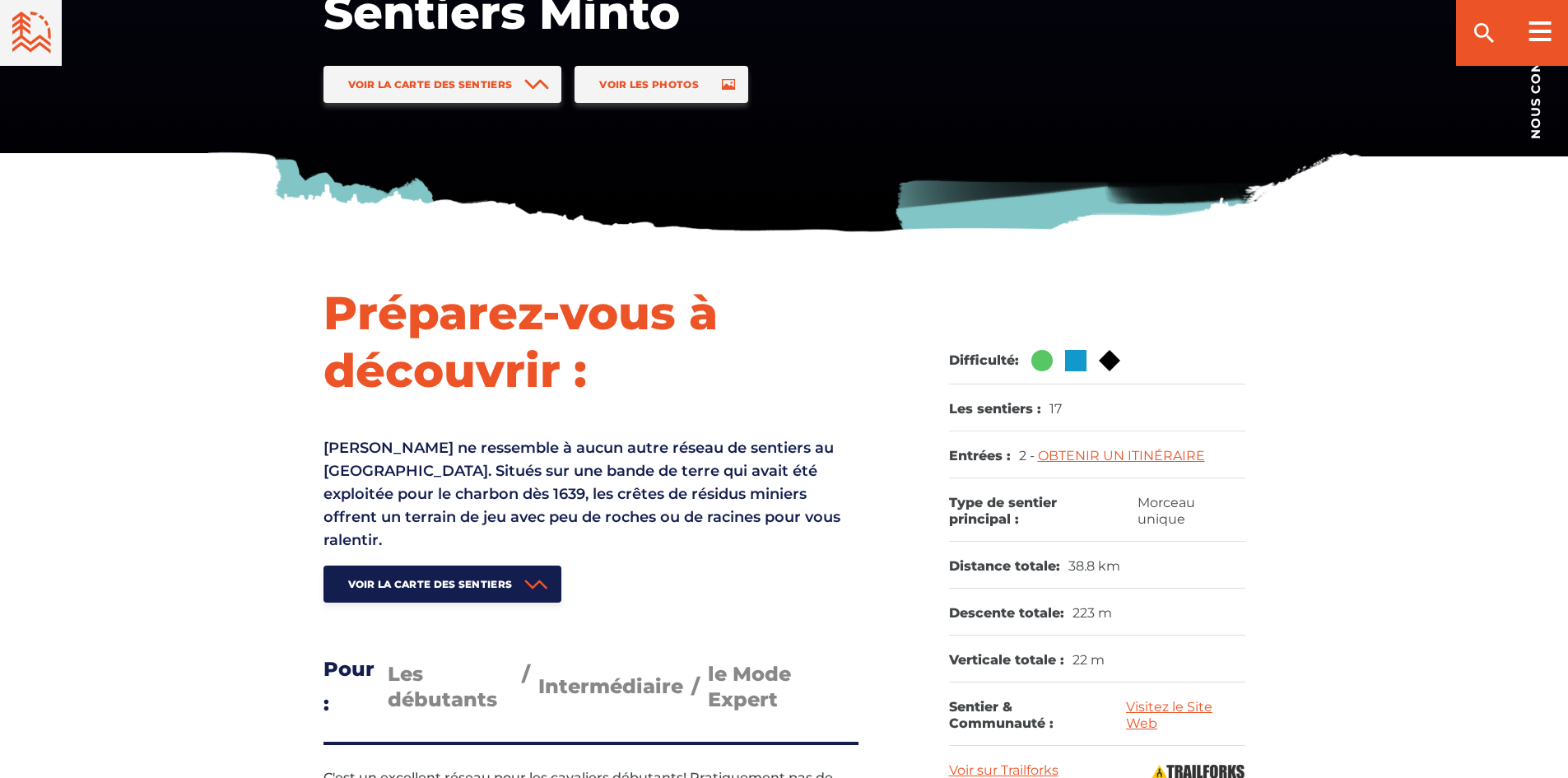
scroll to position [329, 0]
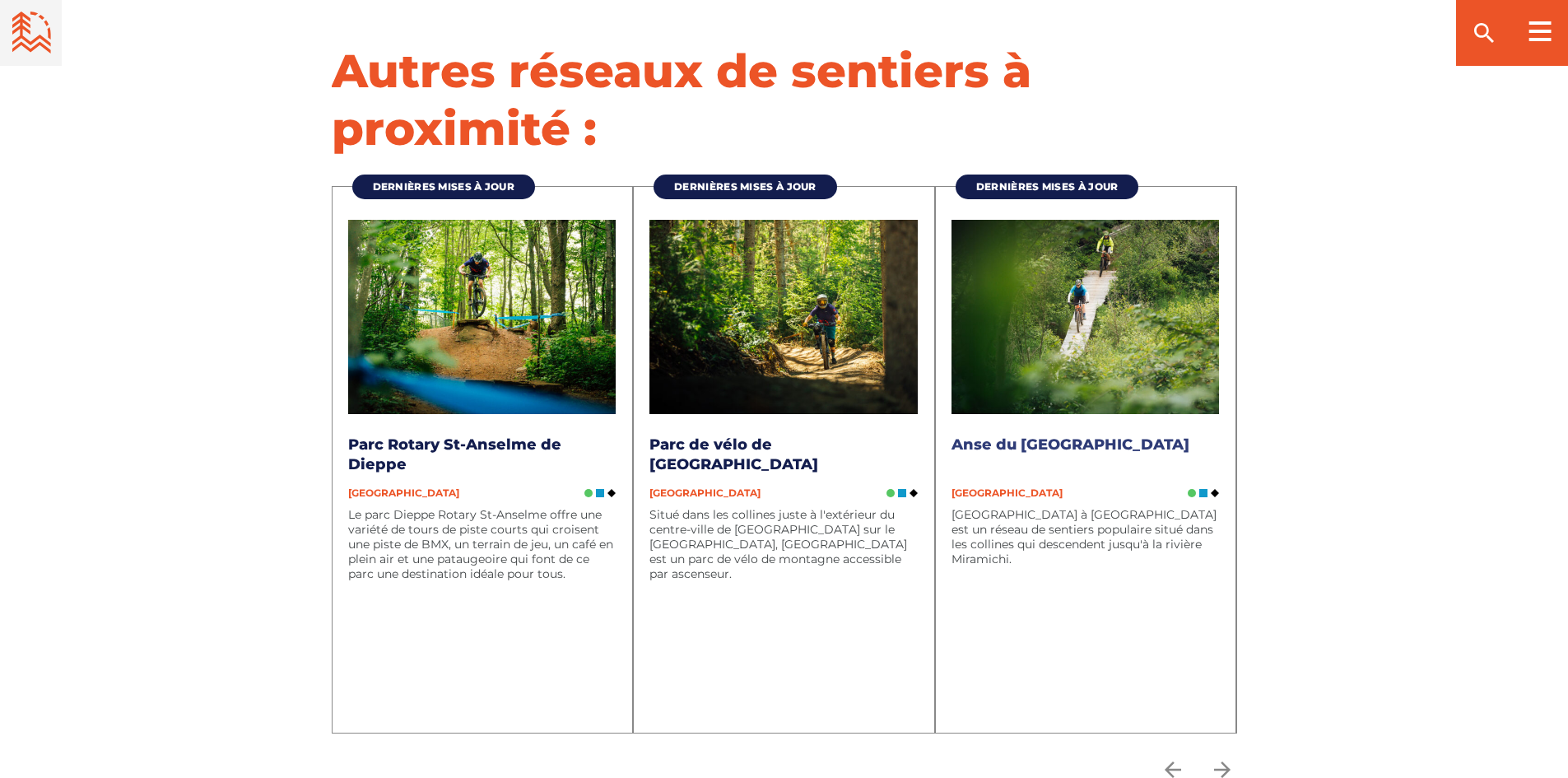
scroll to position [5231, 0]
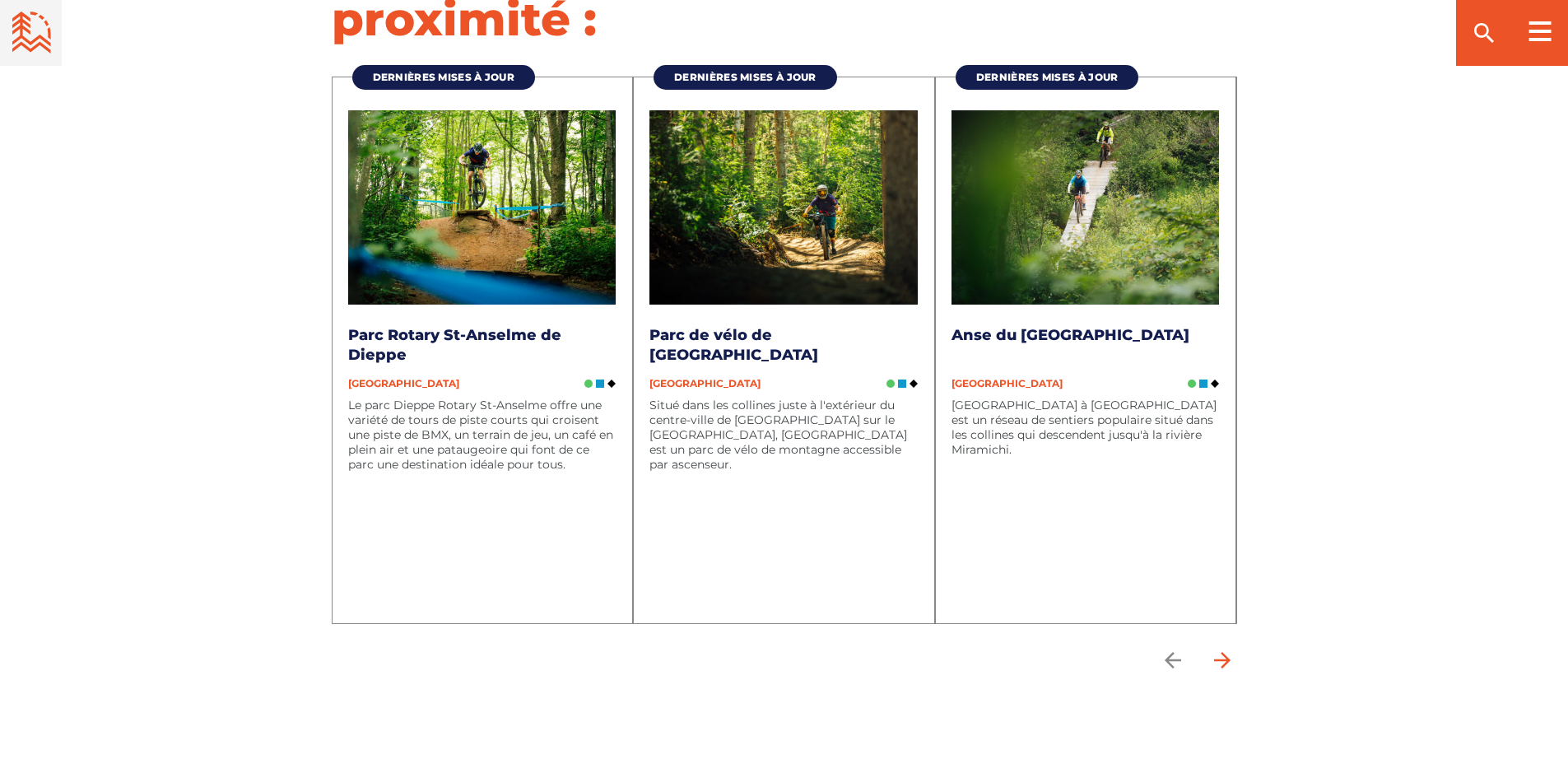
click at [1225, 648] on icon "arrow forward" at bounding box center [1222, 659] width 25 height 25
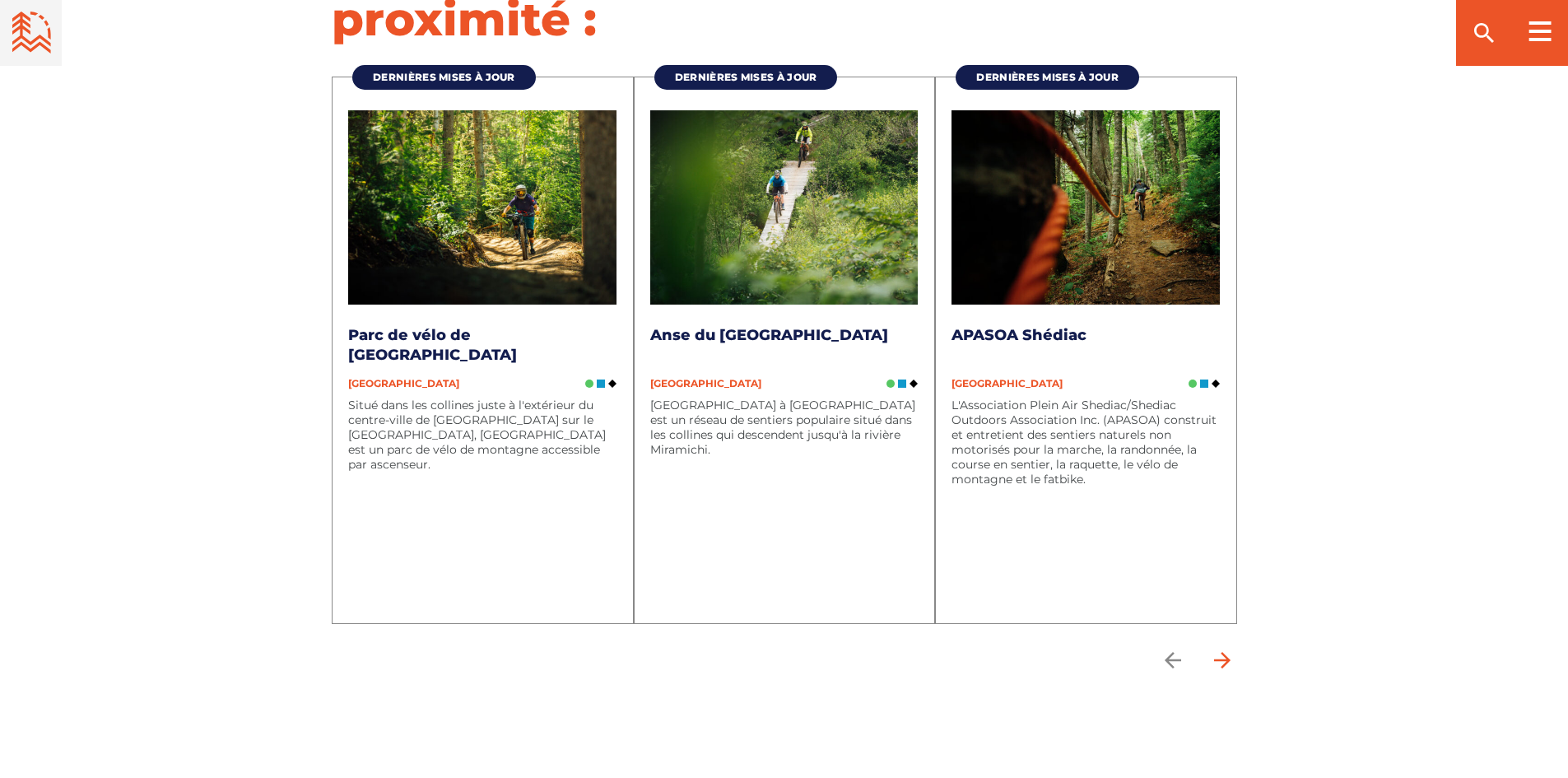
click at [1225, 648] on icon "arrow forward" at bounding box center [1222, 659] width 25 height 25
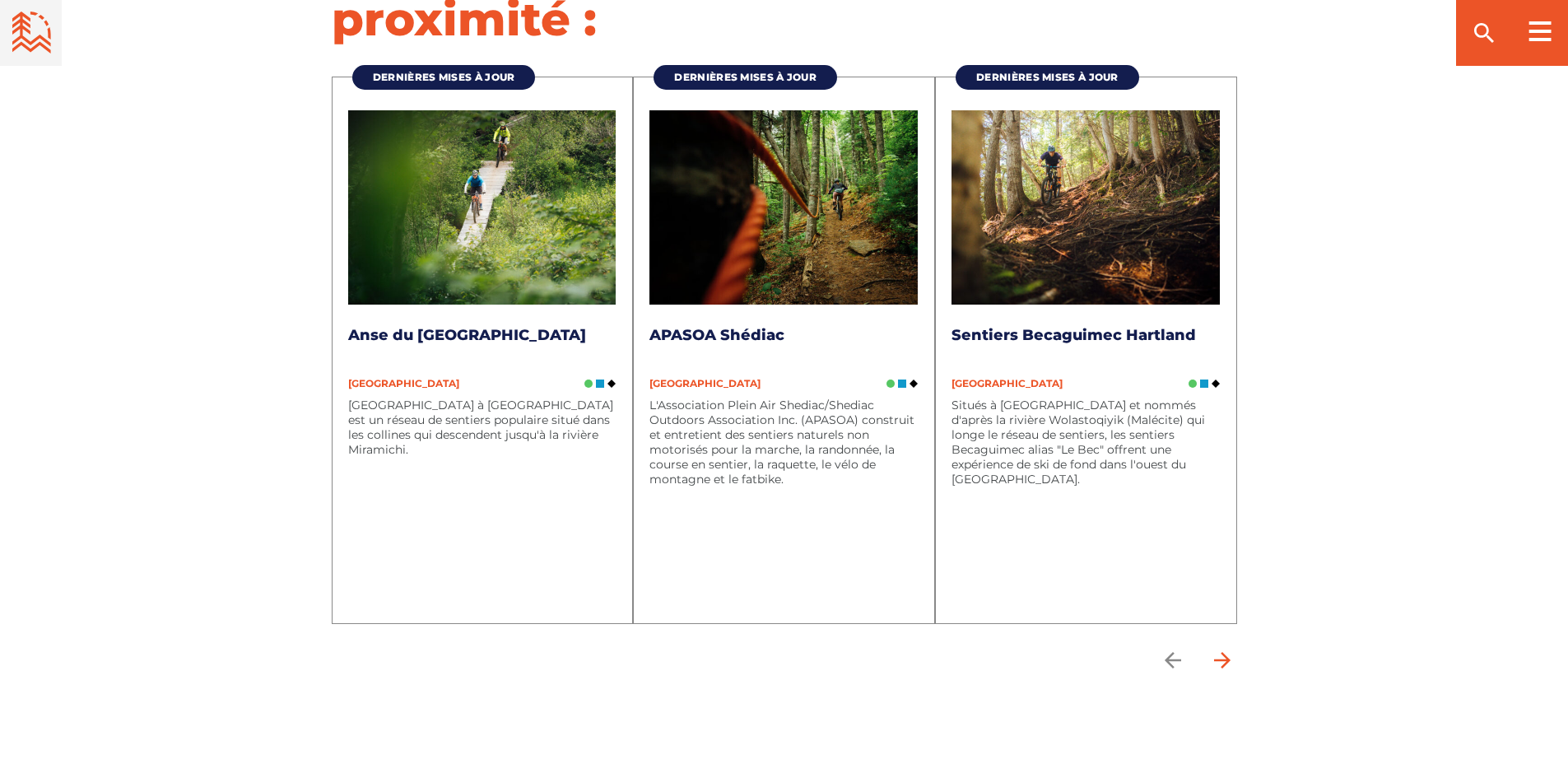
click at [1225, 648] on icon "arrow forward" at bounding box center [1222, 659] width 25 height 25
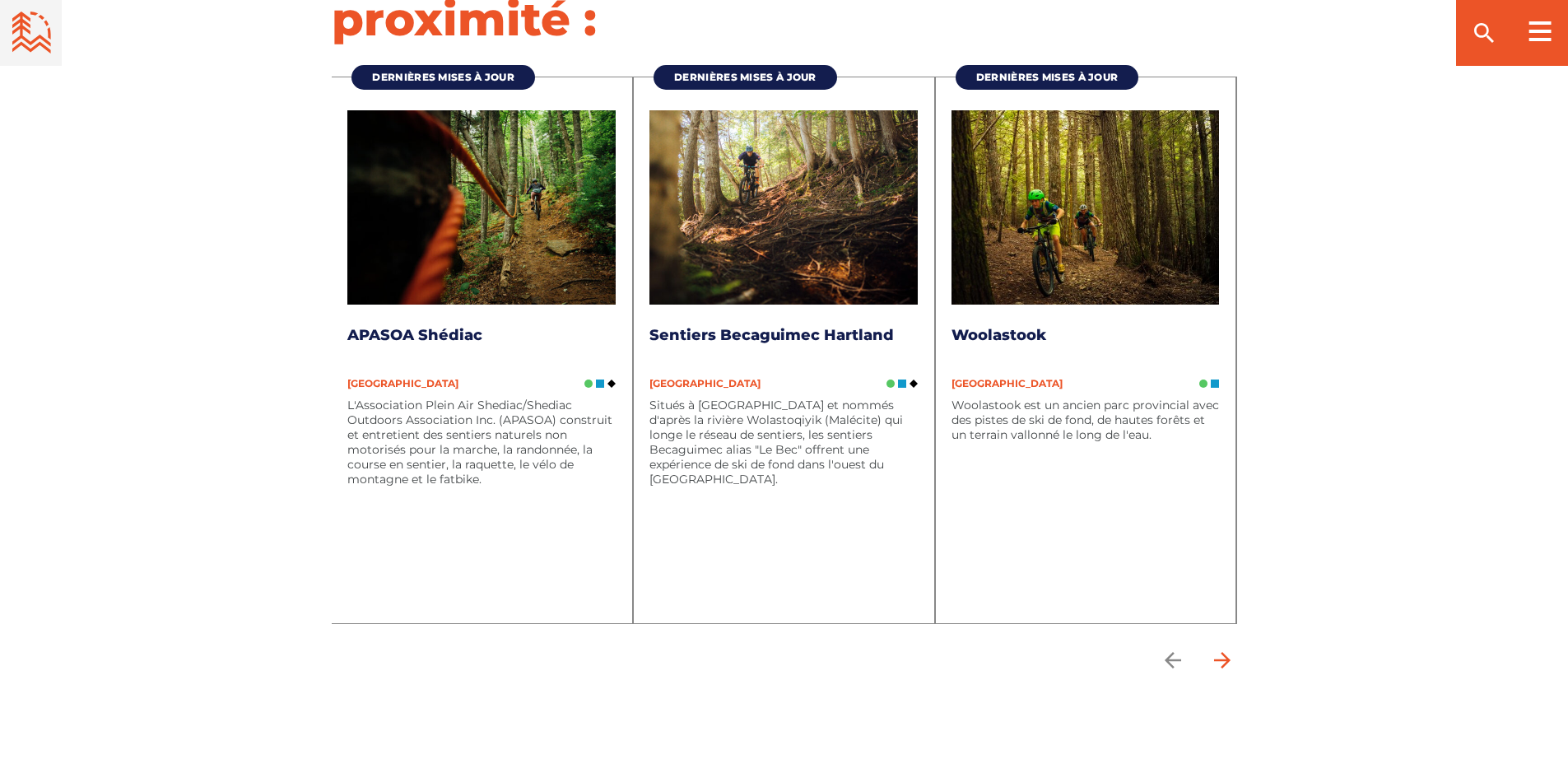
click at [1225, 648] on icon "arrow forward" at bounding box center [1222, 659] width 25 height 25
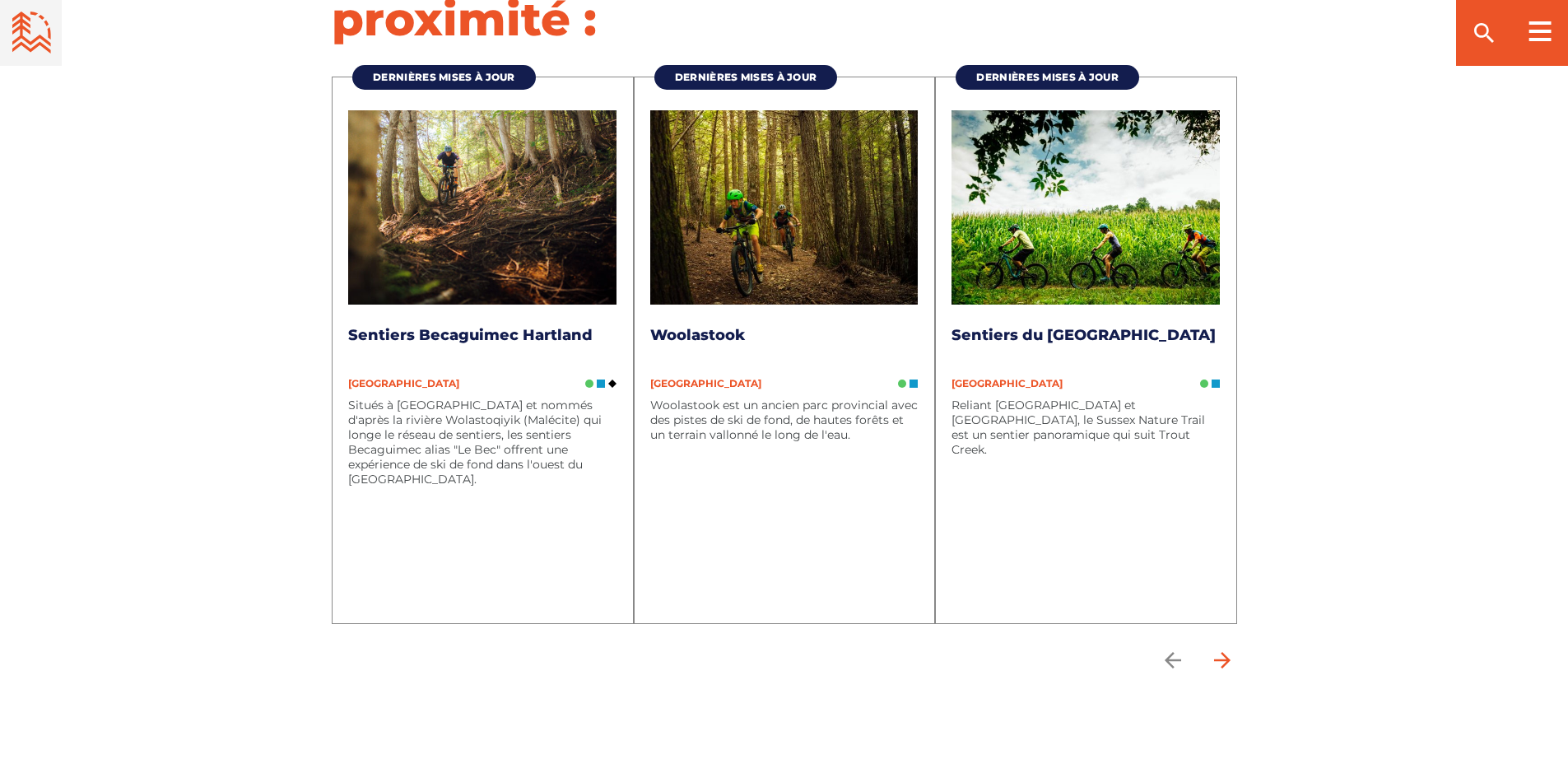
click at [1225, 648] on icon "arrow forward" at bounding box center [1222, 659] width 25 height 25
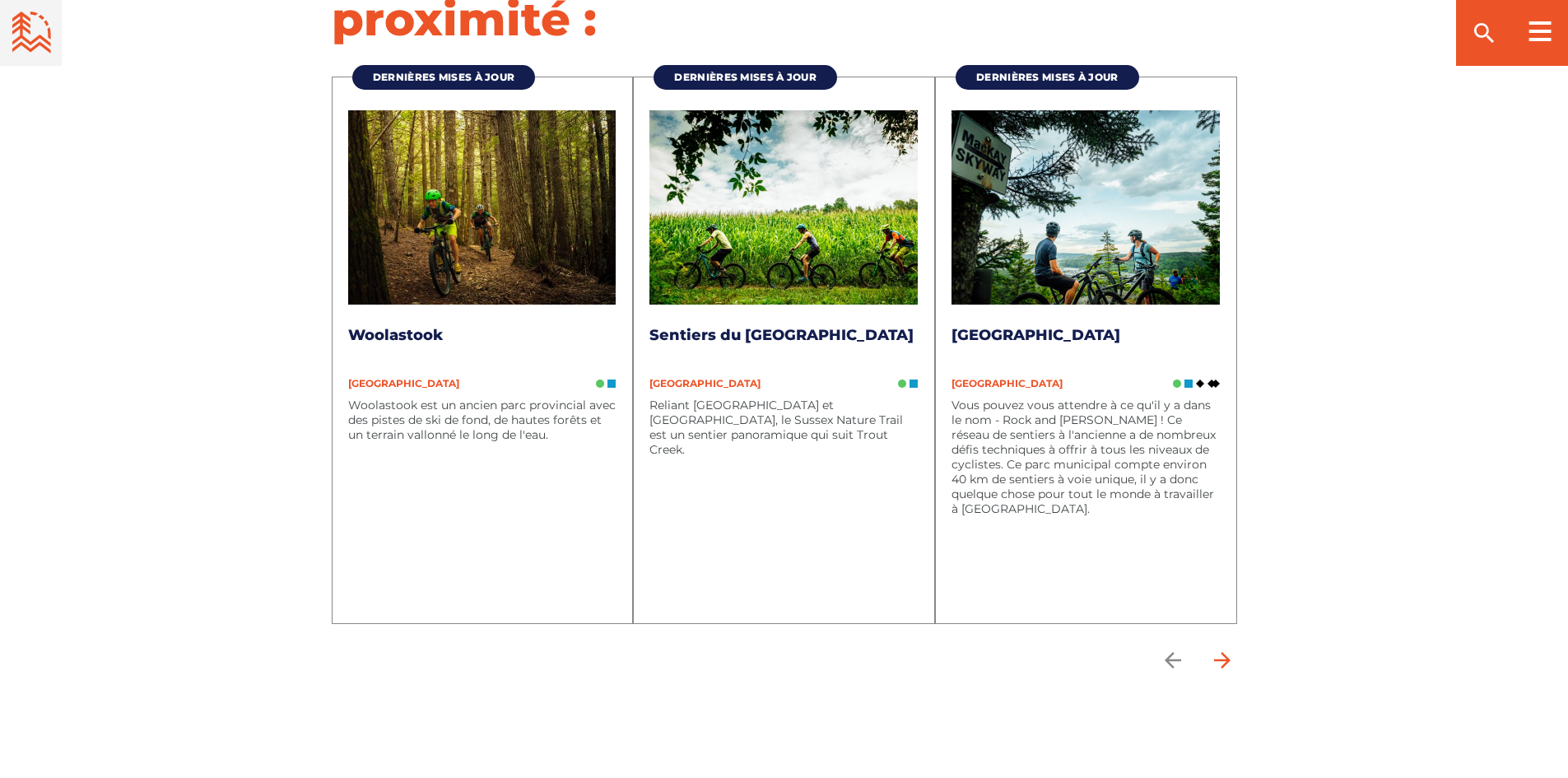
click at [1225, 648] on icon "arrow forward" at bounding box center [1222, 659] width 25 height 25
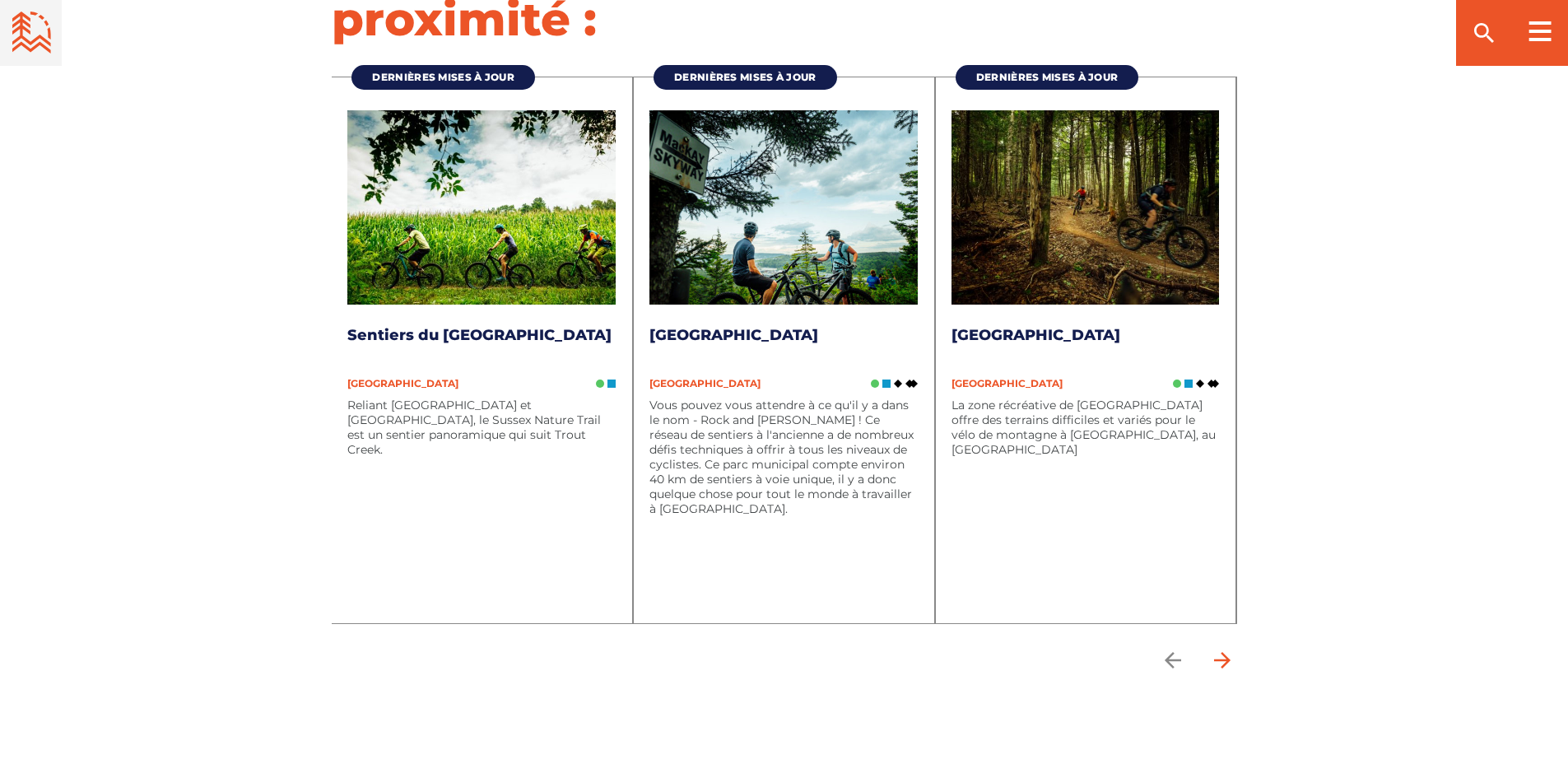
click at [1225, 648] on icon "arrow forward" at bounding box center [1222, 659] width 25 height 25
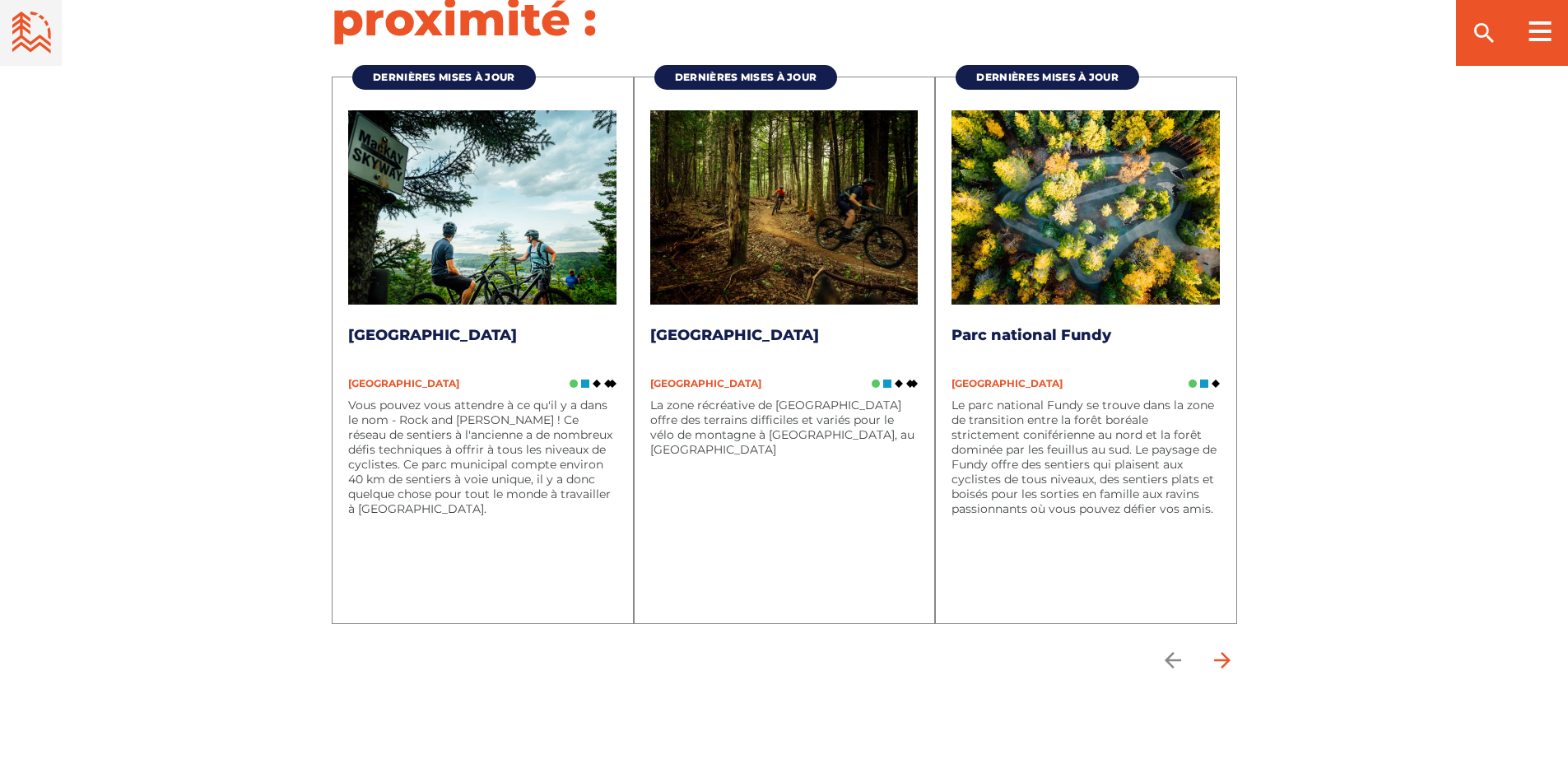
click at [1225, 648] on icon "arrow forward" at bounding box center [1222, 659] width 25 height 25
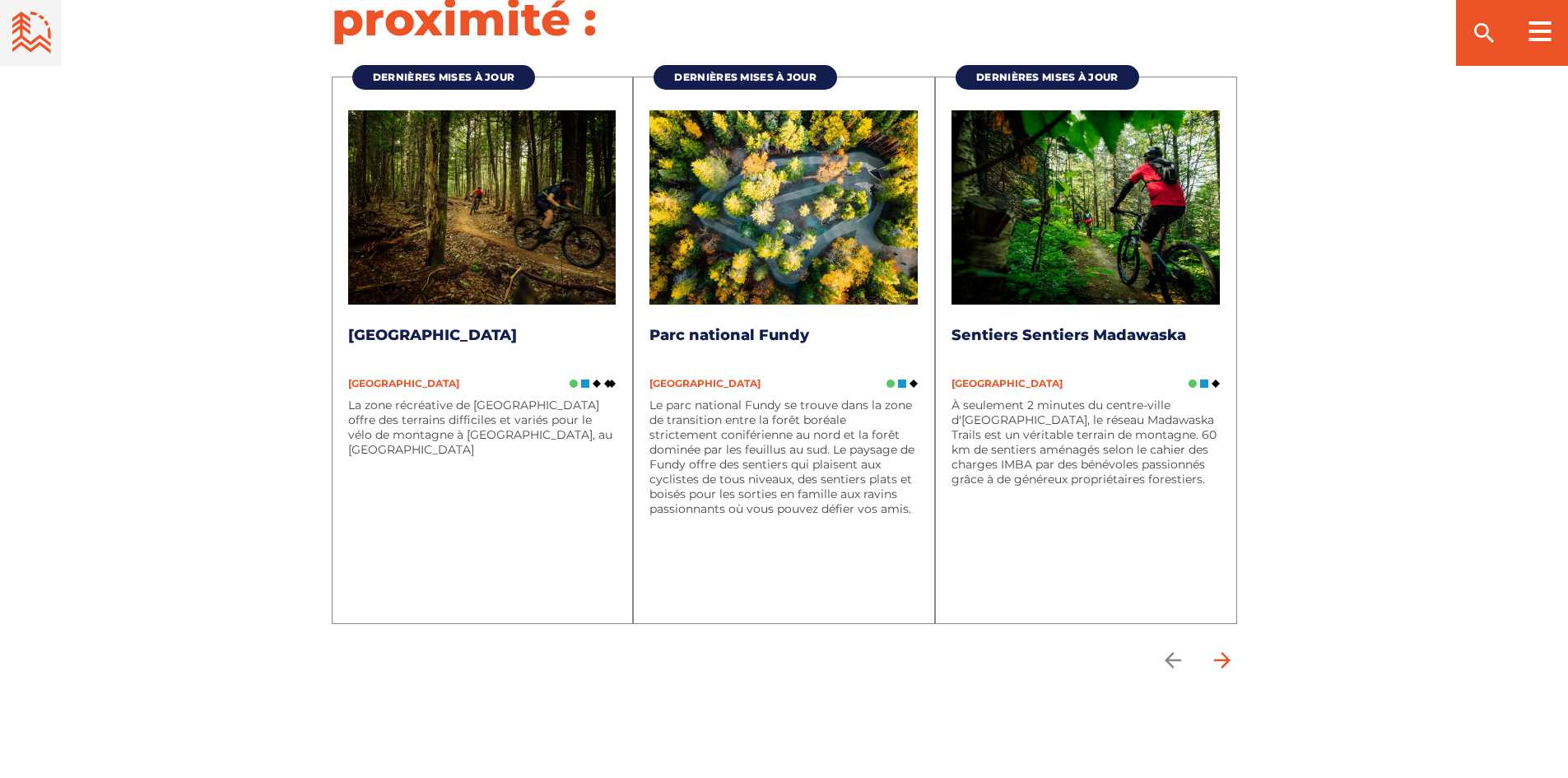
click at [1225, 648] on icon "arrow forward" at bounding box center [1222, 659] width 25 height 25
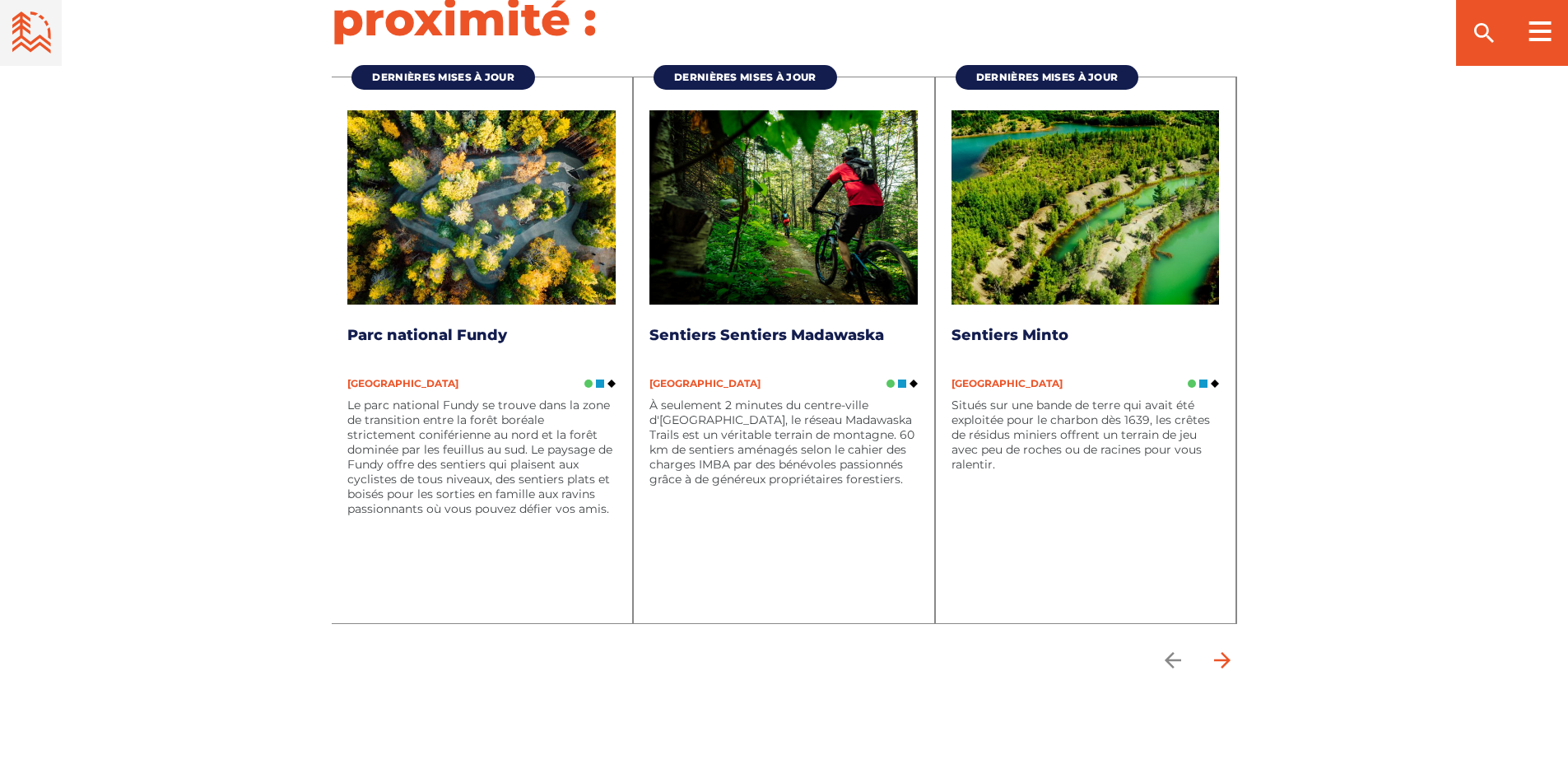
click at [1225, 648] on icon "arrow forward" at bounding box center [1222, 659] width 25 height 25
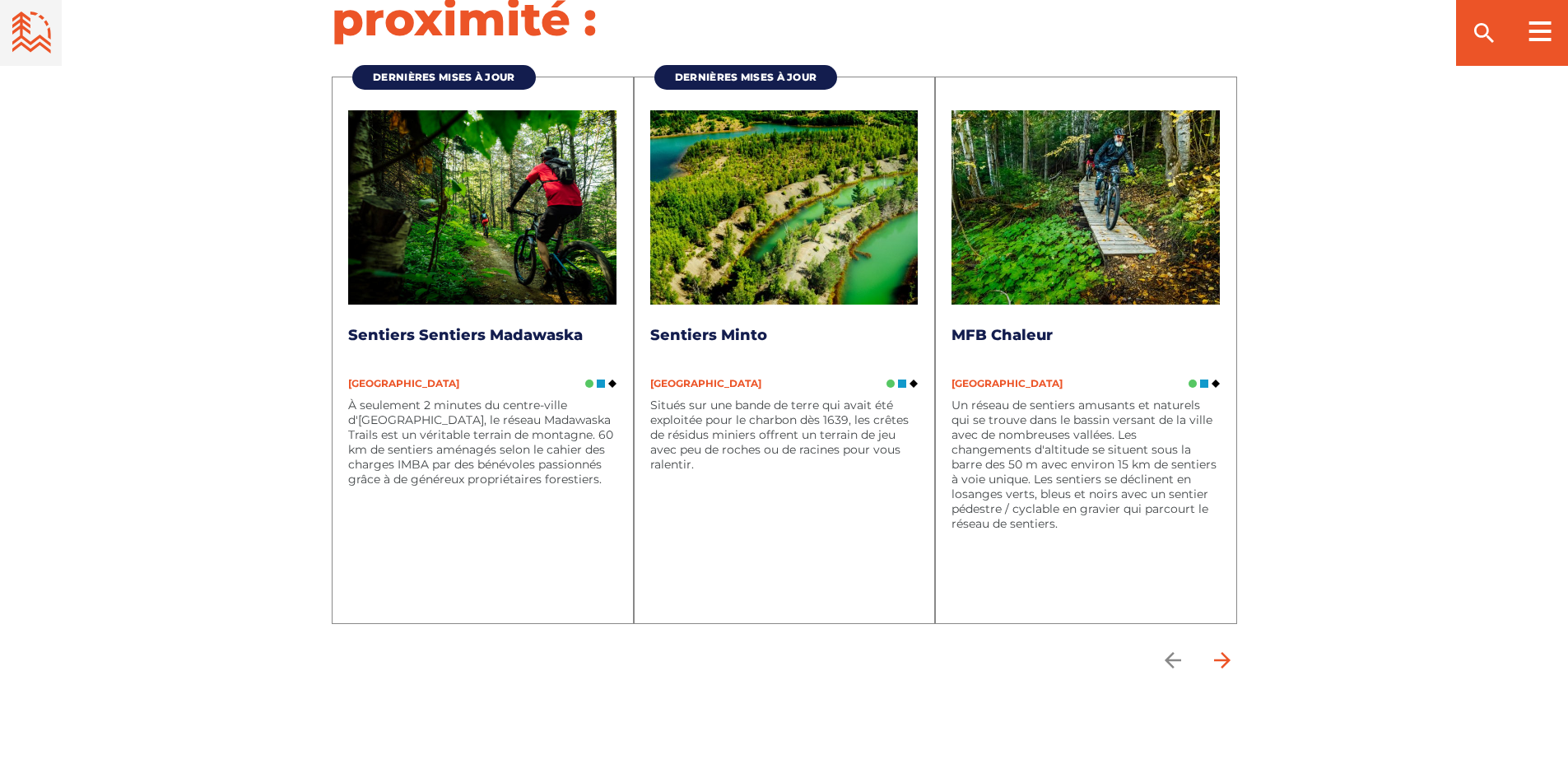
click at [1230, 648] on icon "arrow forward" at bounding box center [1222, 659] width 25 height 25
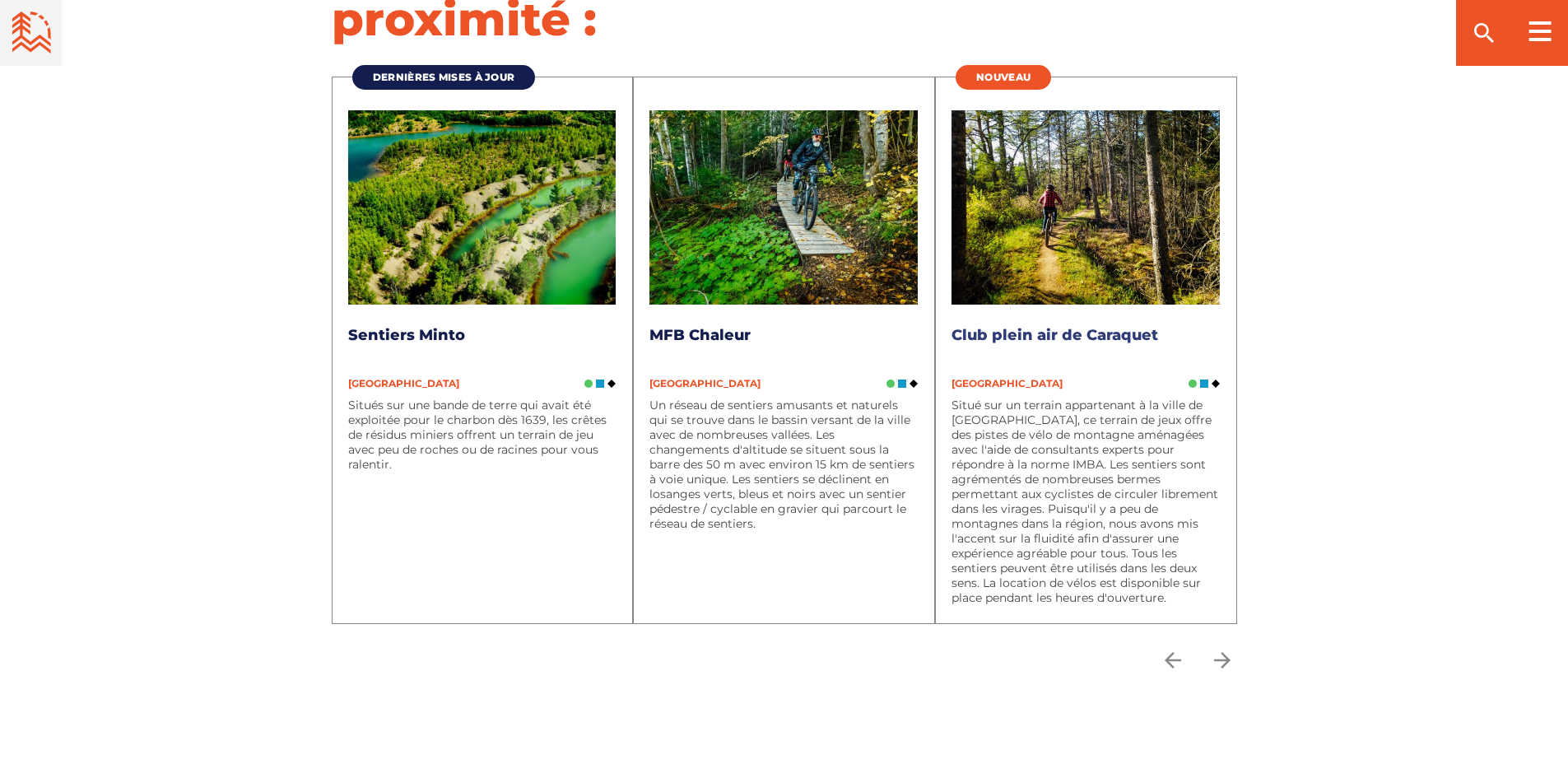
click at [1040, 326] on link "Club plein air de Caraquet" at bounding box center [1055, 335] width 207 height 18
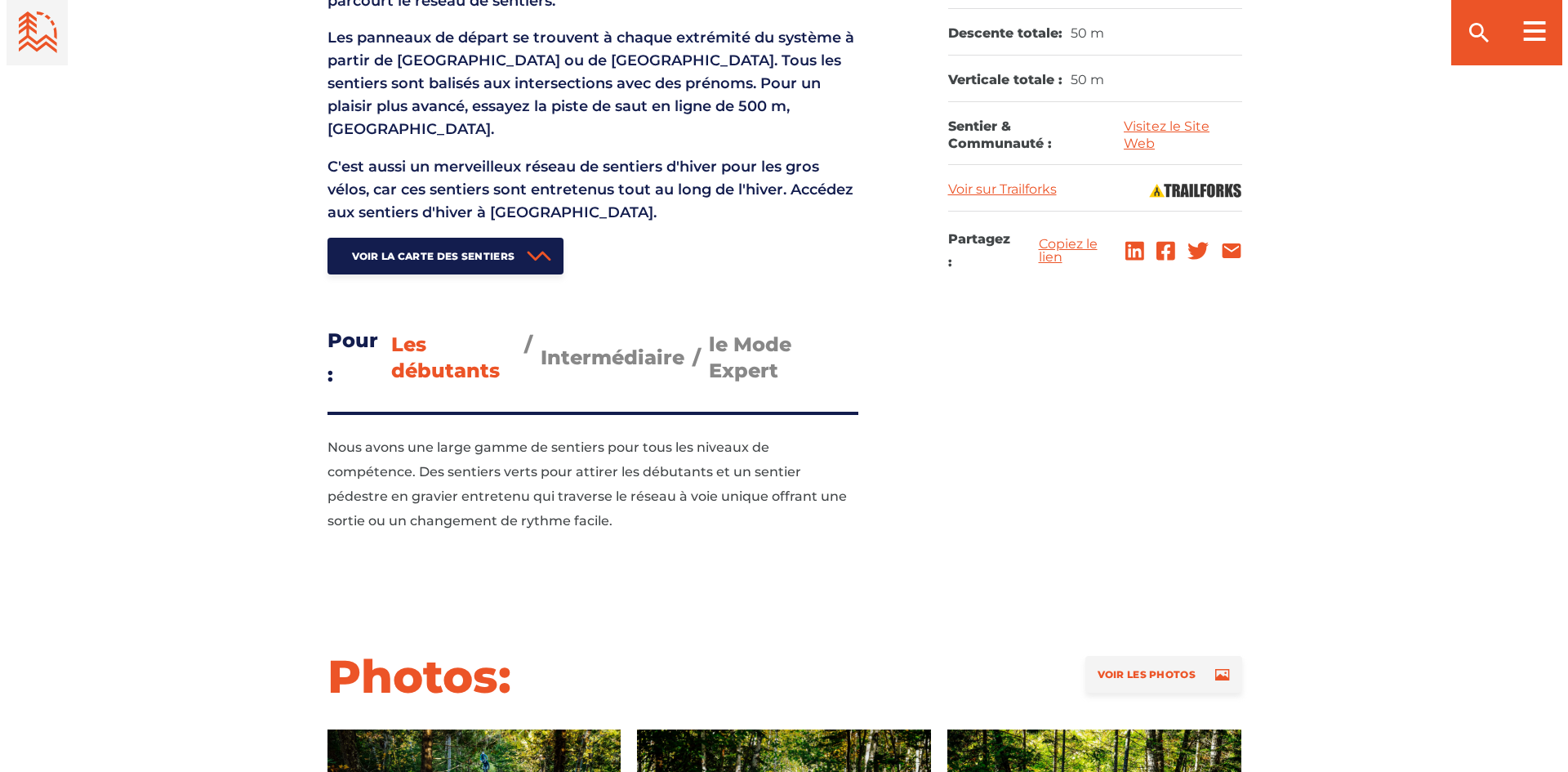
scroll to position [1225, 0]
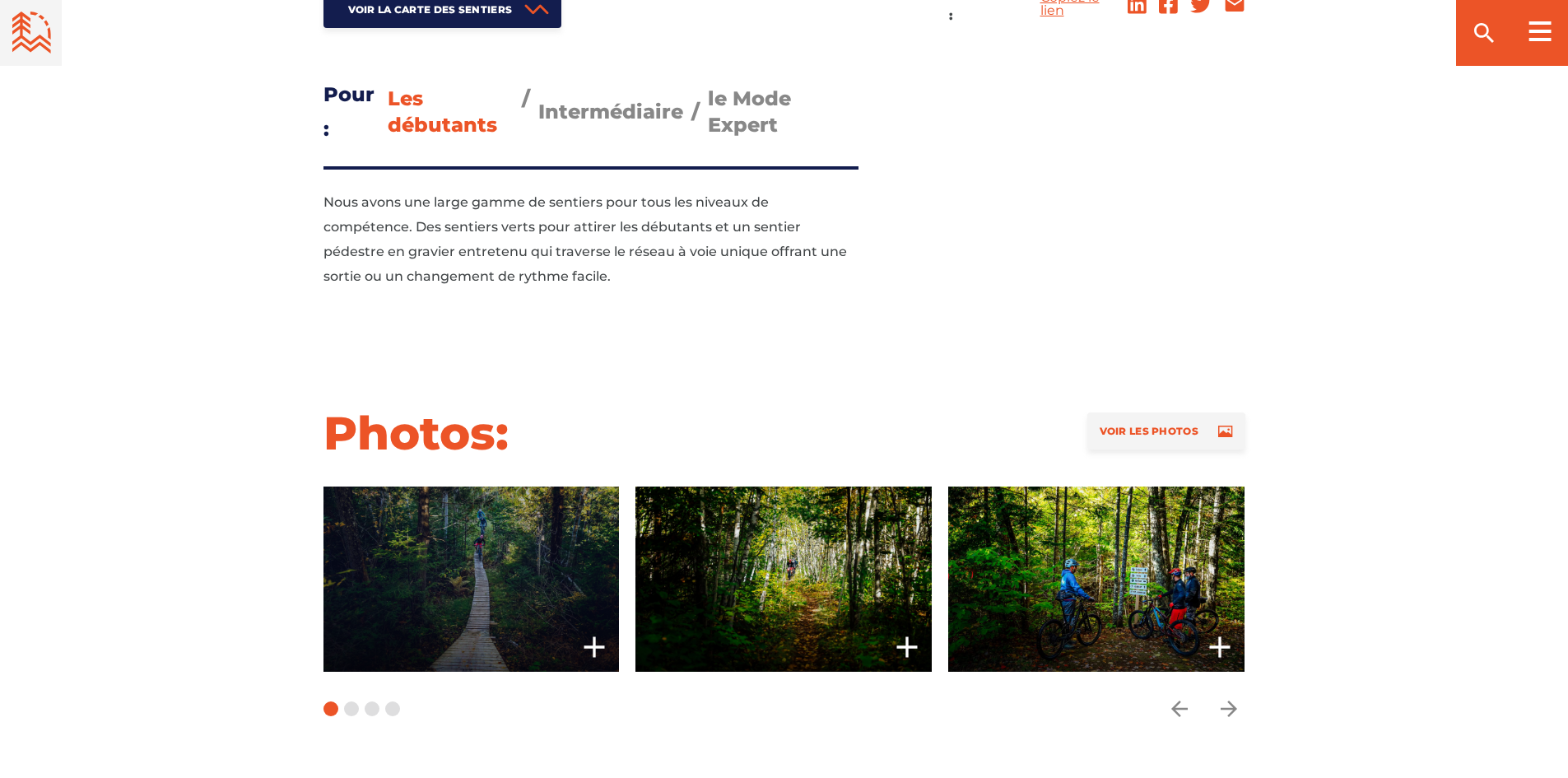
click at [521, 524] on span at bounding box center [471, 578] width 297 height 185
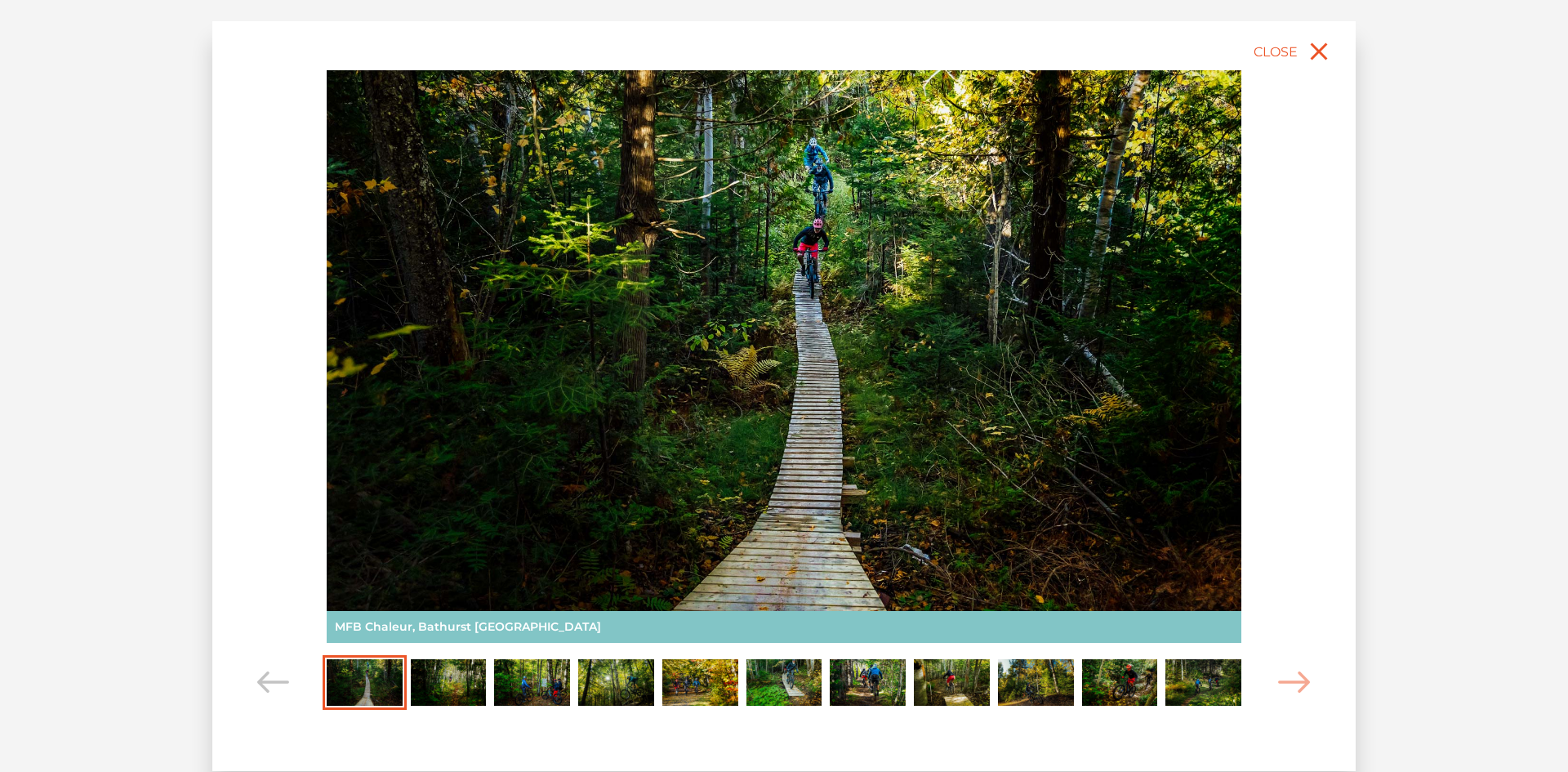
click at [464, 686] on img "Carousel Page 2" at bounding box center [448, 682] width 76 height 46
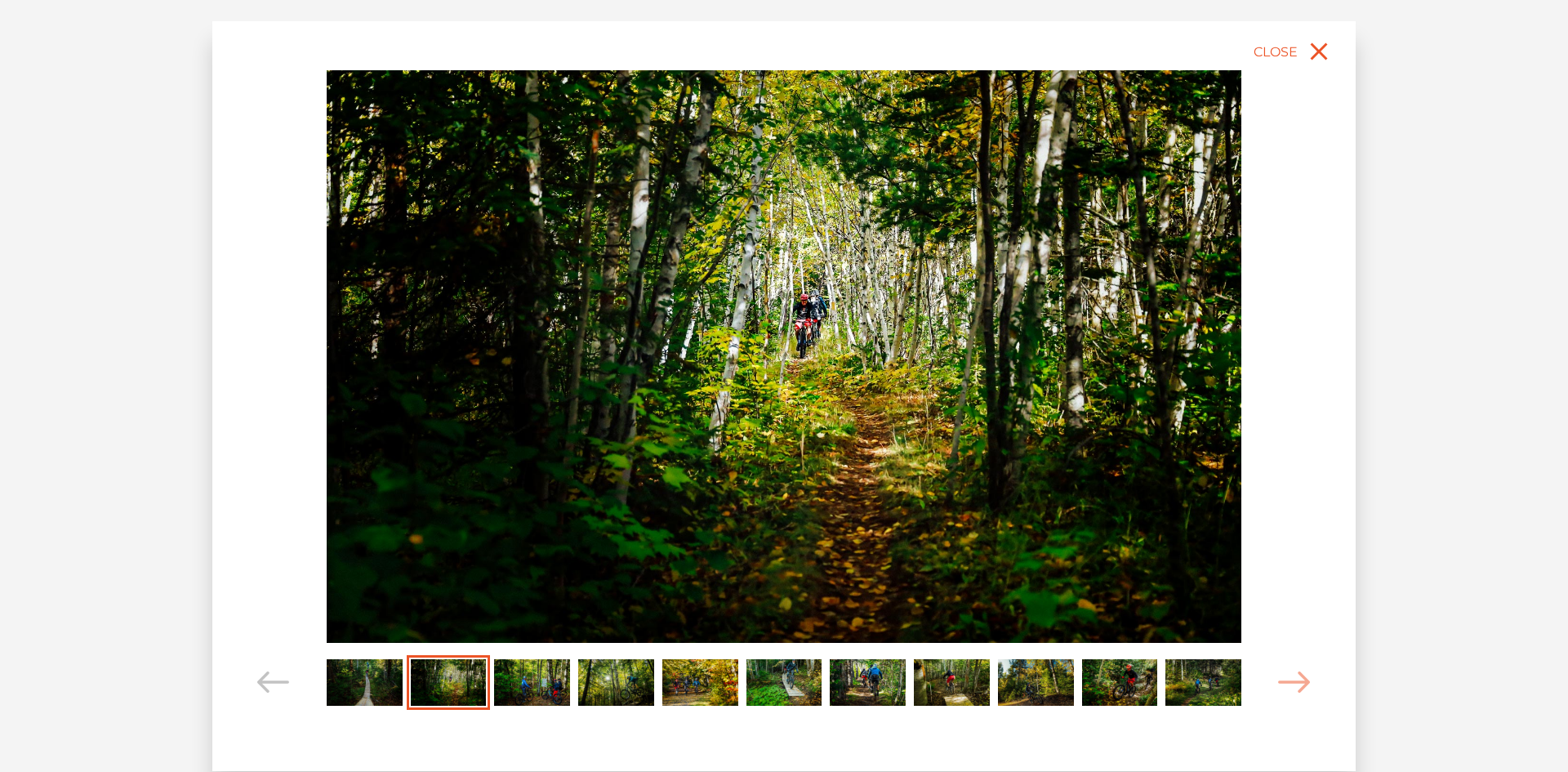
click at [537, 682] on img "Carousel Page 3" at bounding box center [531, 682] width 76 height 46
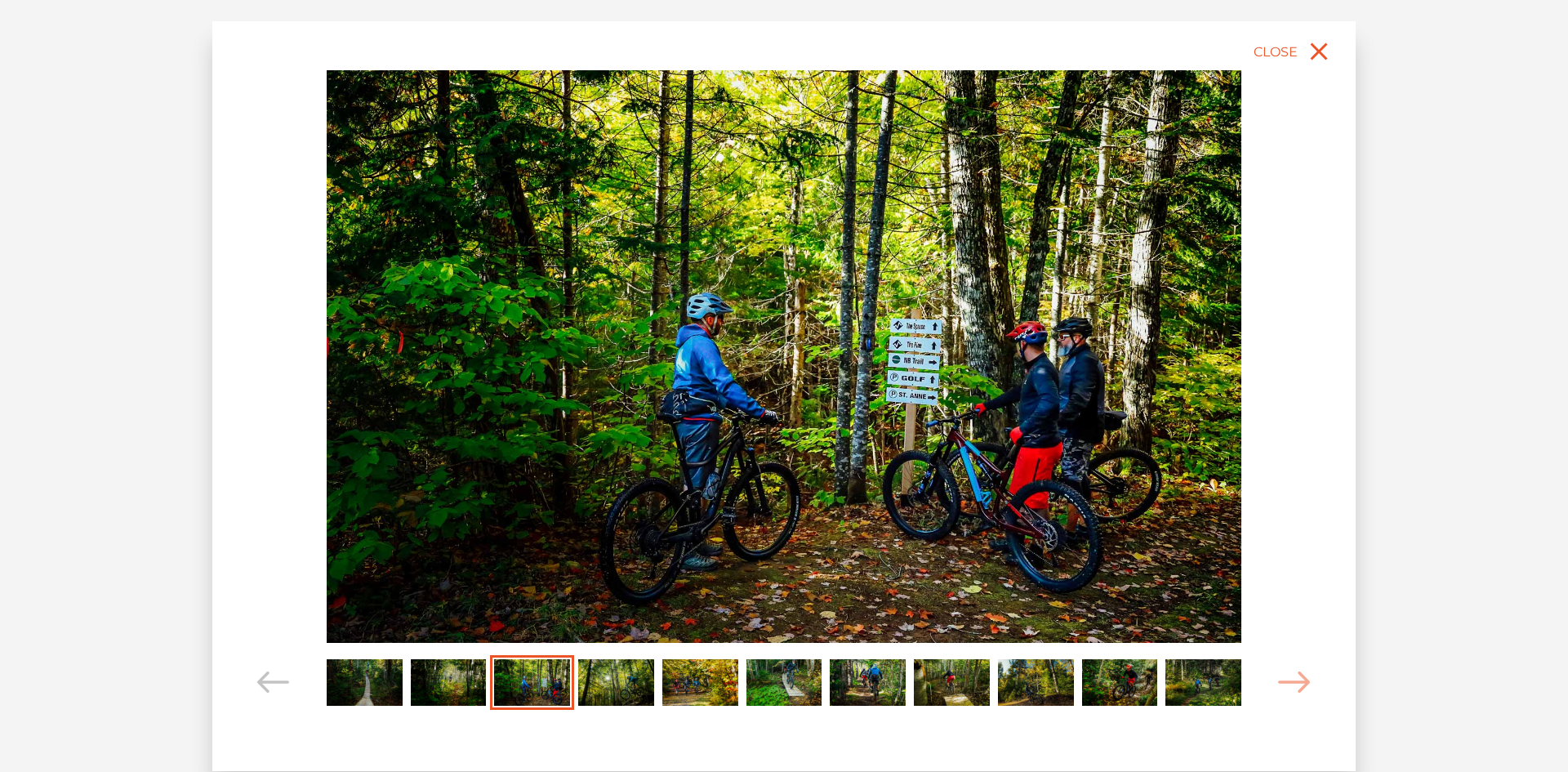
click at [605, 687] on img "Carousel Page 4" at bounding box center [616, 682] width 76 height 46
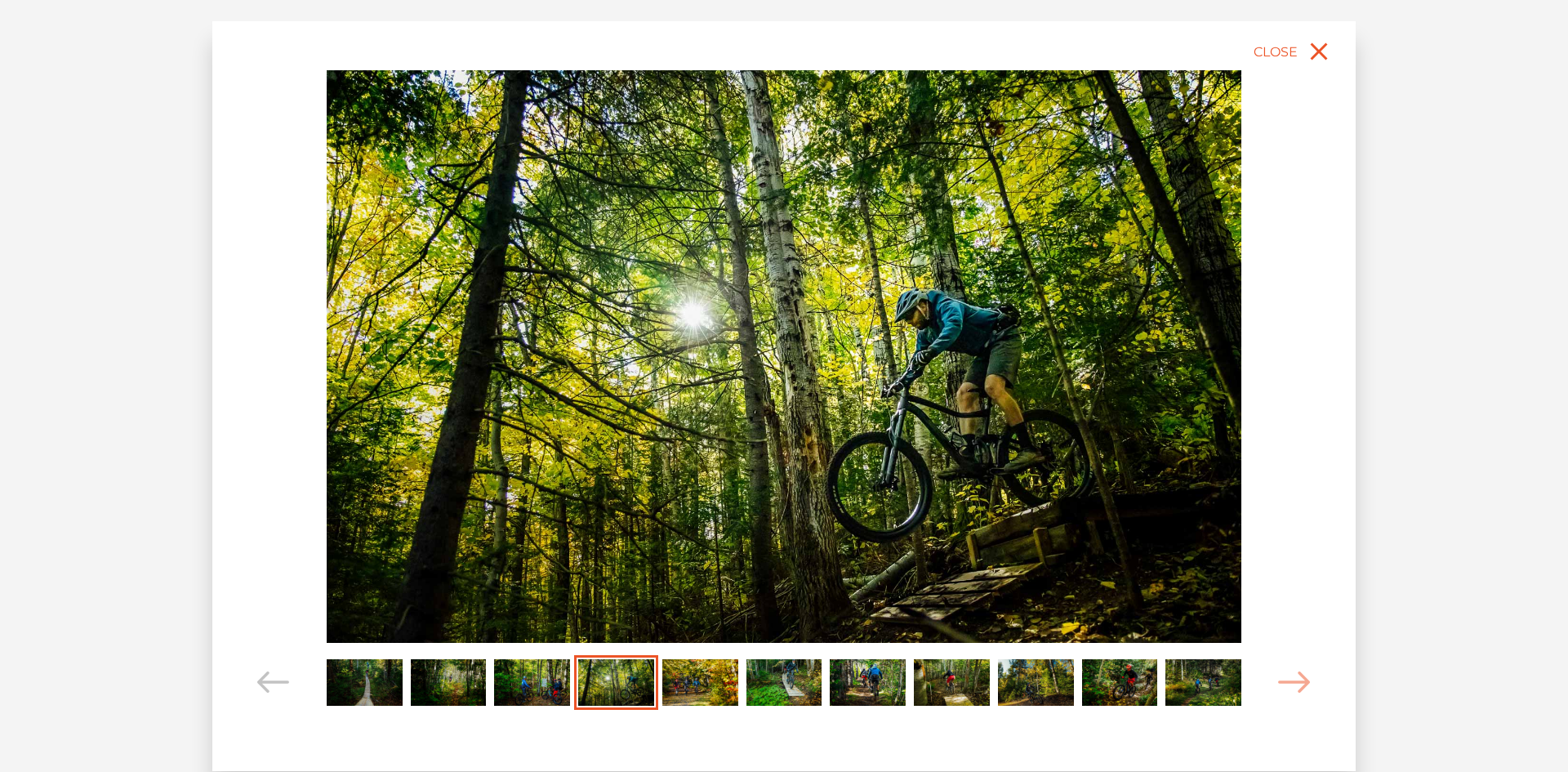
click at [686, 682] on img "Carousel Page 5" at bounding box center [699, 682] width 76 height 46
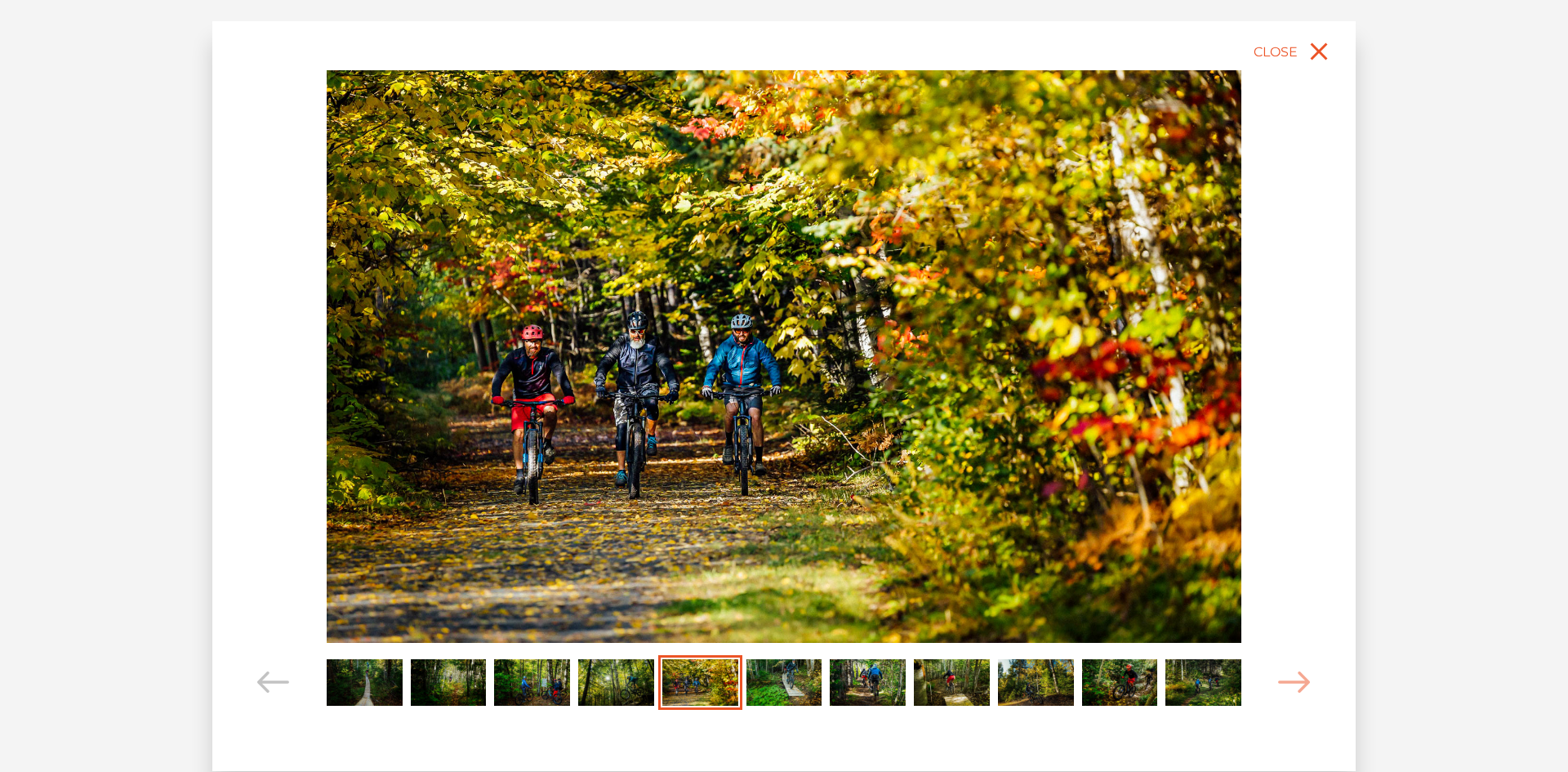
click at [798, 681] on img "Carousel Page 6" at bounding box center [784, 682] width 76 height 46
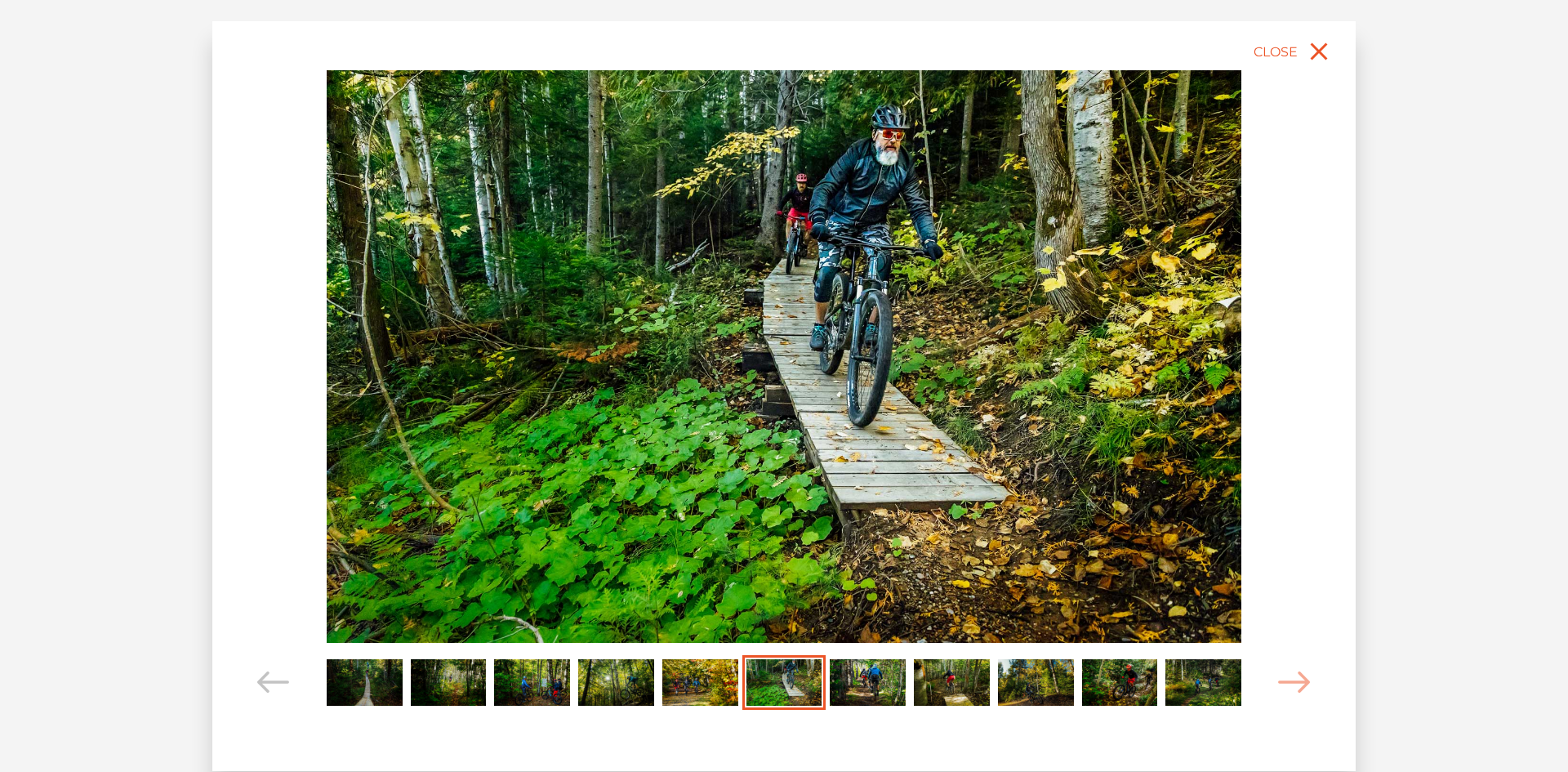
click at [891, 684] on img "Carousel Page 7" at bounding box center [867, 682] width 76 height 46
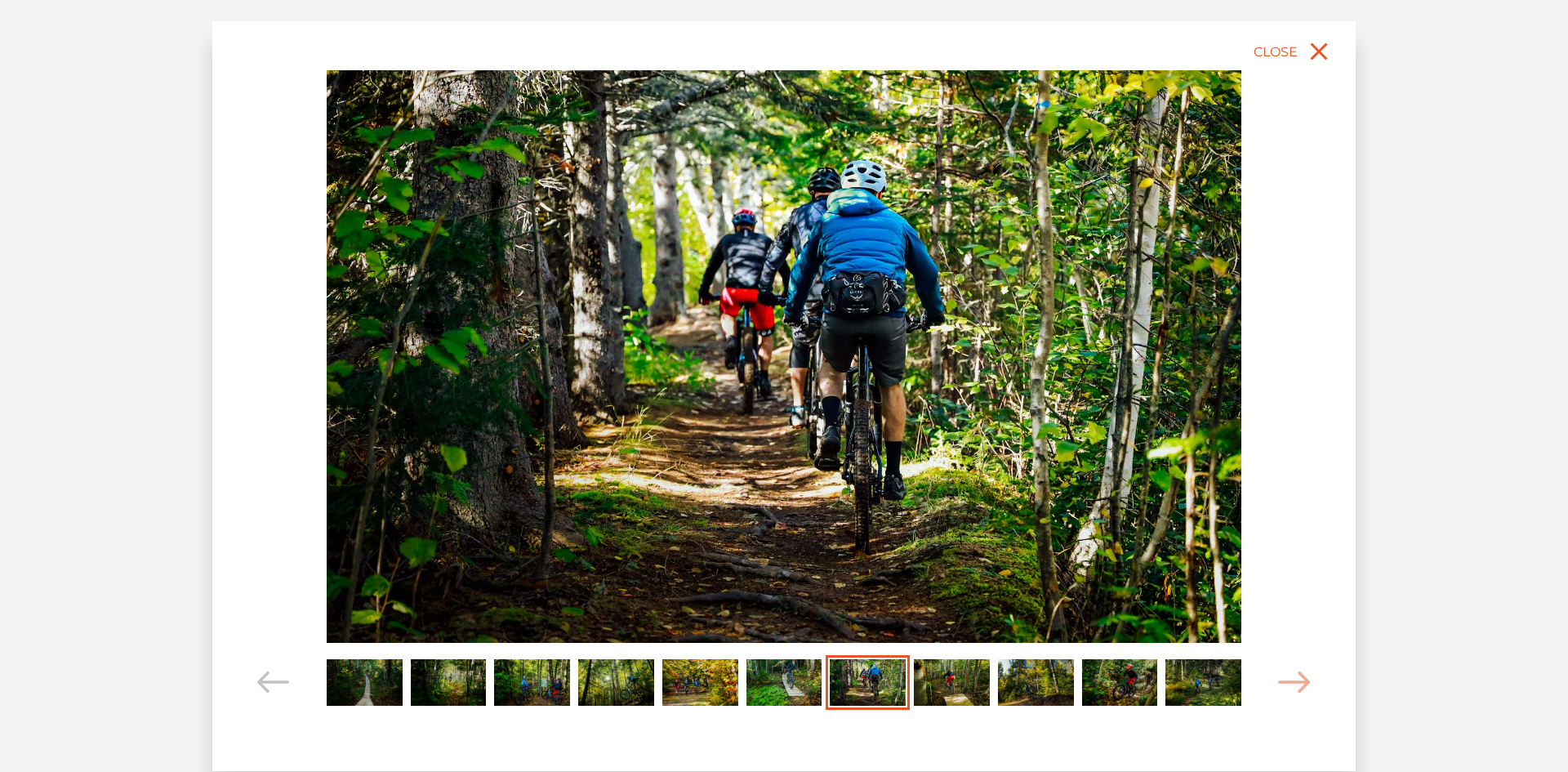
click at [933, 683] on img "Carousel Page 8" at bounding box center [951, 682] width 76 height 46
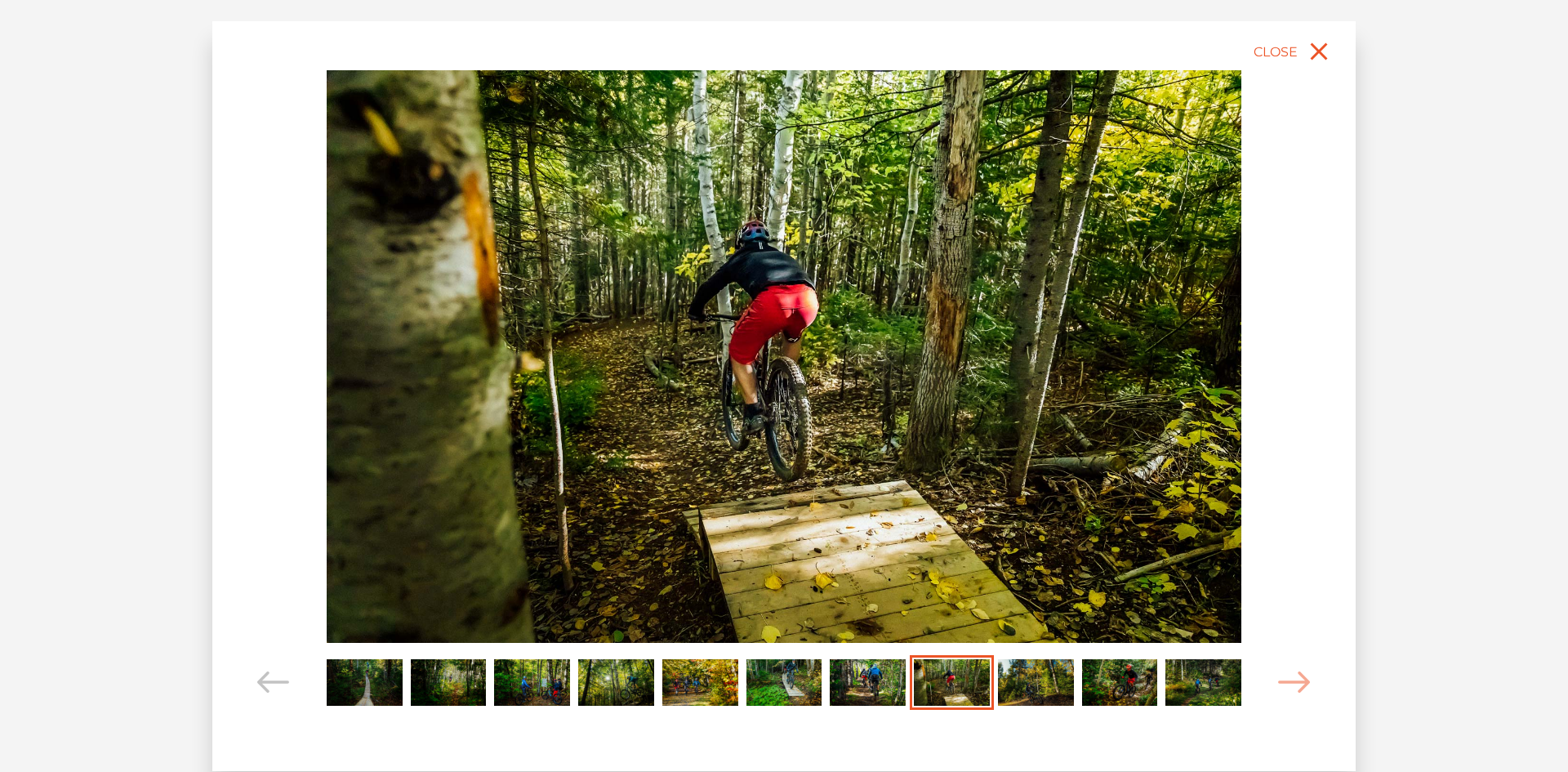
click at [1000, 687] on img "Carousel Page 9" at bounding box center [1036, 682] width 76 height 46
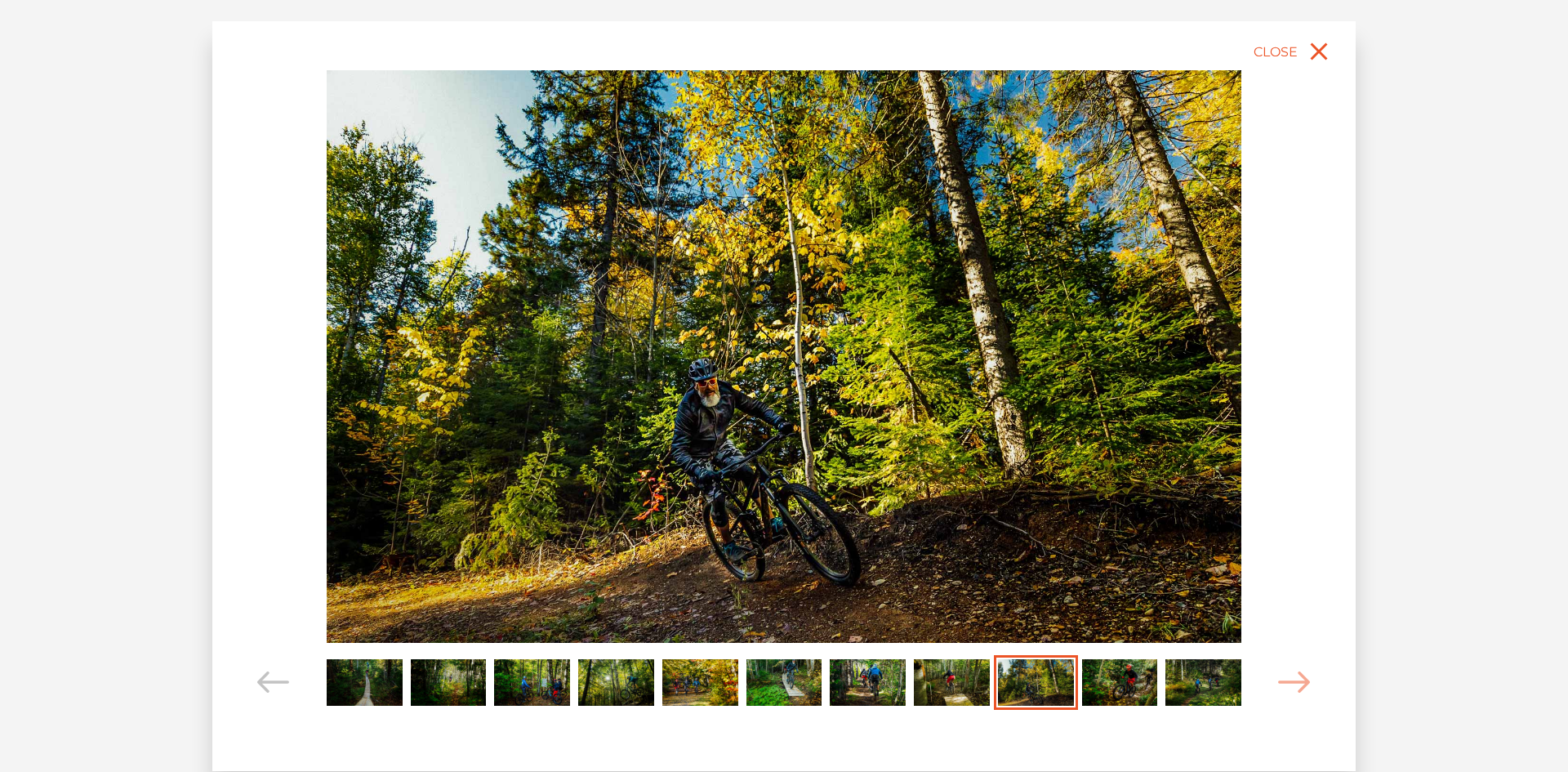
click at [979, 693] on img "Carousel Page 8" at bounding box center [951, 682] width 76 height 46
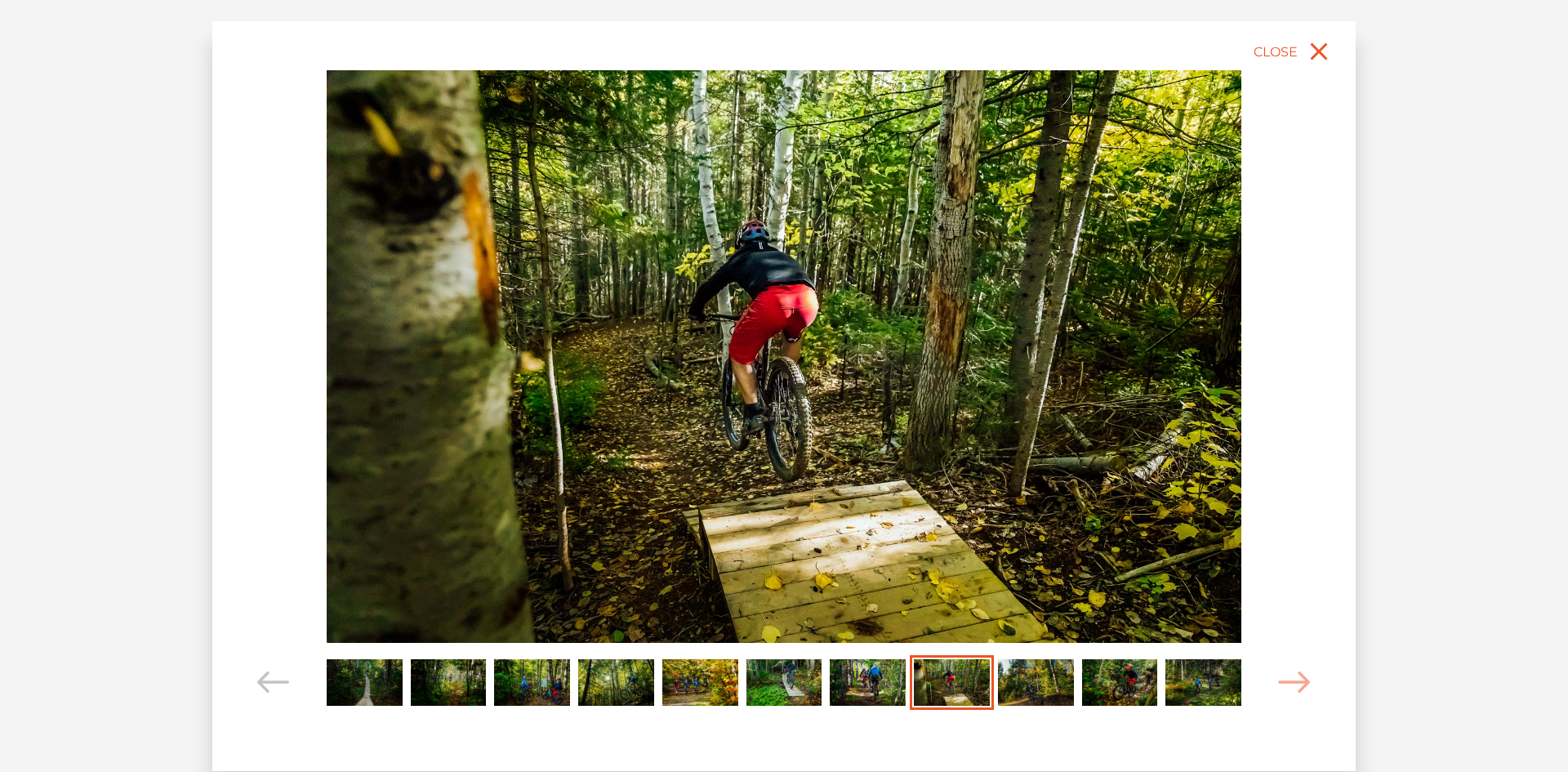
click at [929, 682] on img "Carousel Page 8 (Current Slide)" at bounding box center [951, 682] width 76 height 46
click at [877, 684] on img "Carousel Page 7" at bounding box center [867, 682] width 76 height 46
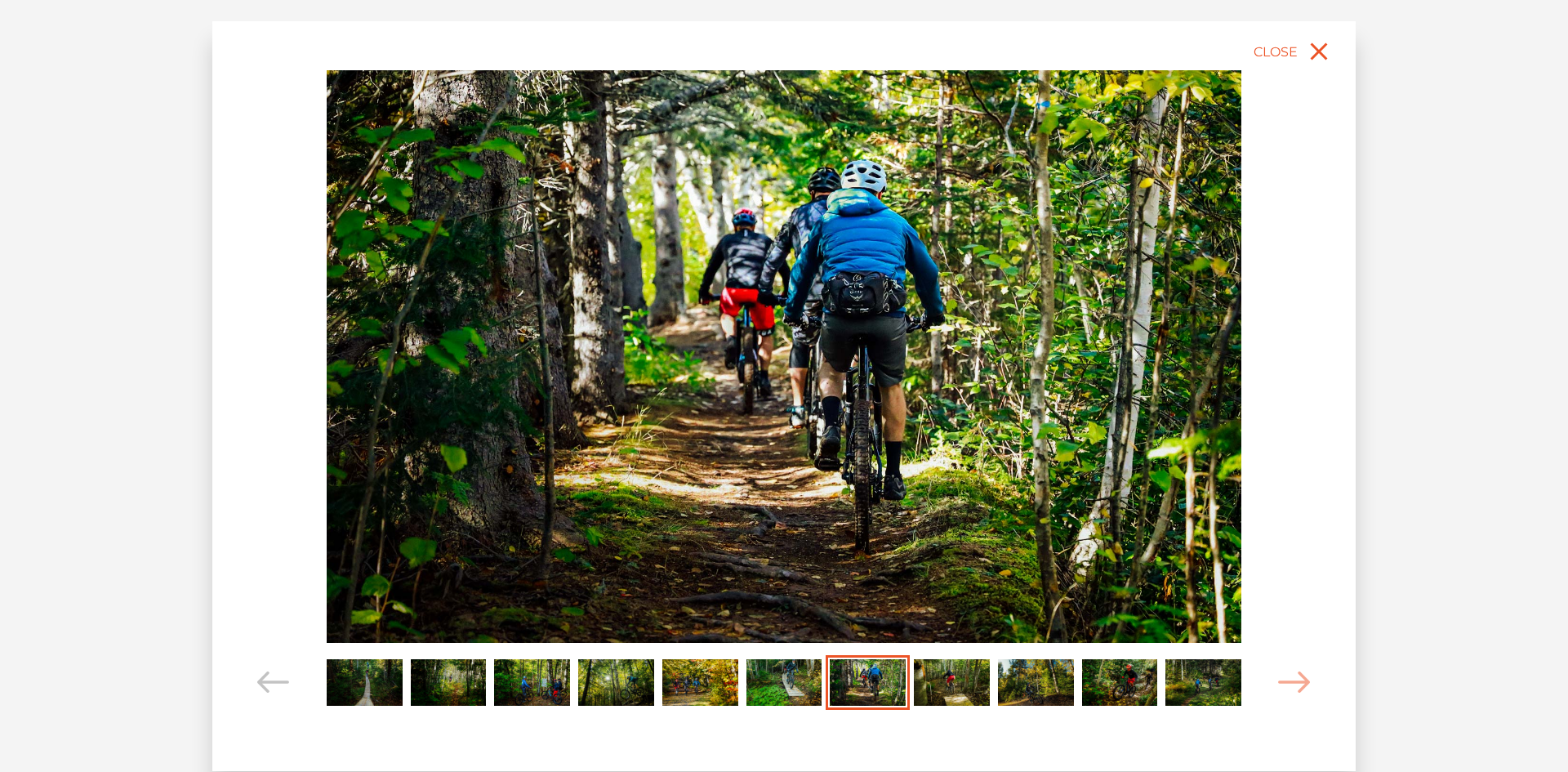
click at [796, 682] on img "Carousel Page 6" at bounding box center [784, 682] width 76 height 46
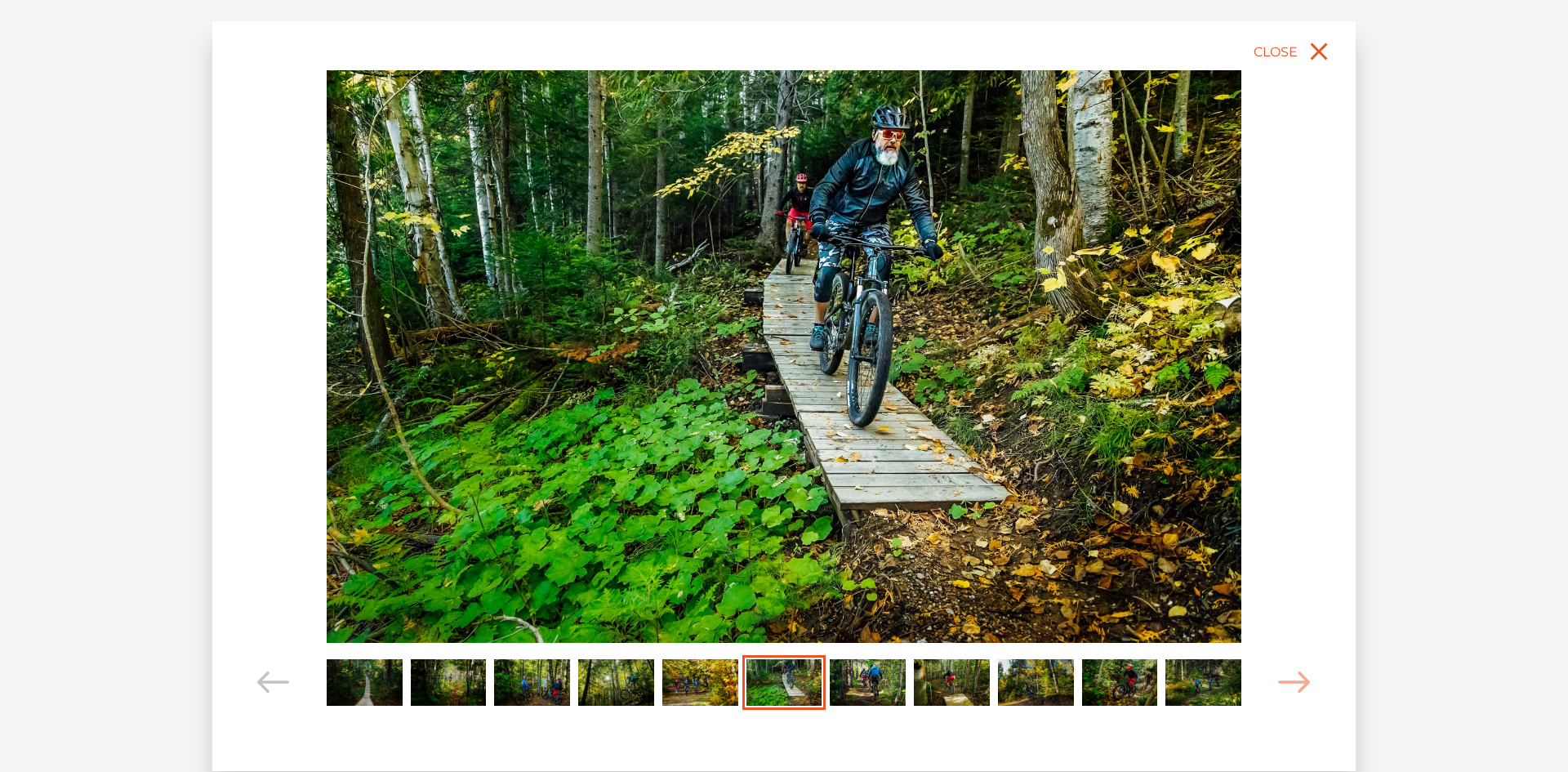
click at [1111, 682] on img "Carousel Page 10" at bounding box center [1119, 682] width 76 height 46
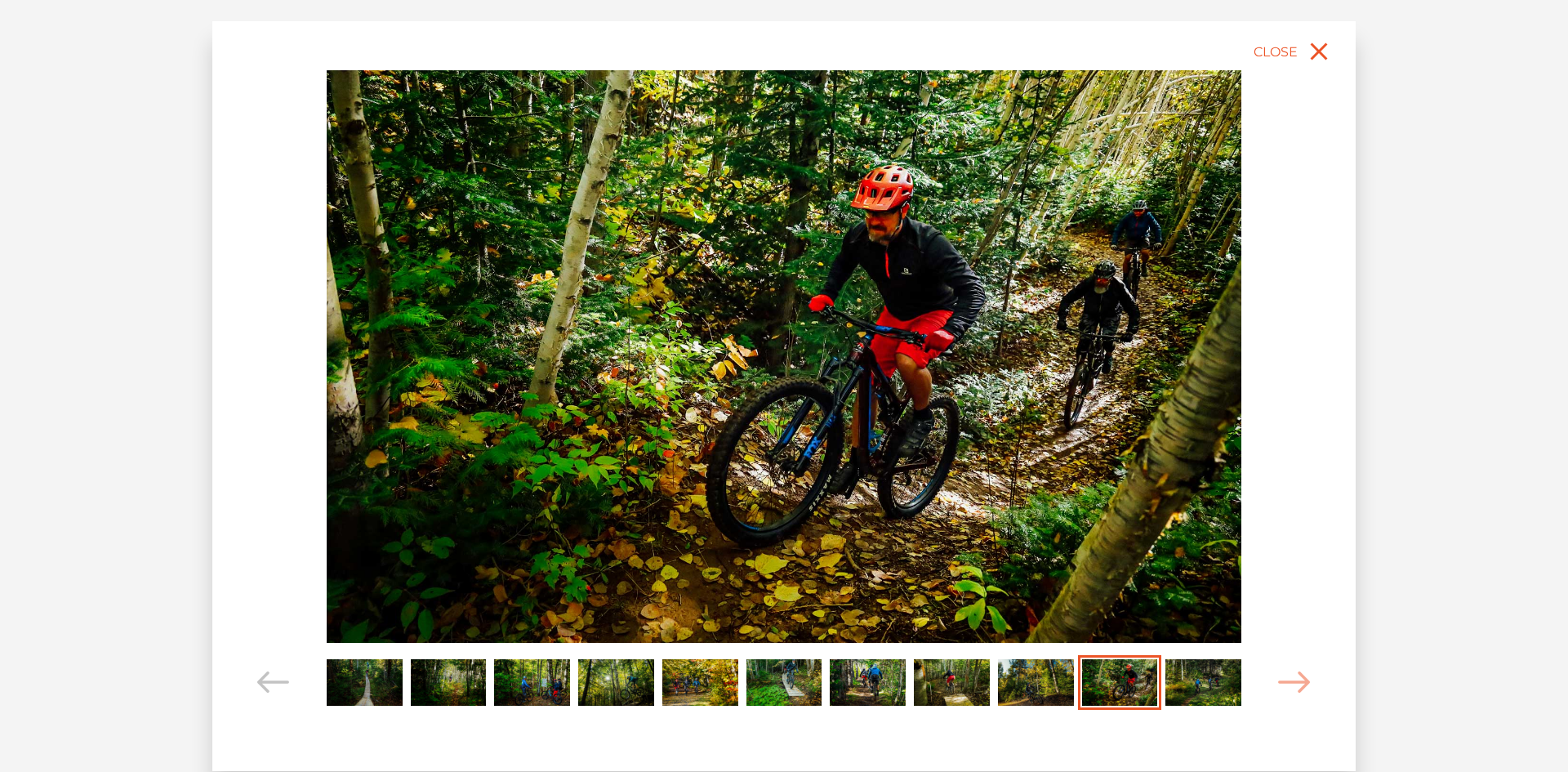
click at [1195, 678] on img "Carousel Page 11" at bounding box center [1202, 682] width 76 height 46
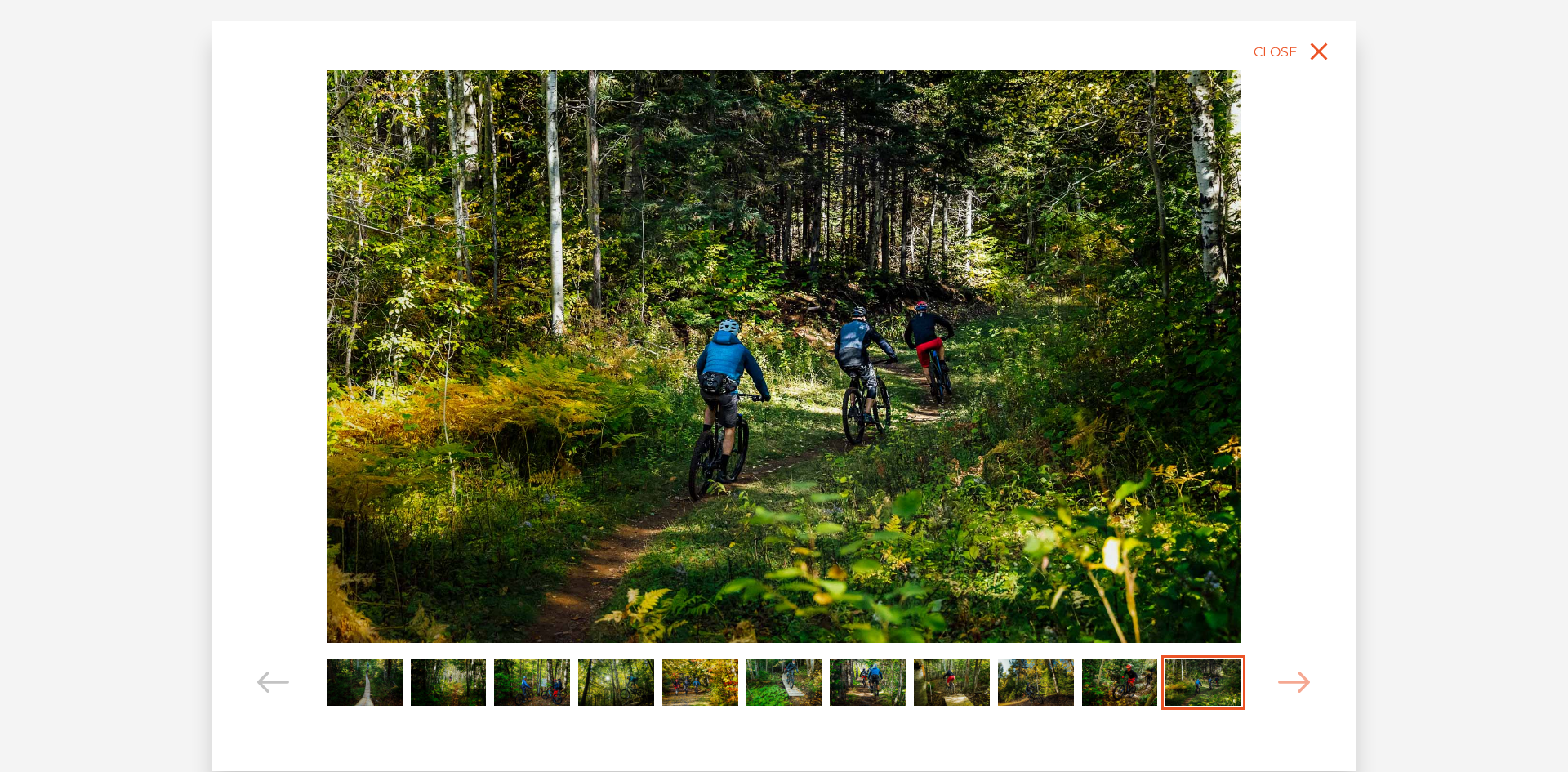
click at [1101, 682] on img "Carousel Page 10" at bounding box center [1119, 682] width 76 height 46
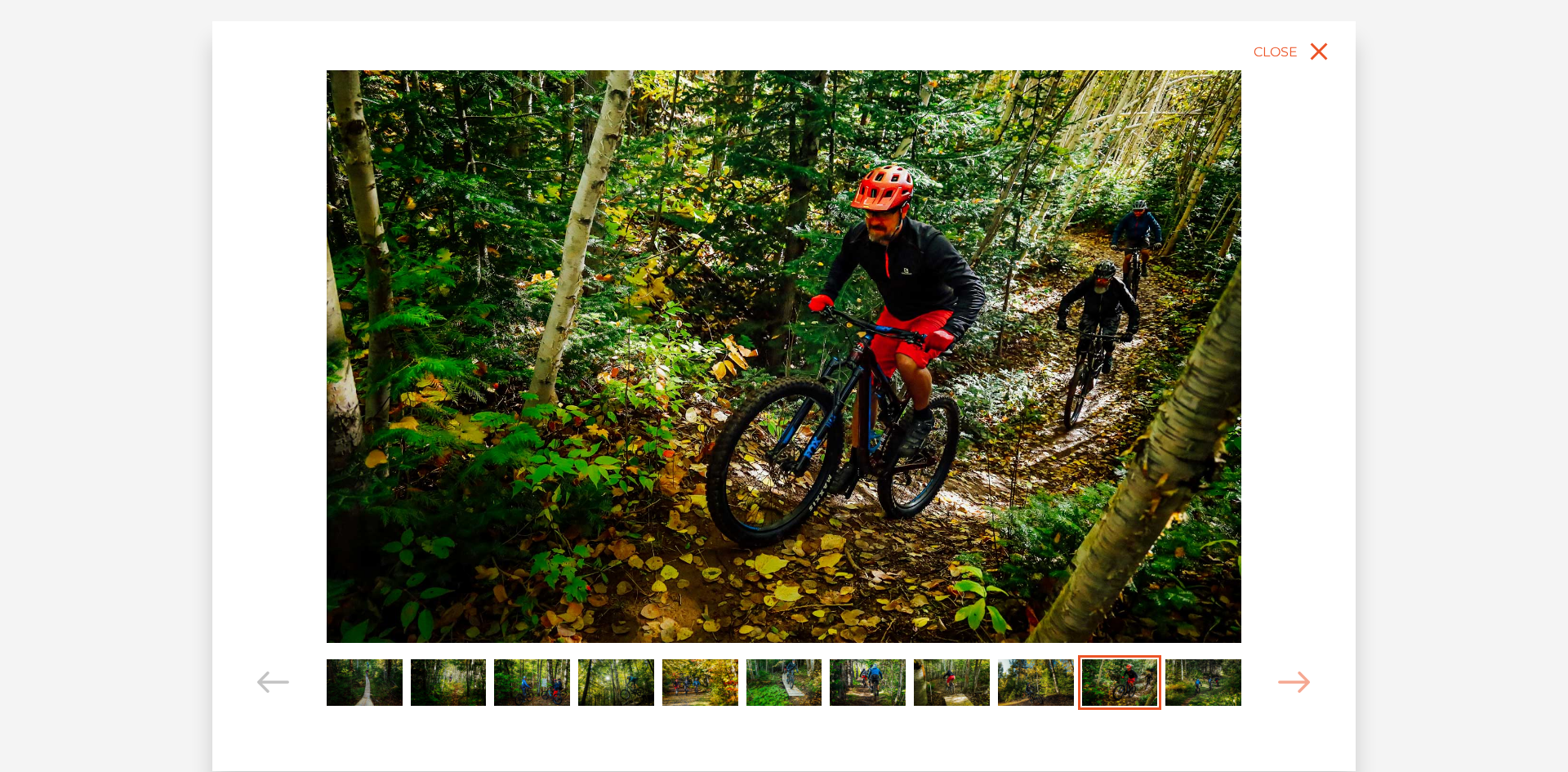
click at [1024, 681] on img "Carousel Page 9" at bounding box center [1036, 682] width 76 height 46
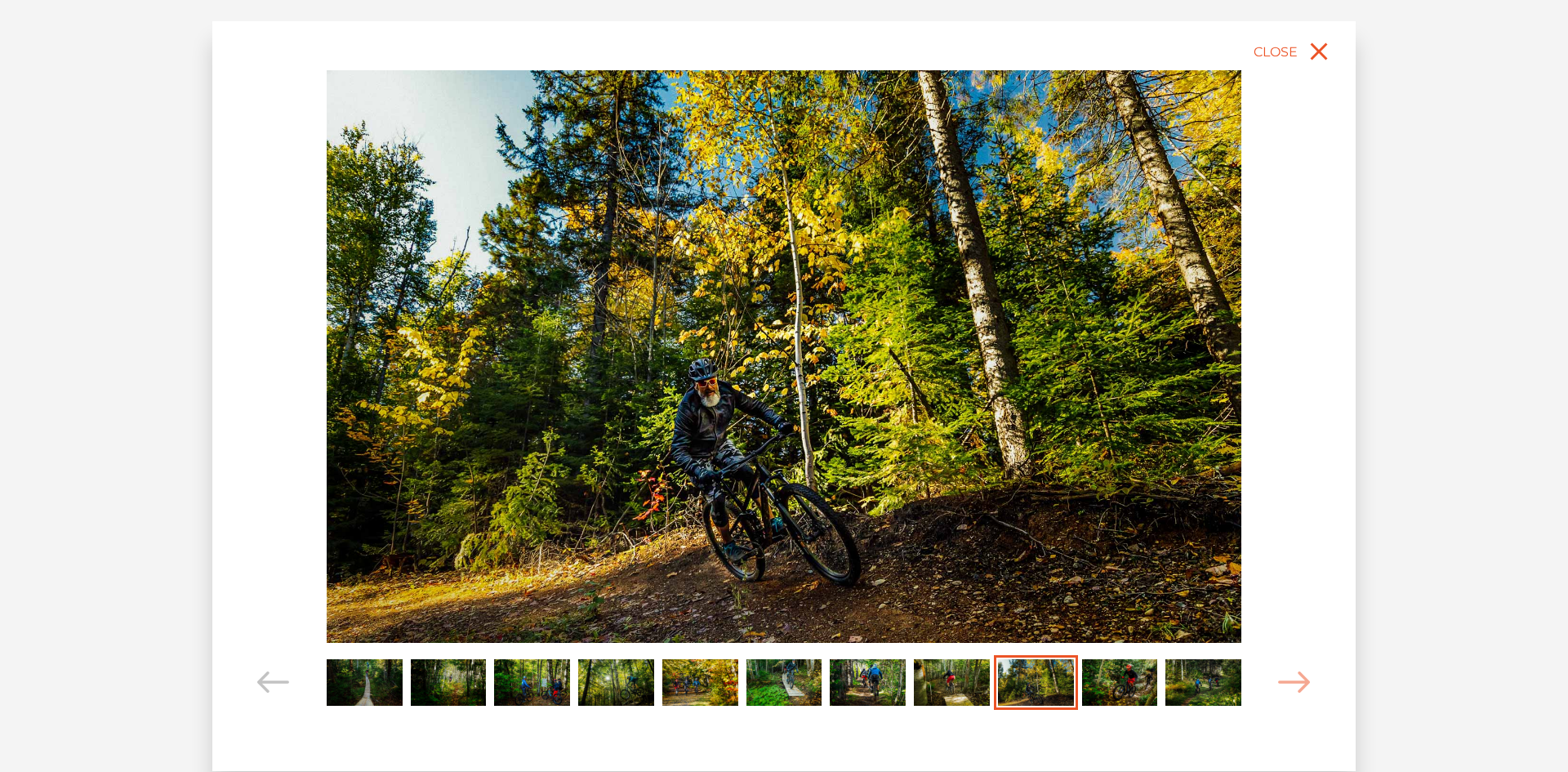
click at [939, 680] on img "Carousel Page 8" at bounding box center [951, 682] width 76 height 46
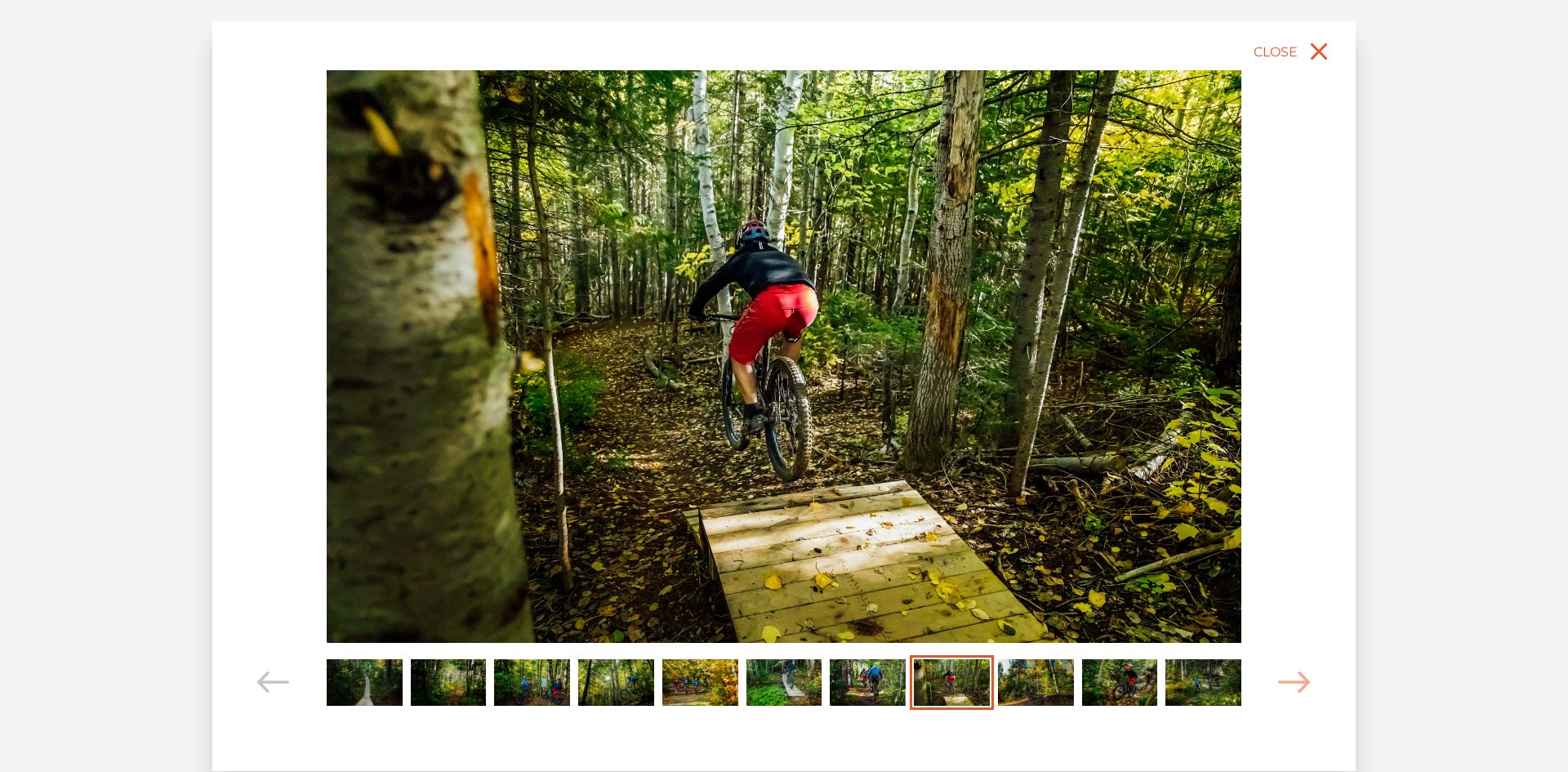
click at [860, 684] on img "Carousel Page 7" at bounding box center [867, 682] width 76 height 46
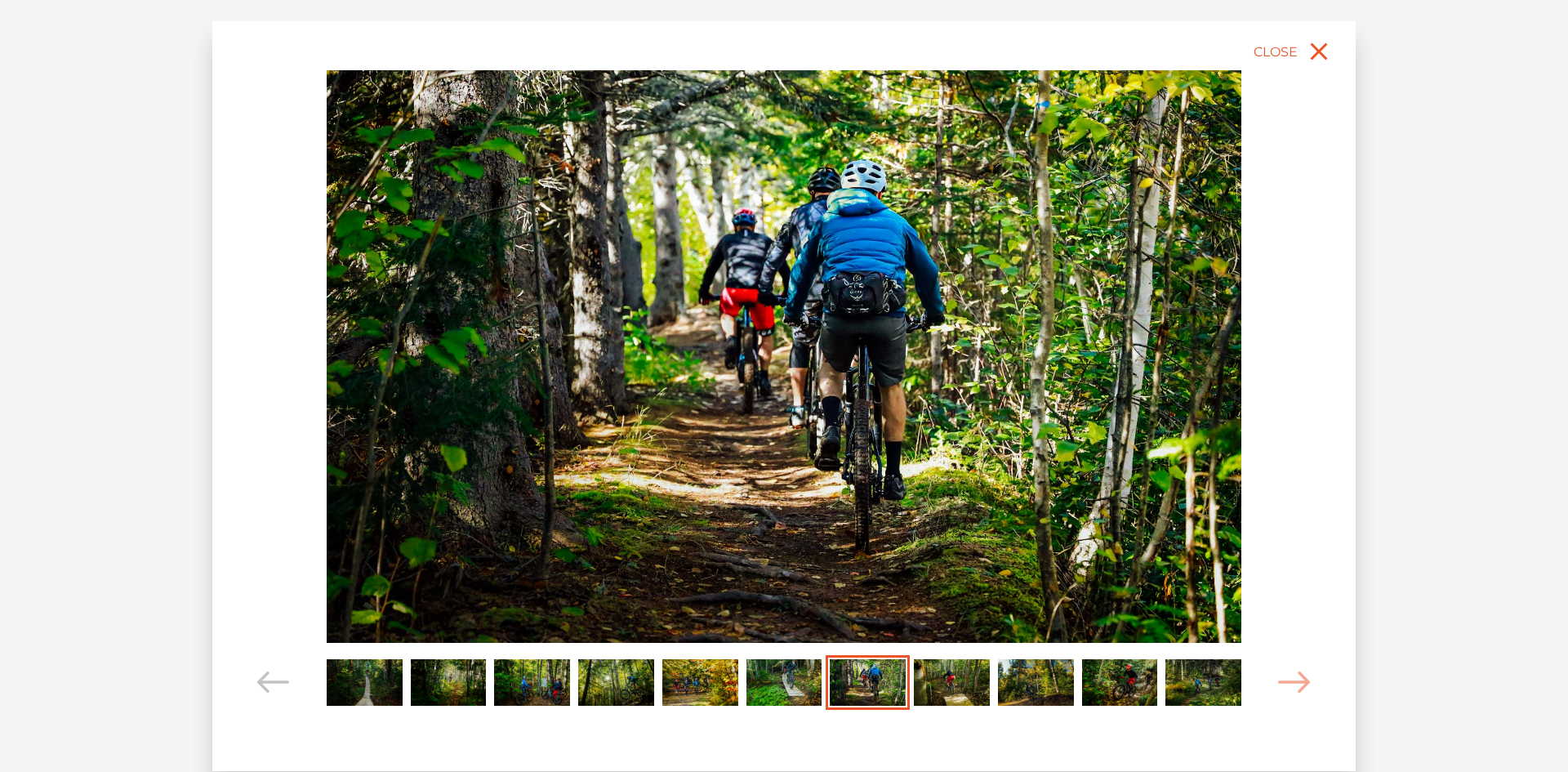
click at [801, 674] on img "Carousel Page 6" at bounding box center [784, 682] width 76 height 46
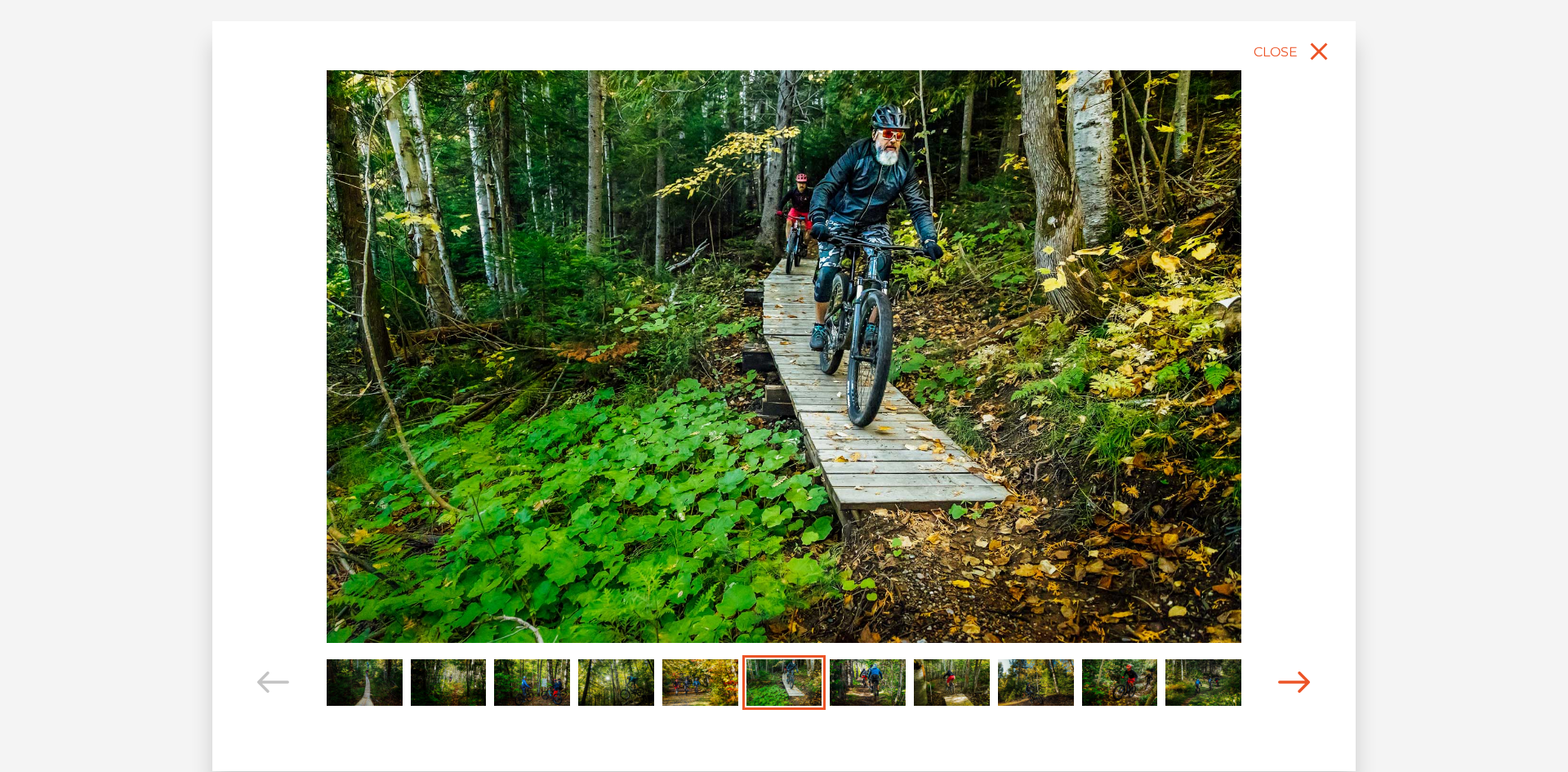
click at [1287, 680] on icon "Carousel Navigation" at bounding box center [1293, 683] width 32 height 22
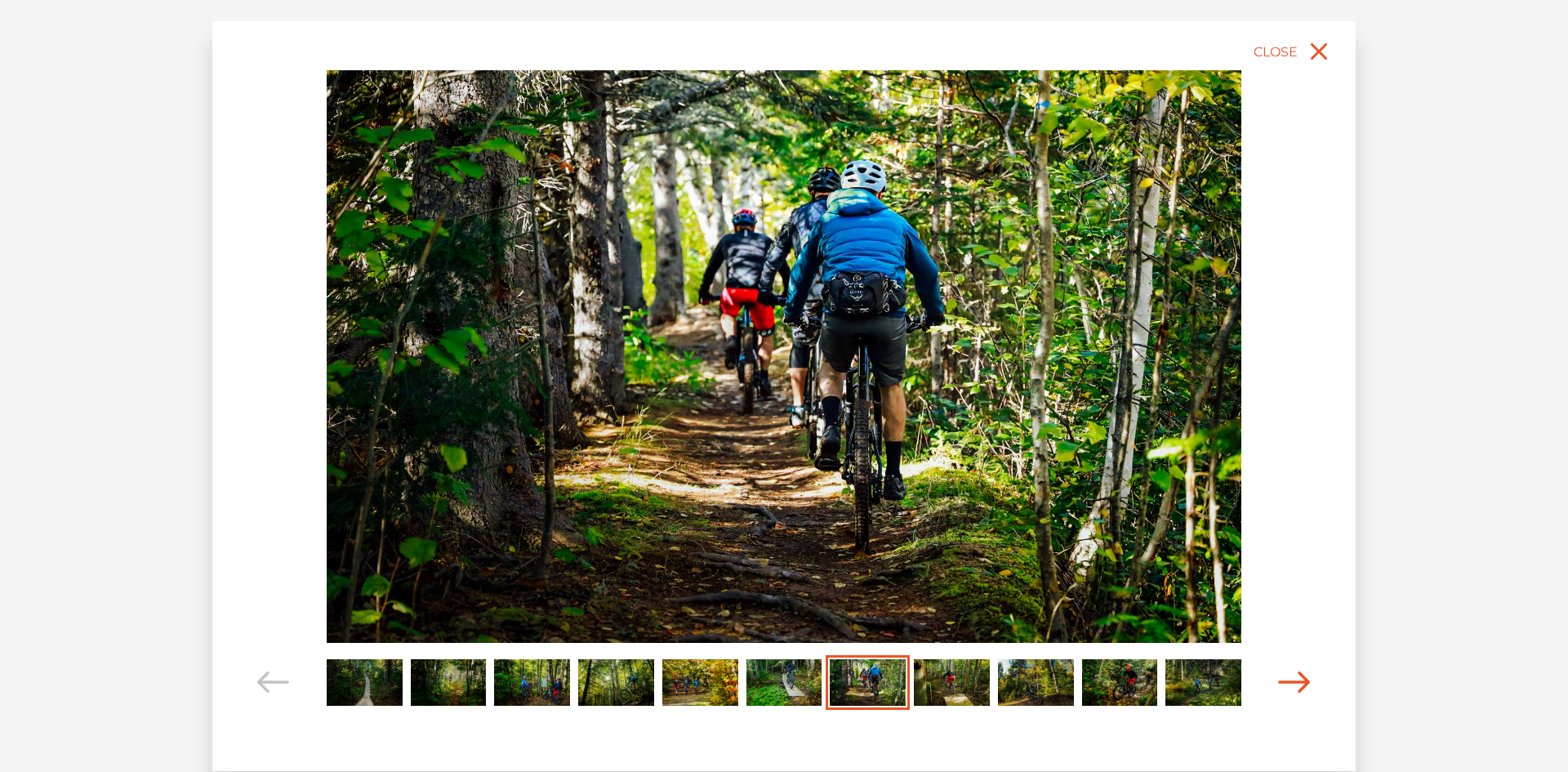
click at [1287, 680] on icon "Carousel Navigation" at bounding box center [1293, 683] width 32 height 22
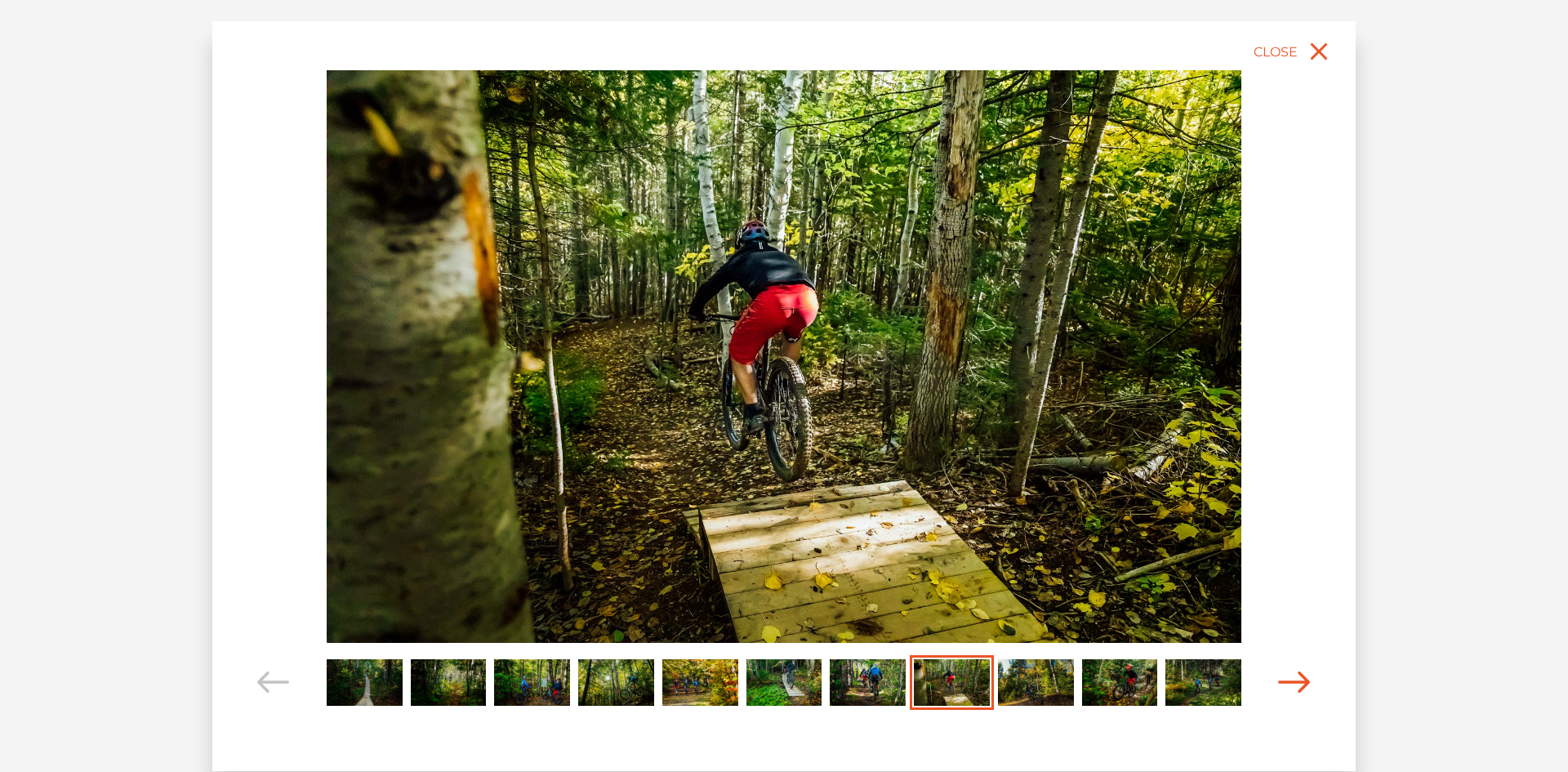
click at [1287, 680] on icon "Carousel Navigation" at bounding box center [1293, 683] width 32 height 22
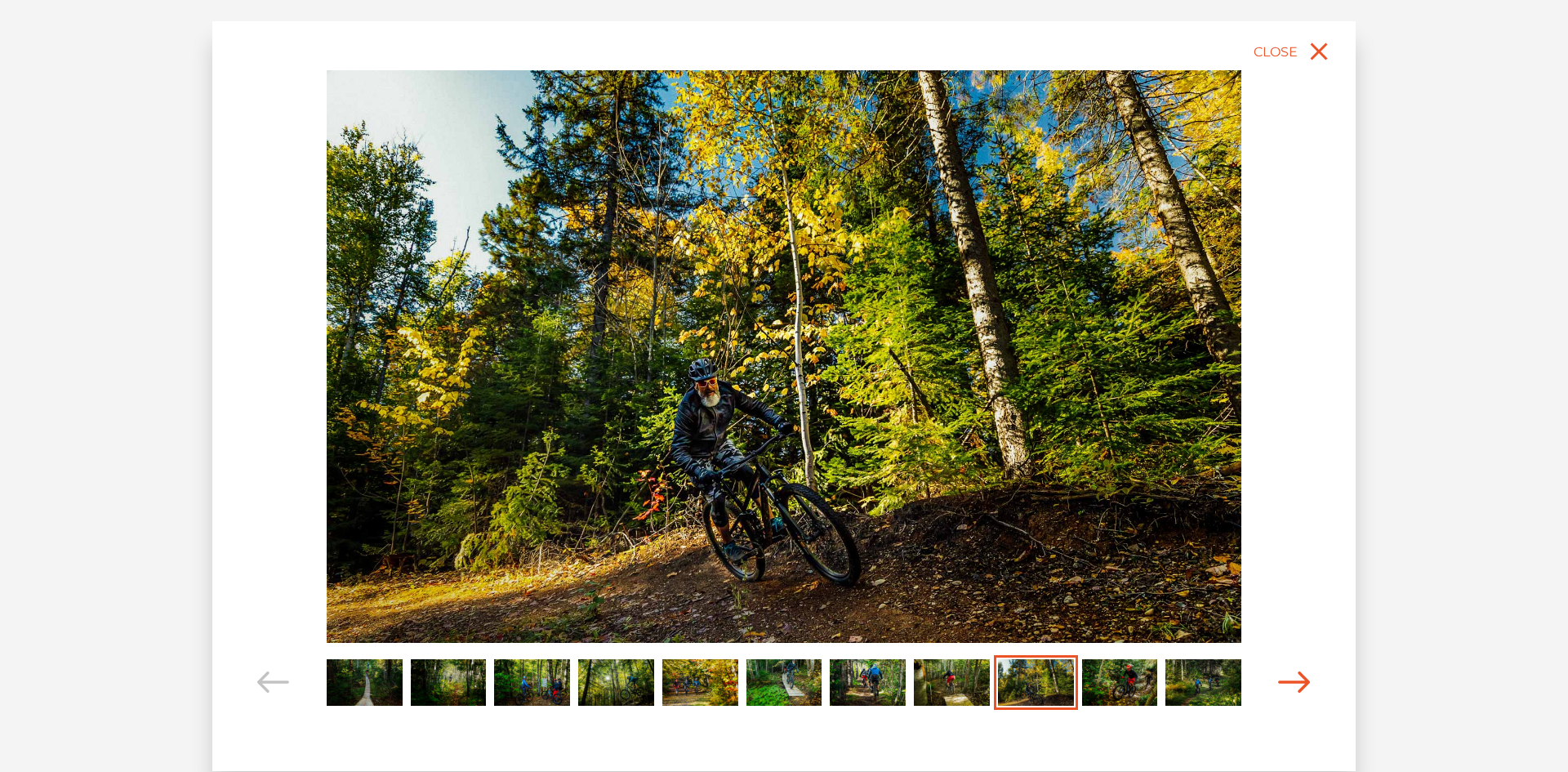
click at [1290, 680] on icon "Carousel Navigation" at bounding box center [1293, 683] width 32 height 22
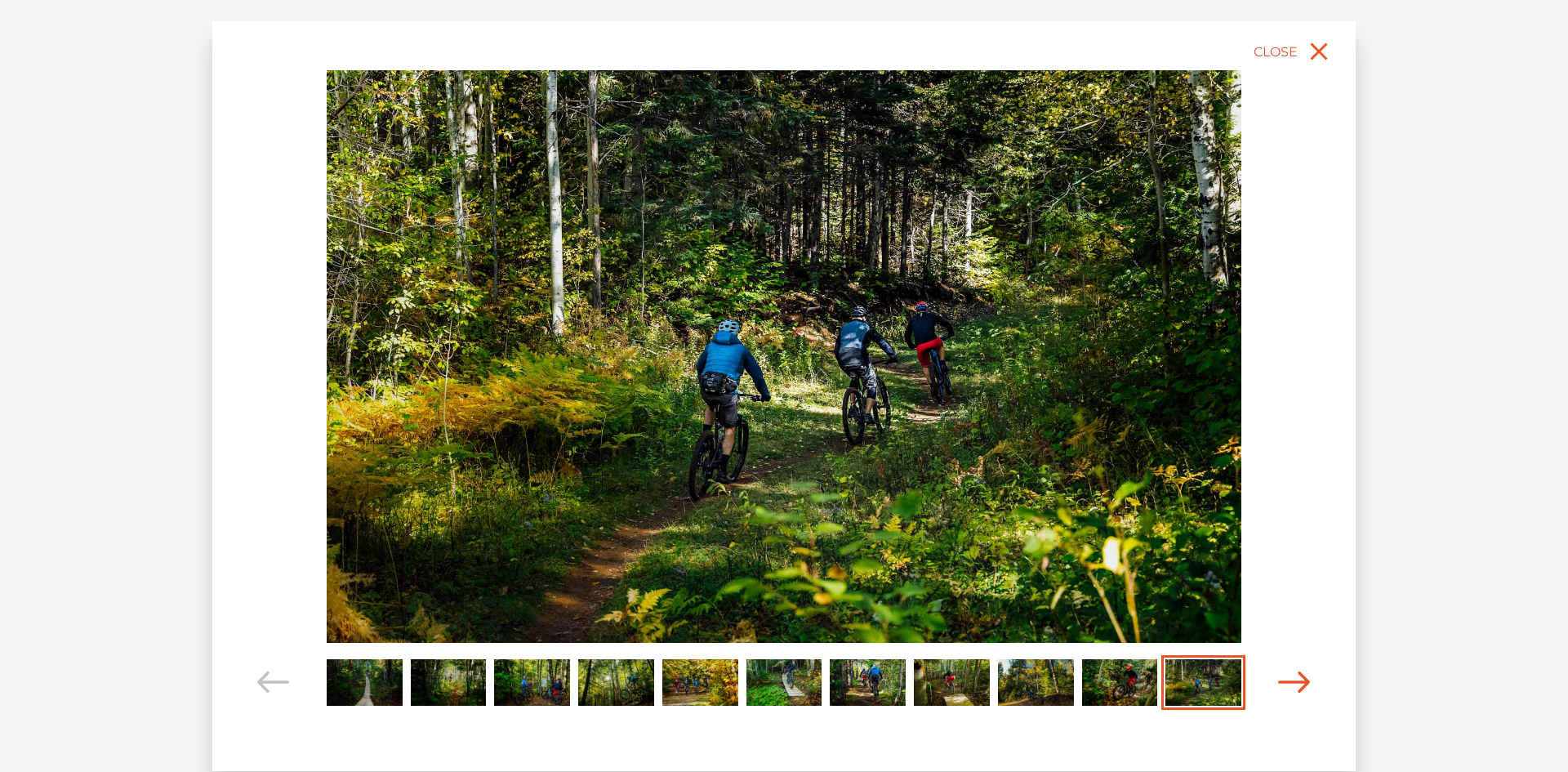
click at [1290, 680] on icon "Carousel Navigation" at bounding box center [1293, 683] width 32 height 22
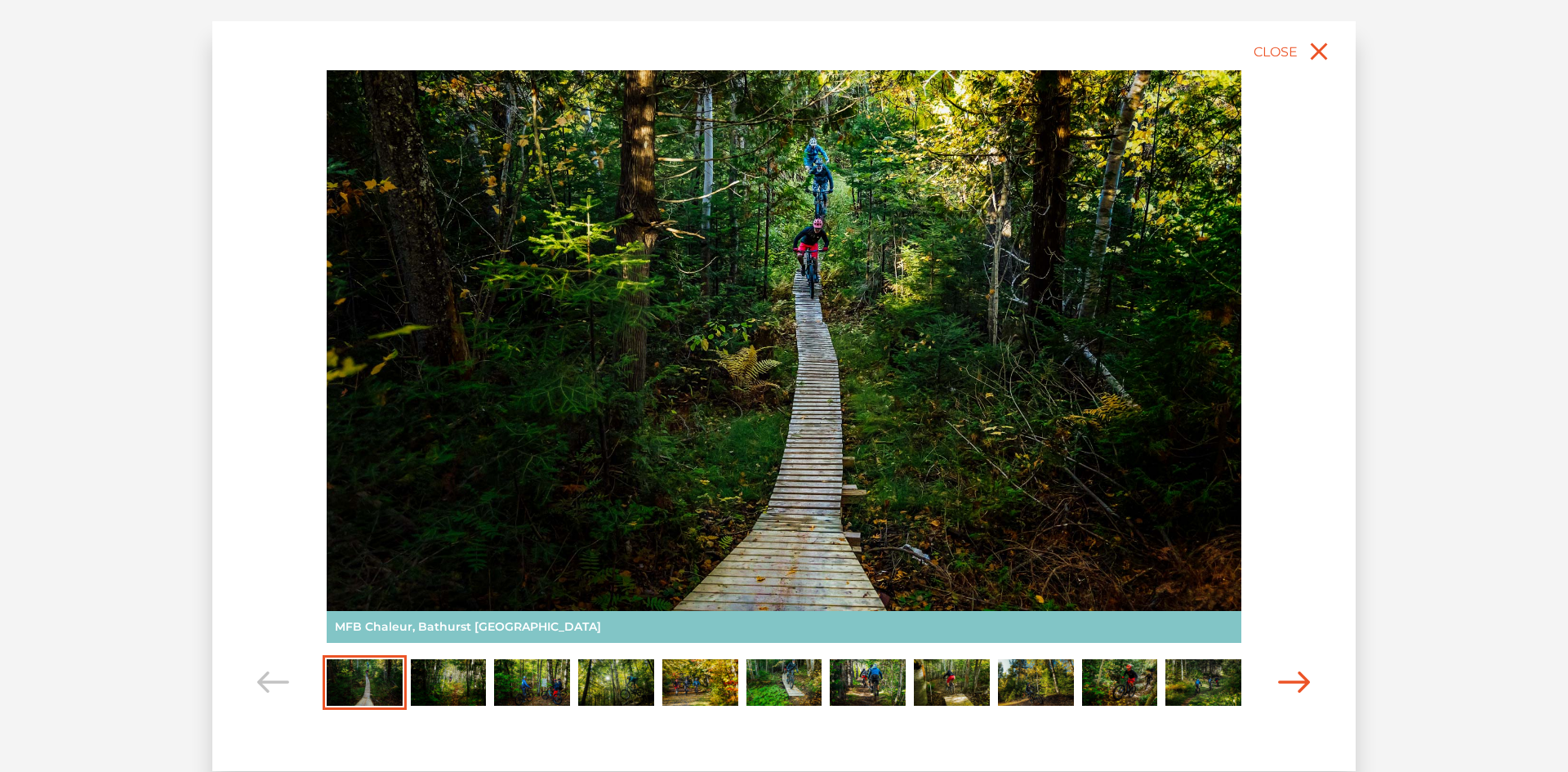
click at [1290, 680] on icon "Carousel Navigation" at bounding box center [1293, 683] width 32 height 22
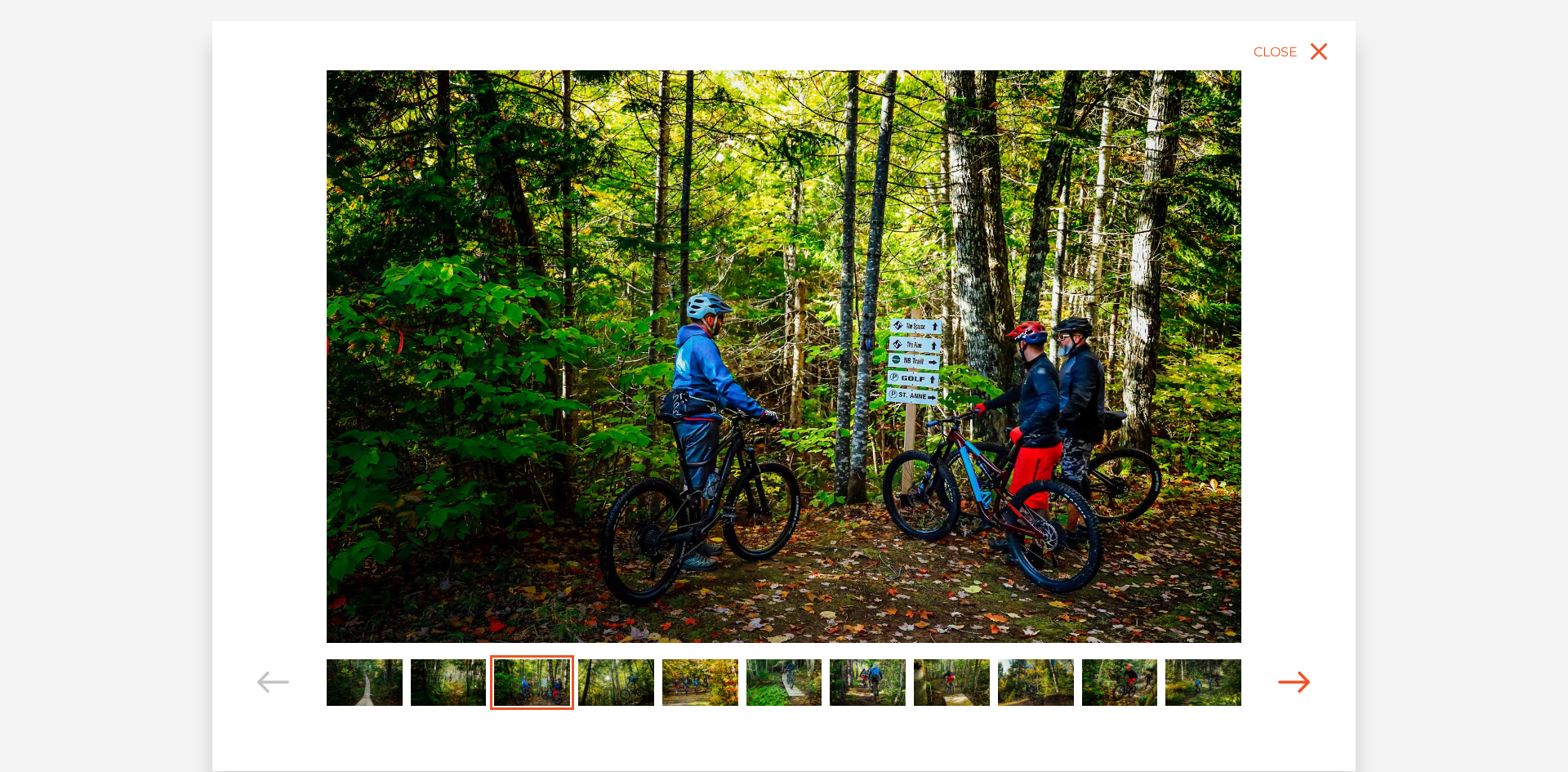
click at [1290, 680] on icon "Carousel Navigation" at bounding box center [1293, 683] width 32 height 22
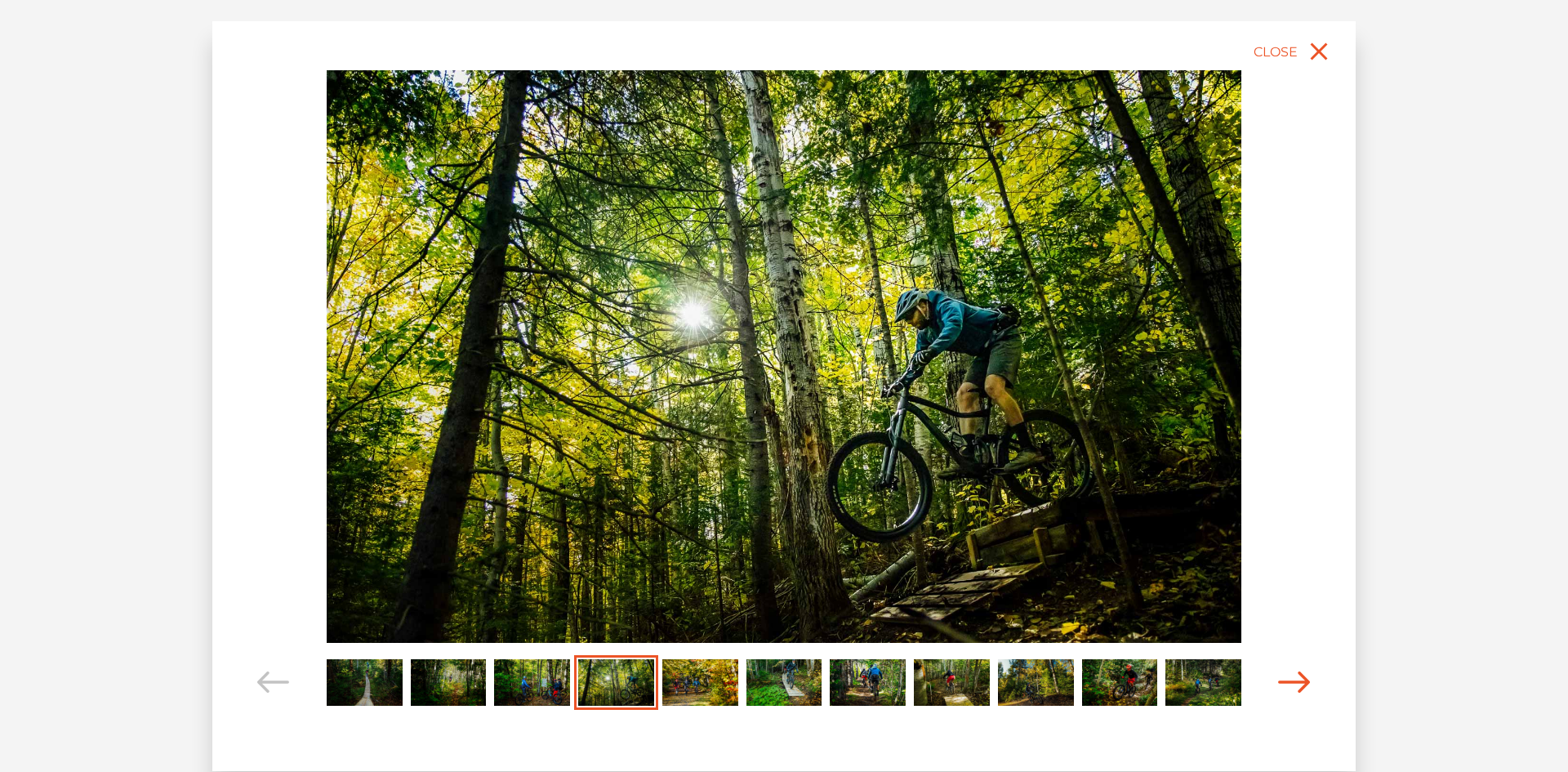
click at [1290, 680] on icon "Carousel Navigation" at bounding box center [1293, 683] width 32 height 22
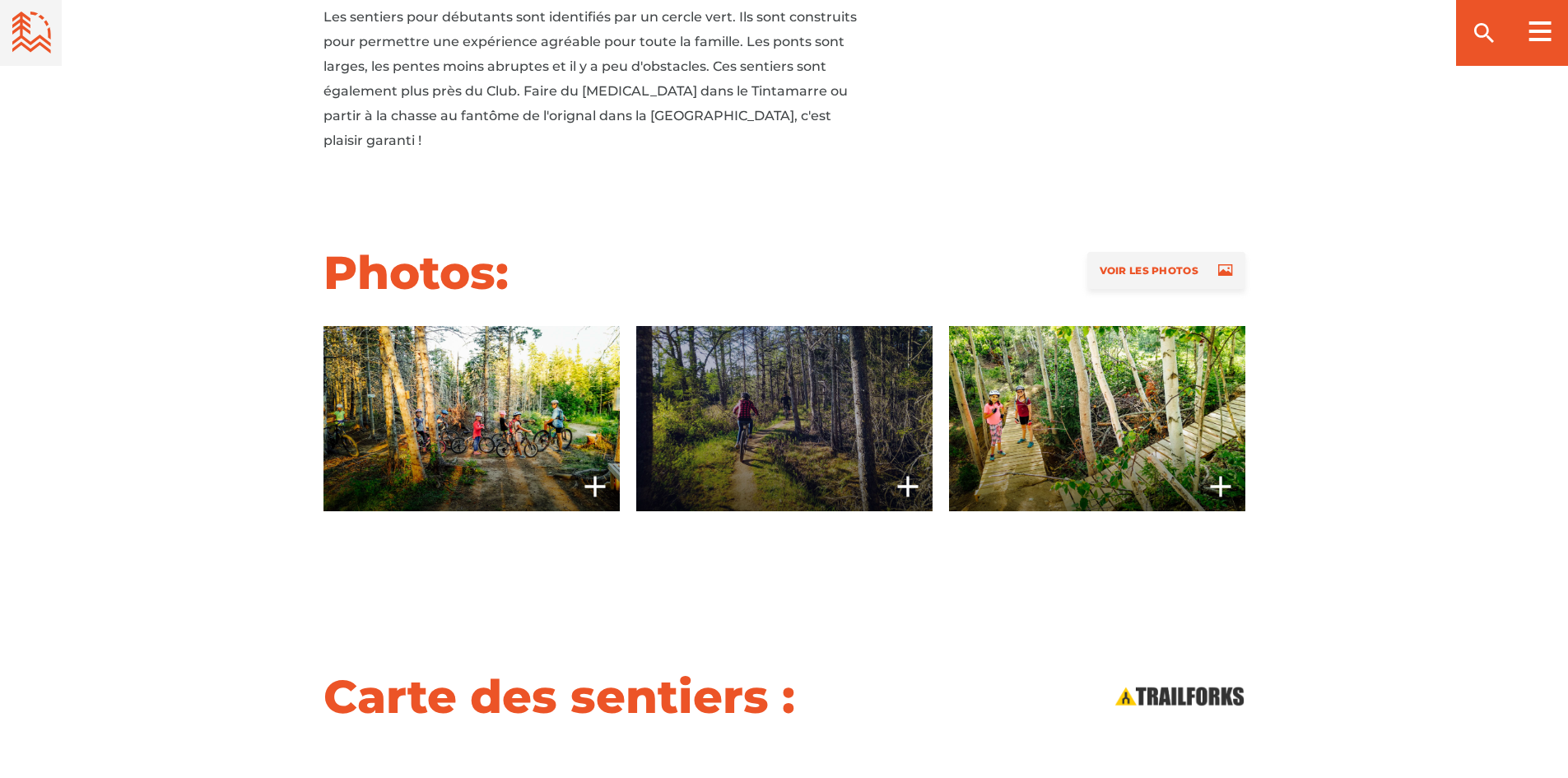
scroll to position [1317, 0]
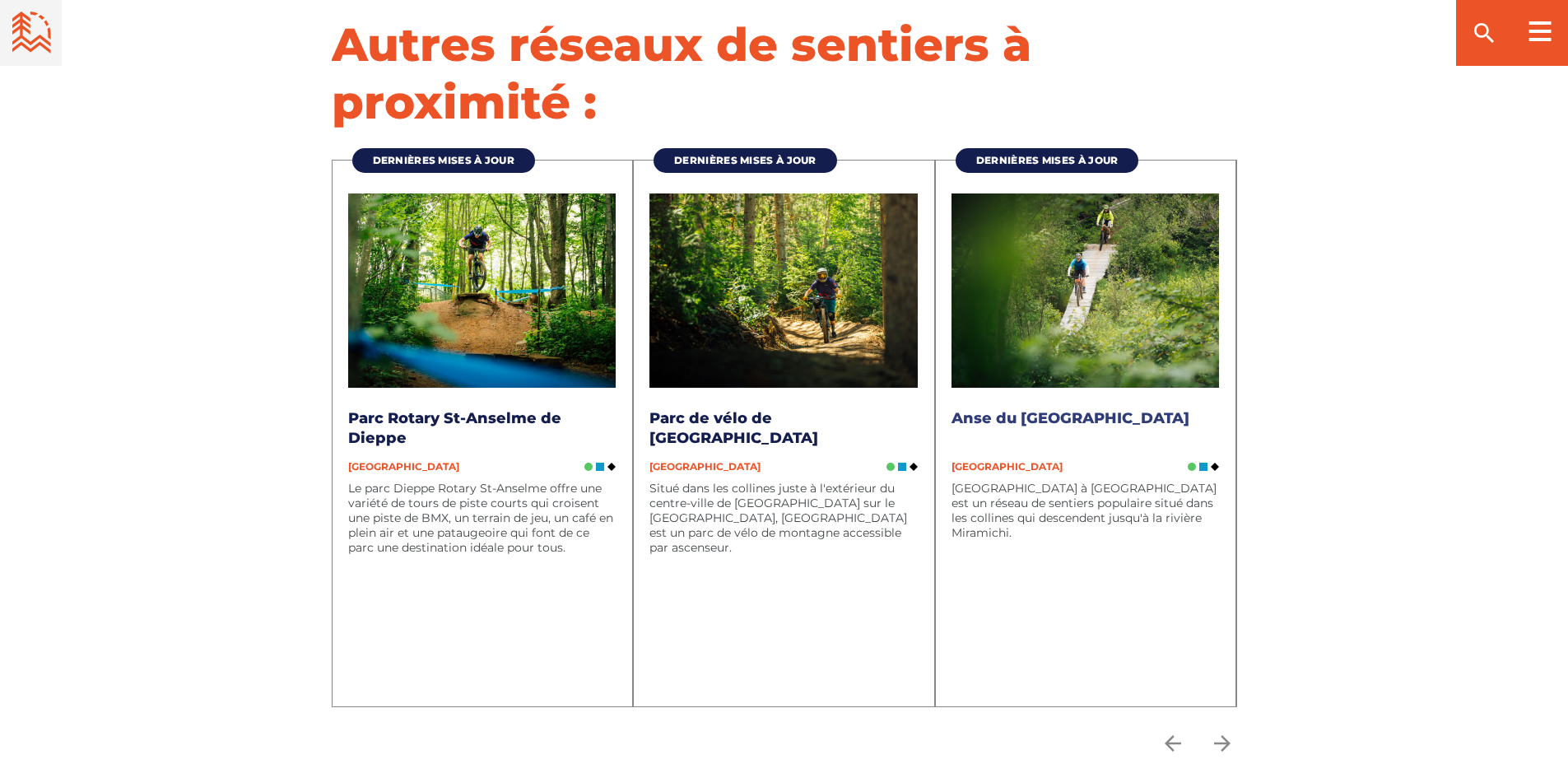
scroll to position [5149, 0]
click at [1216, 735] on icon "arrow forward" at bounding box center [1222, 742] width 17 height 17
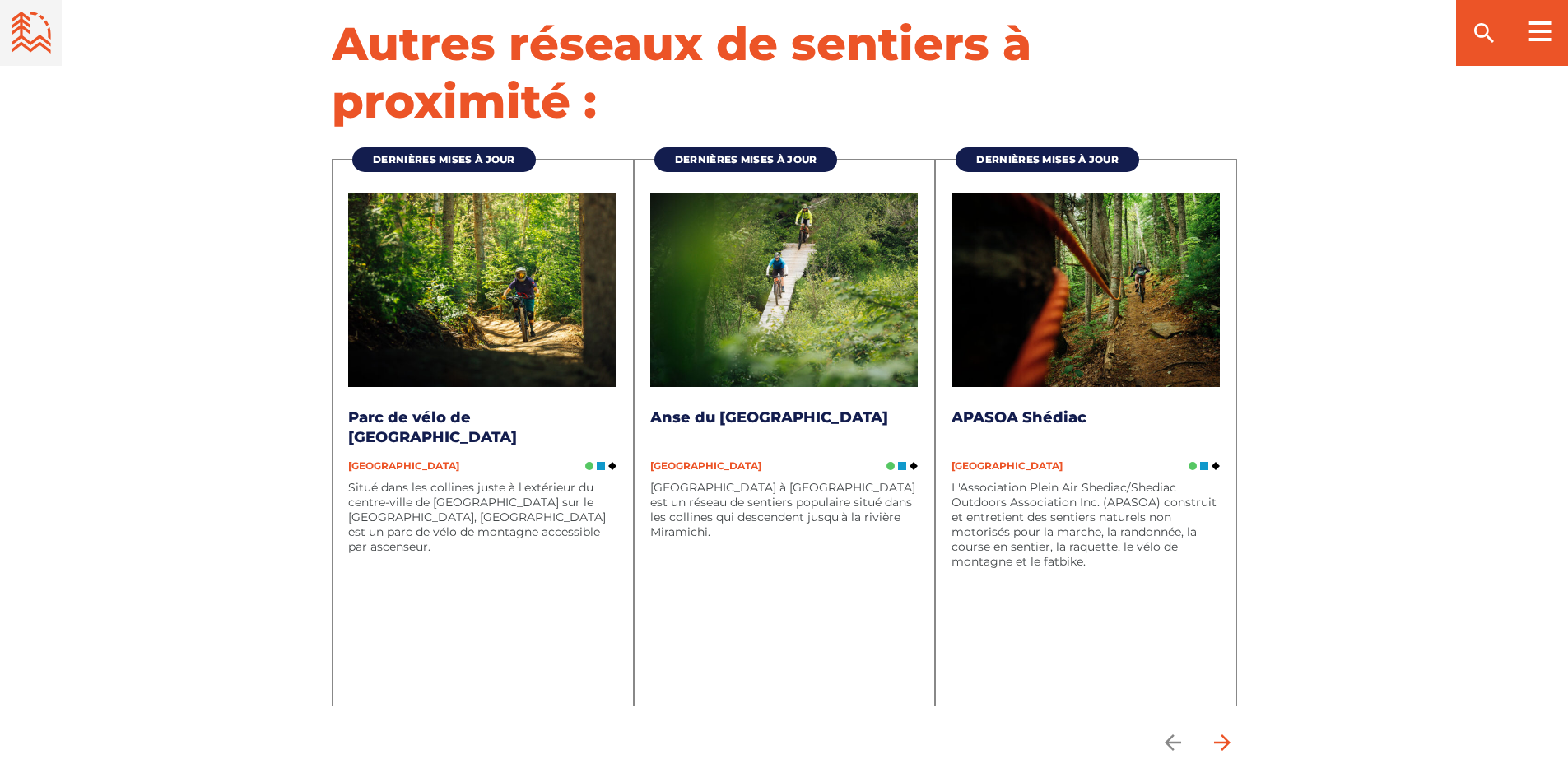
click at [1216, 735] on icon "arrow forward" at bounding box center [1222, 742] width 17 height 17
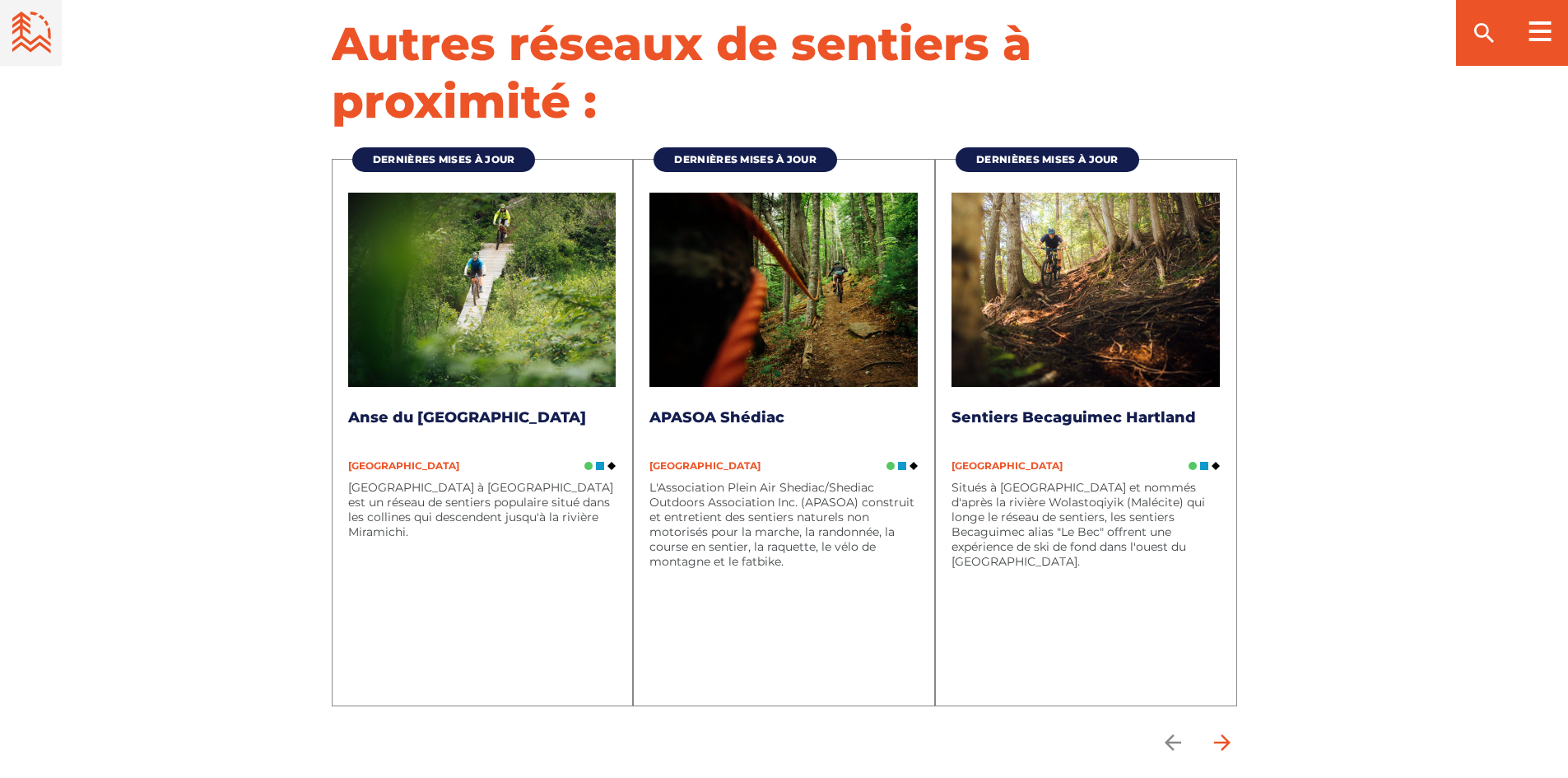
click at [1216, 735] on icon "arrow forward" at bounding box center [1222, 742] width 17 height 17
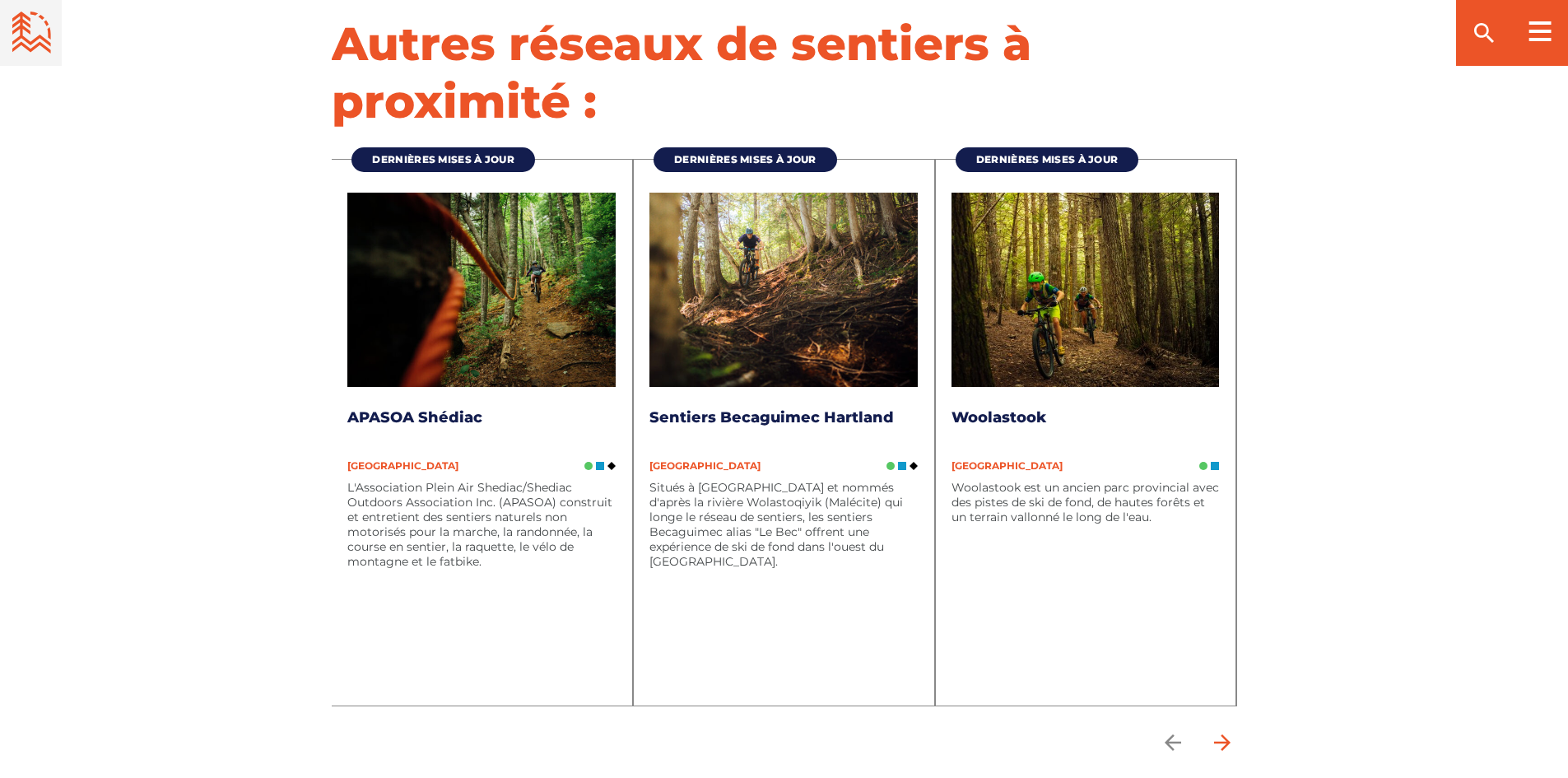
click at [1216, 735] on icon "arrow forward" at bounding box center [1222, 742] width 17 height 17
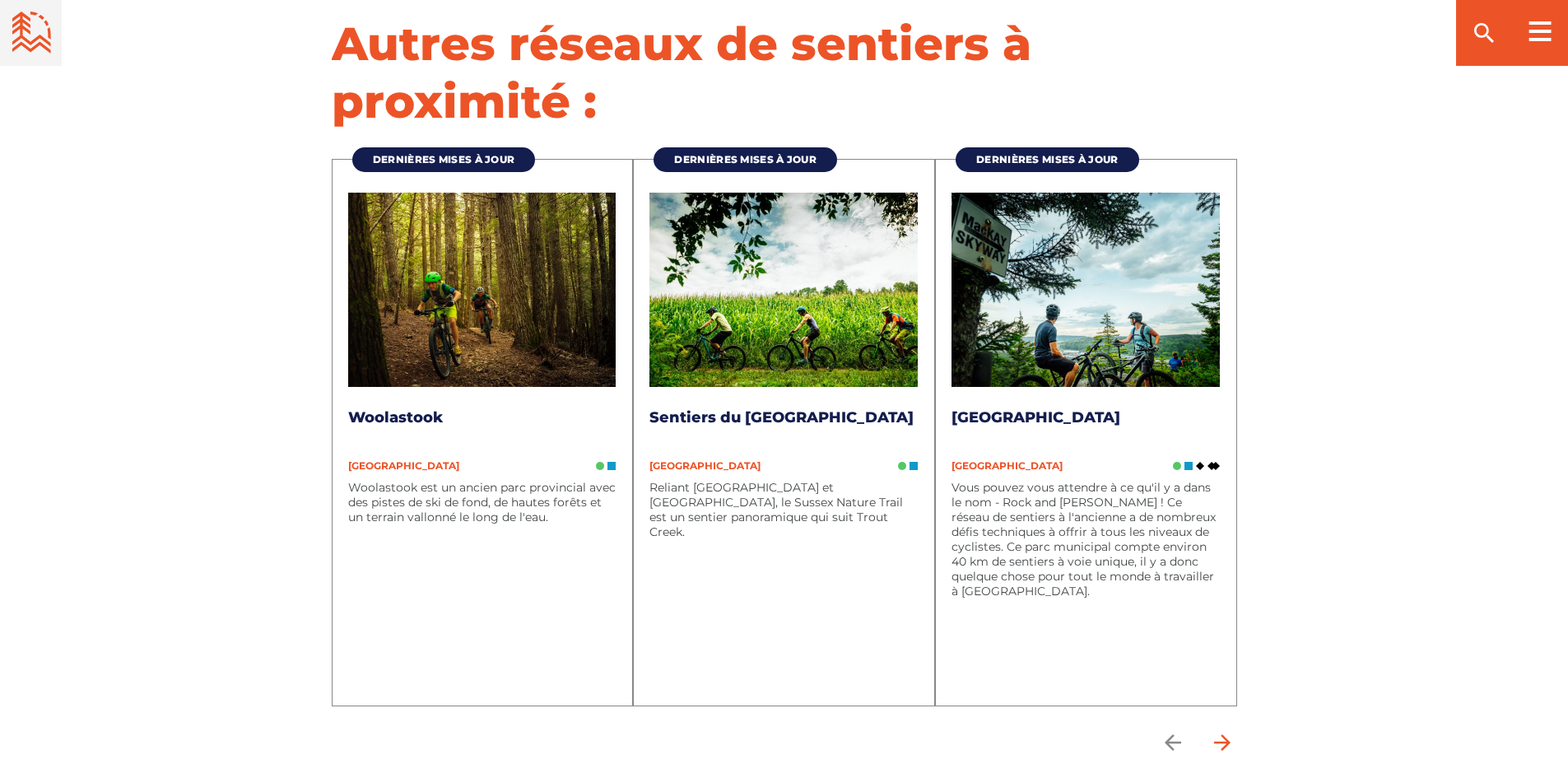
click at [1216, 735] on icon "arrow forward" at bounding box center [1222, 742] width 17 height 17
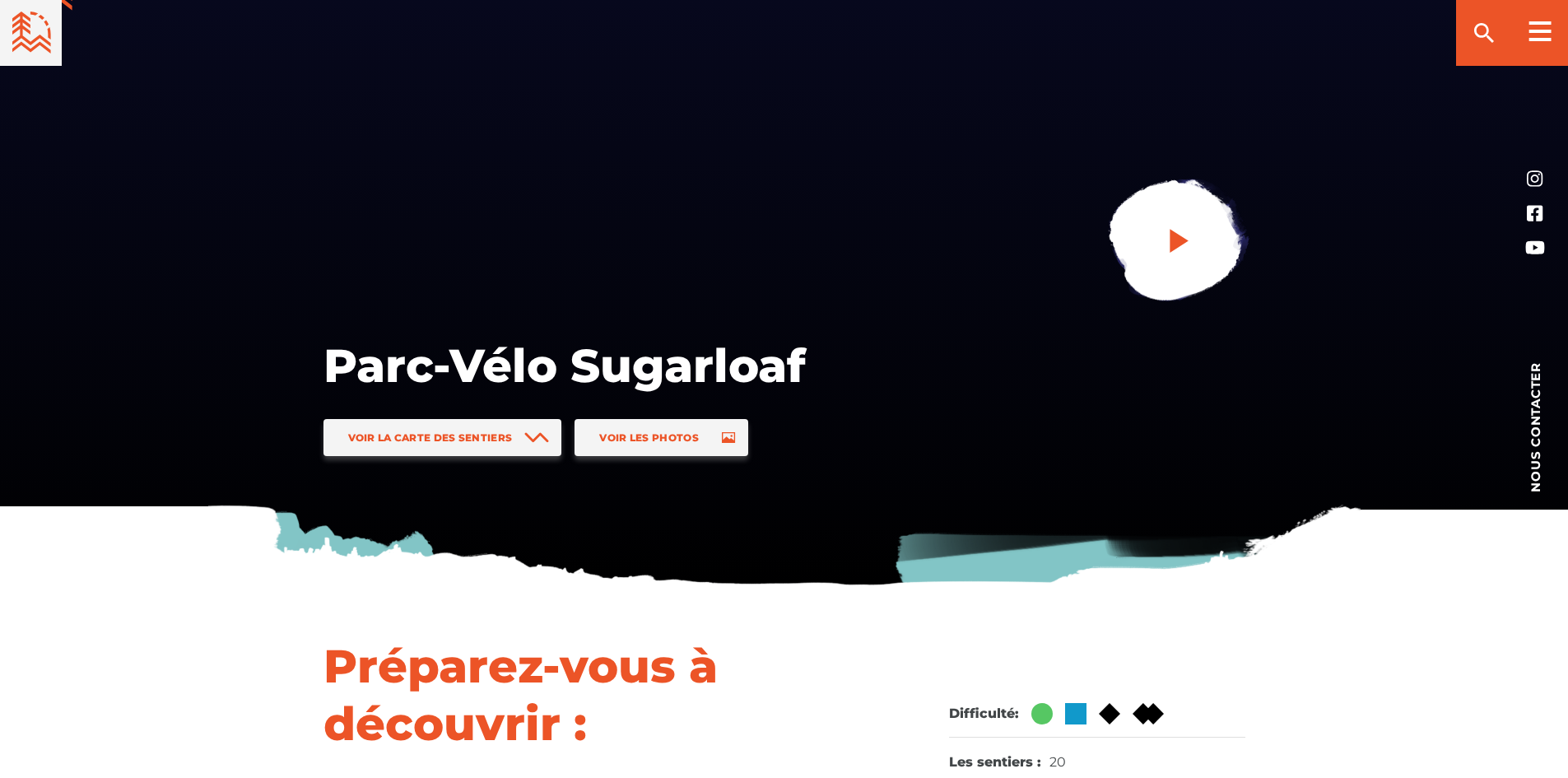
scroll to position [45, 0]
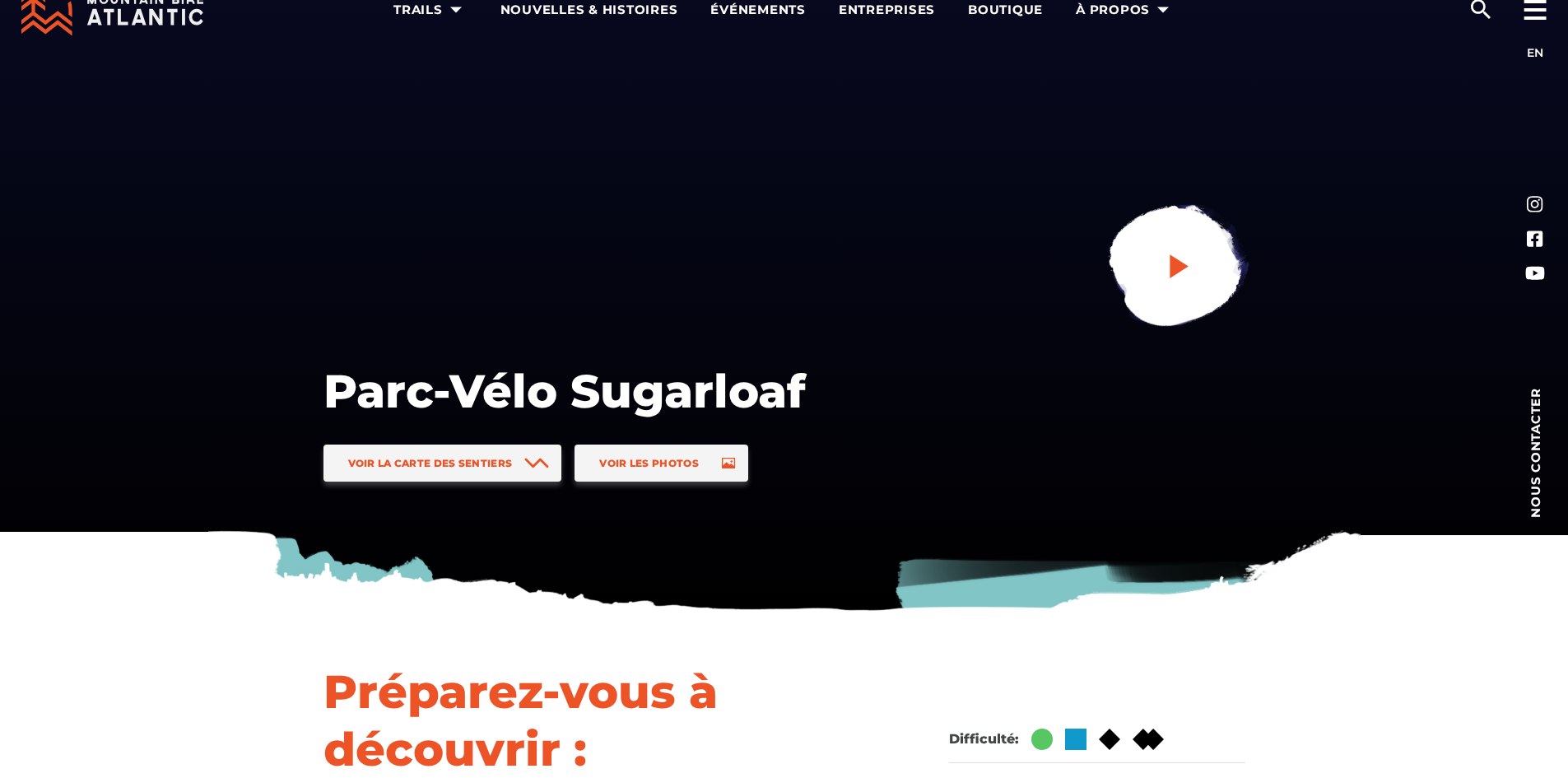
click at [1185, 263] on icon "play" at bounding box center [1179, 266] width 30 height 30
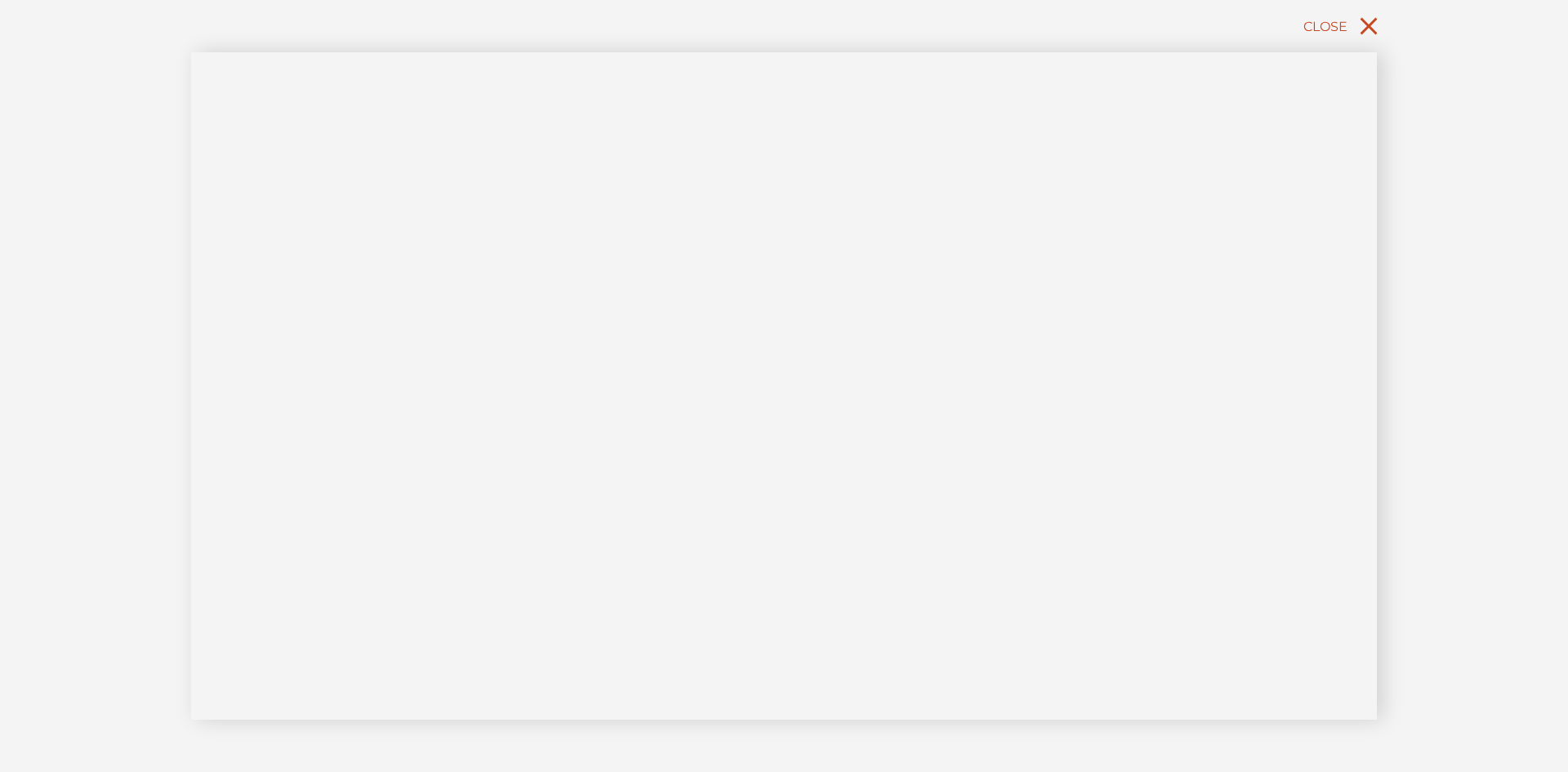
click at [1330, 29] on span "Close" at bounding box center [1325, 26] width 44 height 16
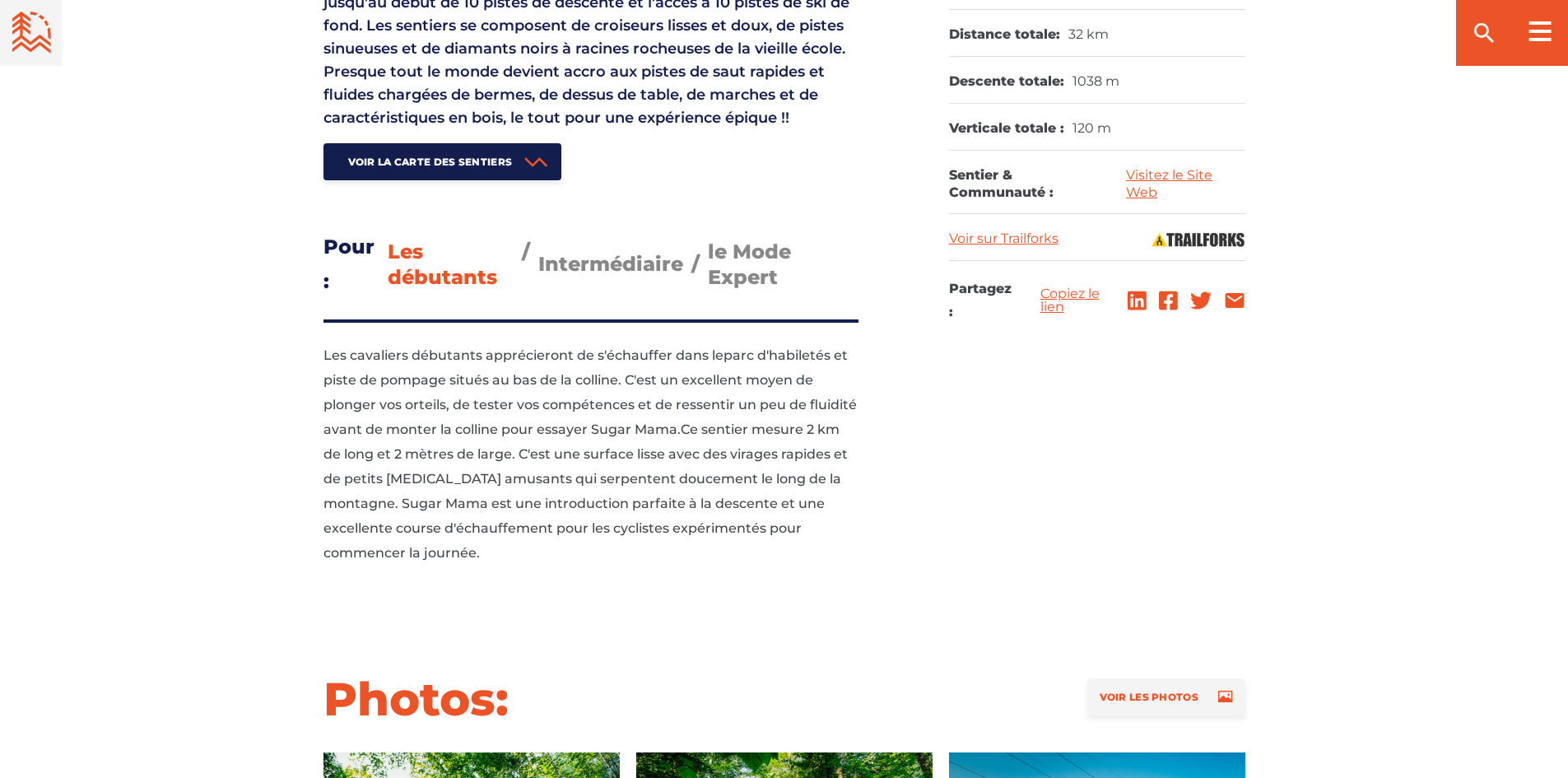
scroll to position [951, 0]
